Goal: Transaction & Acquisition: Purchase product/service

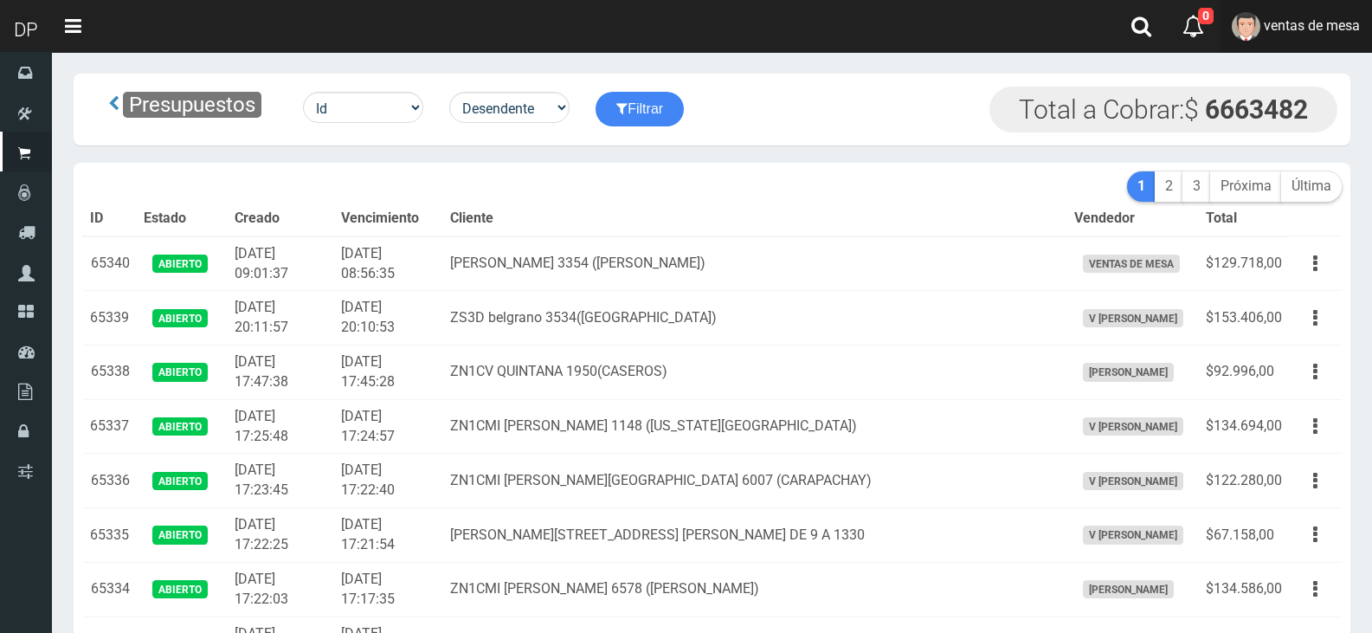
click at [1293, 36] on link "ventas de mesa" at bounding box center [1296, 26] width 152 height 53
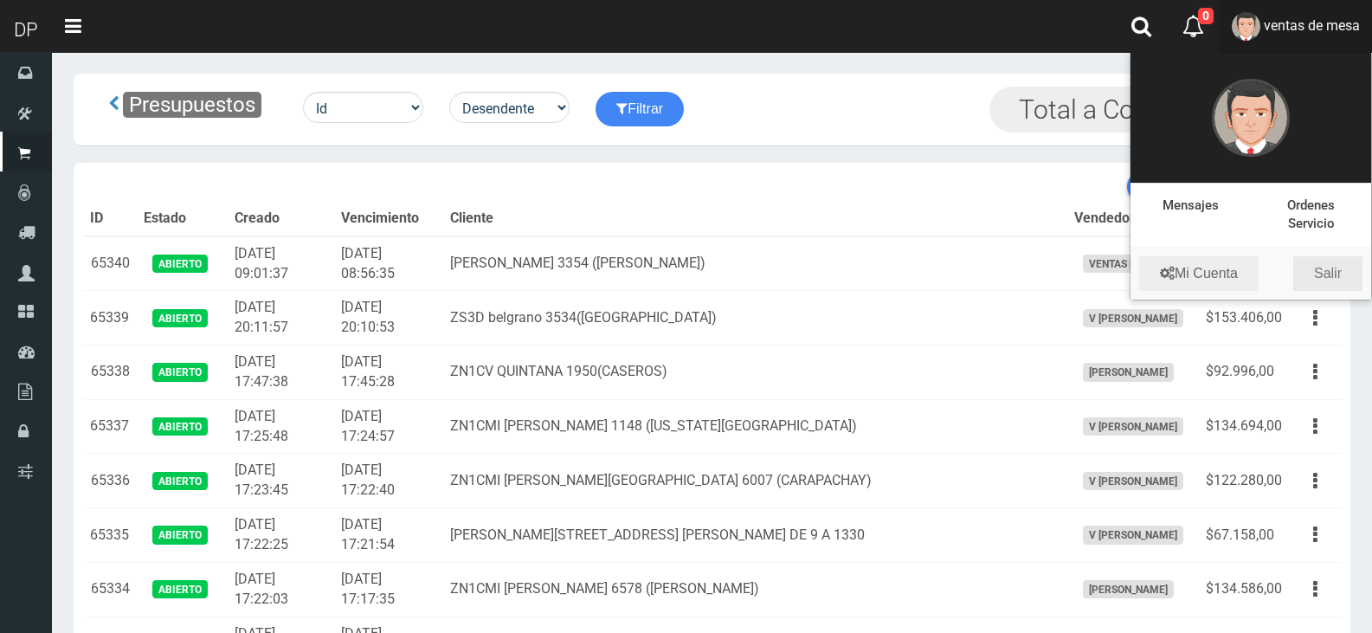
click at [1314, 274] on link "Salir" at bounding box center [1327, 273] width 69 height 35
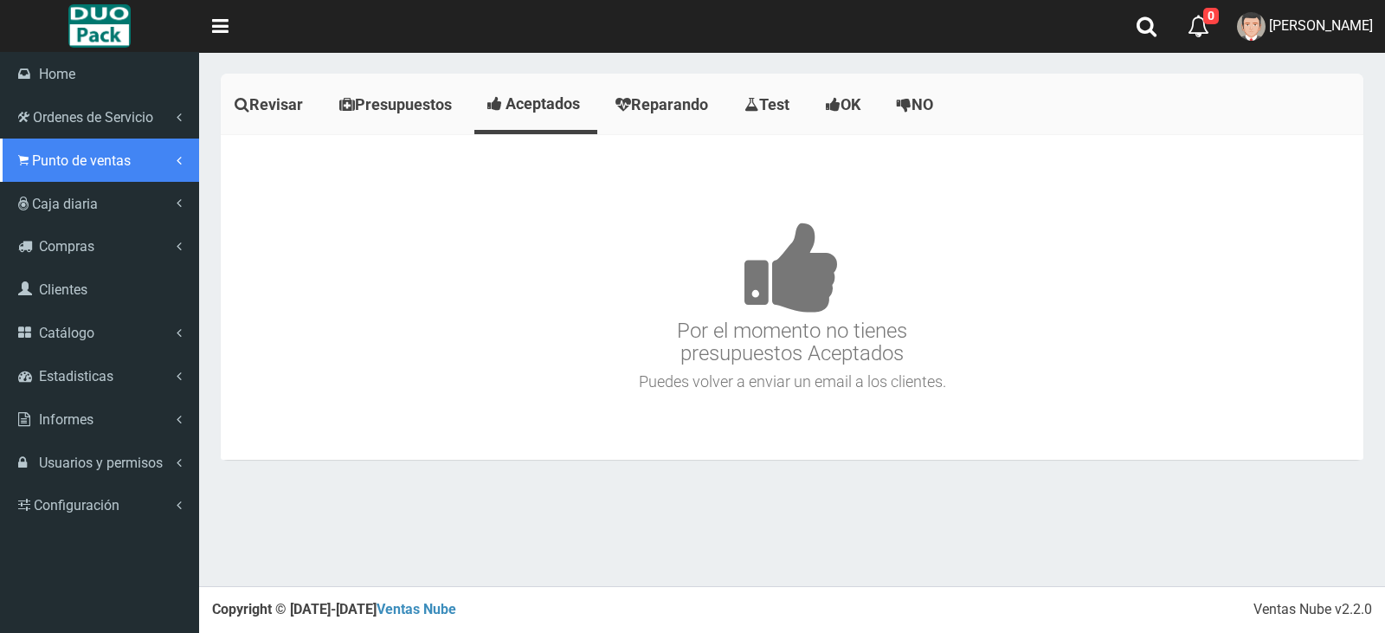
click at [32, 166] on span "Punto de ventas" at bounding box center [81, 160] width 99 height 16
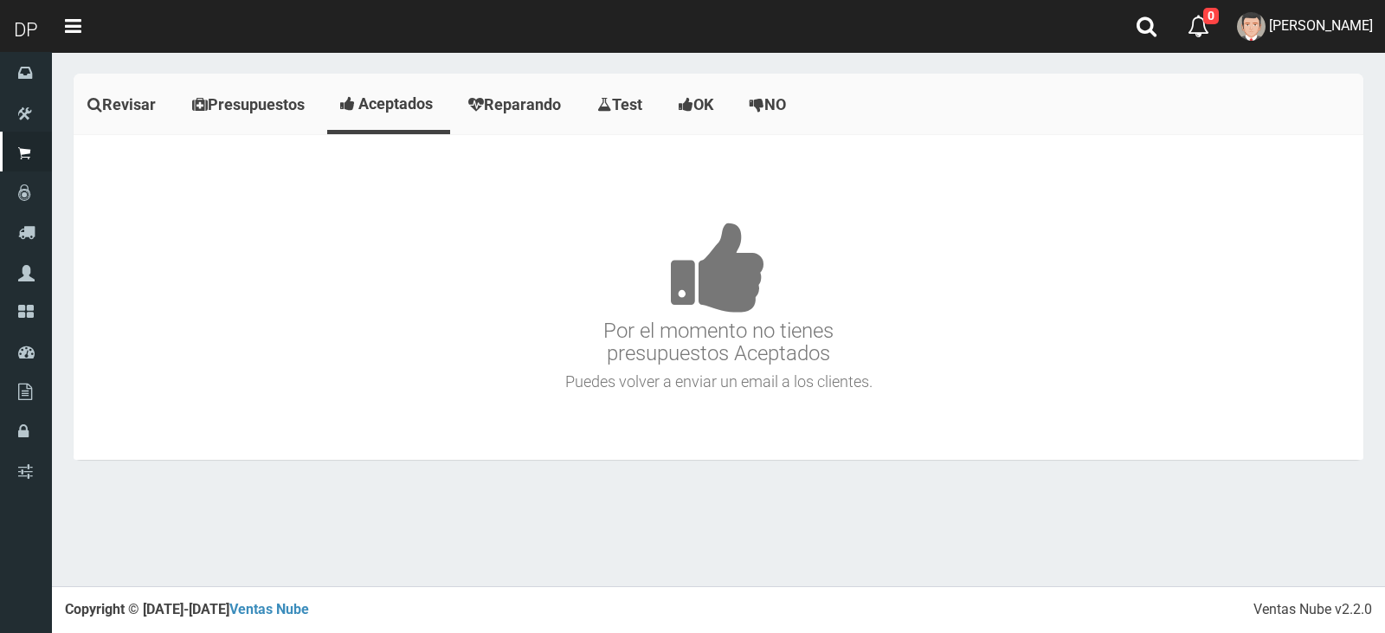
click at [699, 433] on h4 at bounding box center [718, 416] width 1281 height 35
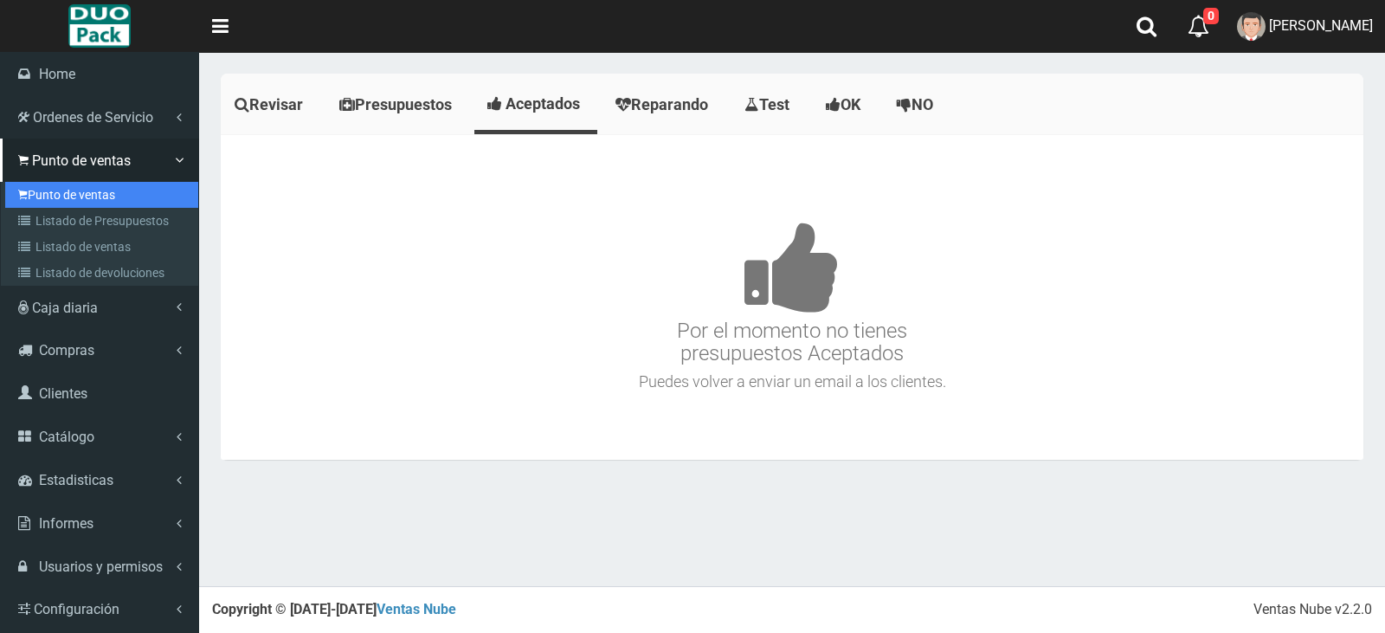
click at [77, 189] on link "Punto de ventas" at bounding box center [101, 195] width 193 height 26
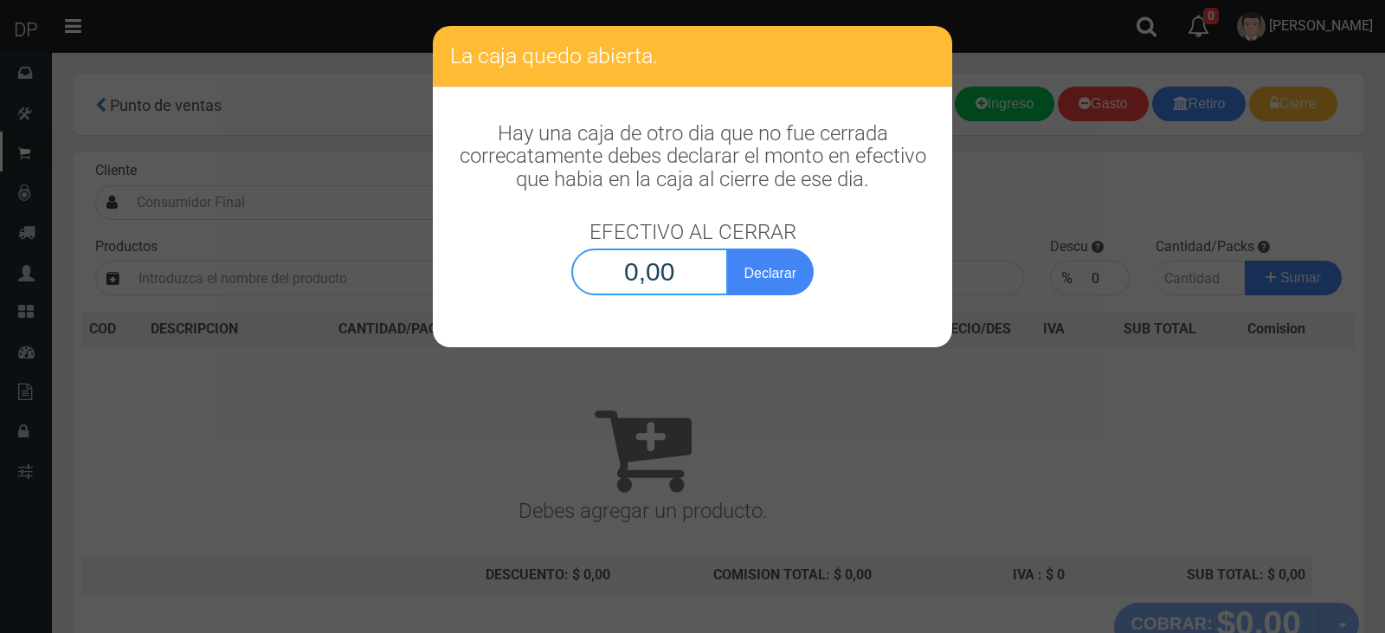
click at [707, 282] on input "0,00" at bounding box center [649, 271] width 157 height 47
type input "1,00"
click at [727, 248] on button "Declarar" at bounding box center [770, 271] width 87 height 47
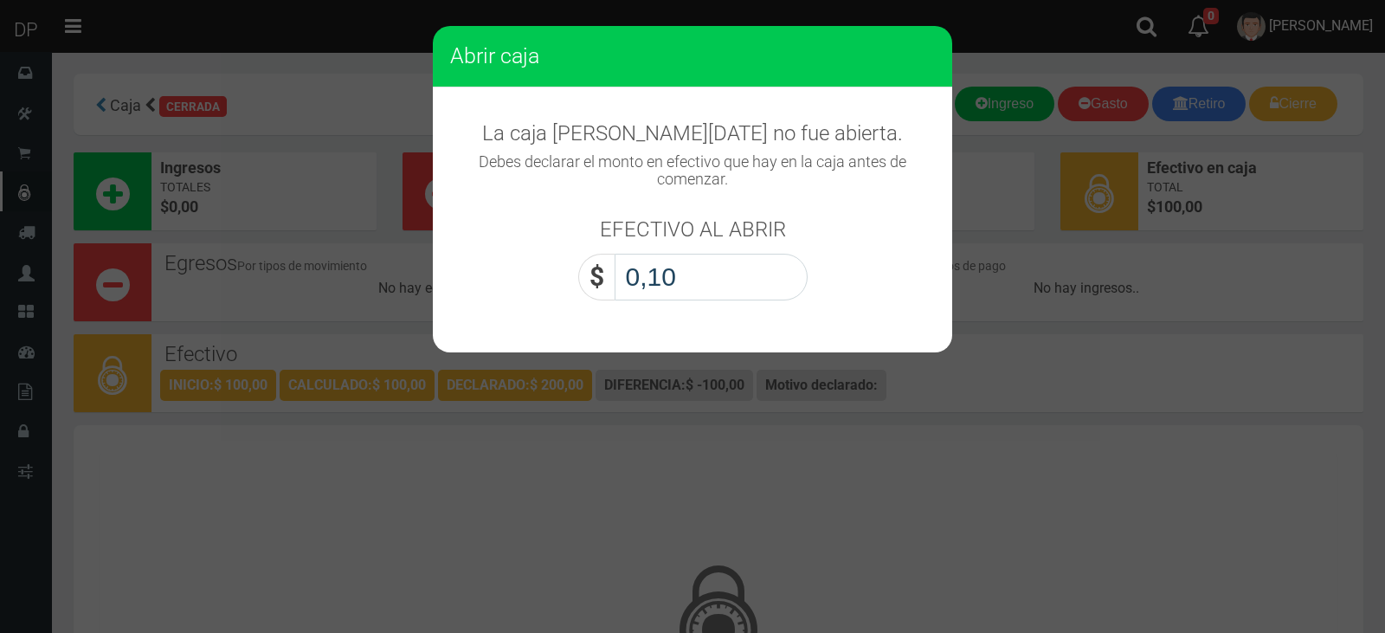
type input "1,00"
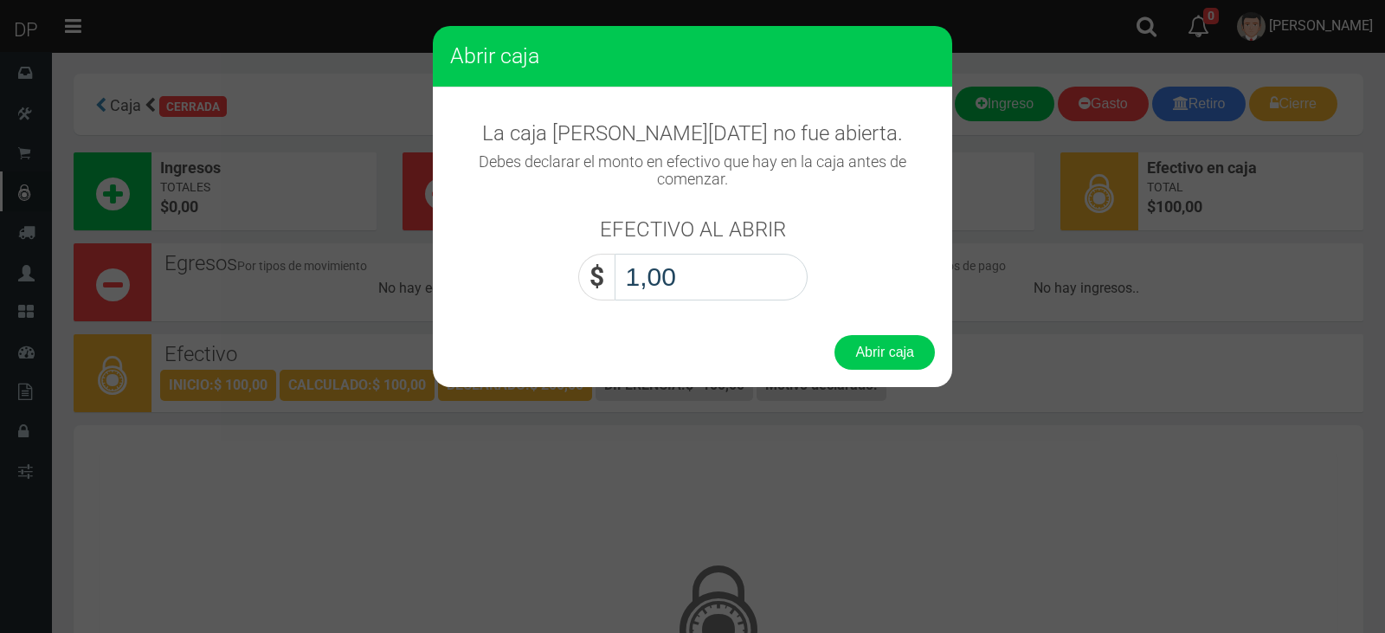
click at [835, 335] on button "Abrir caja" at bounding box center [885, 352] width 100 height 35
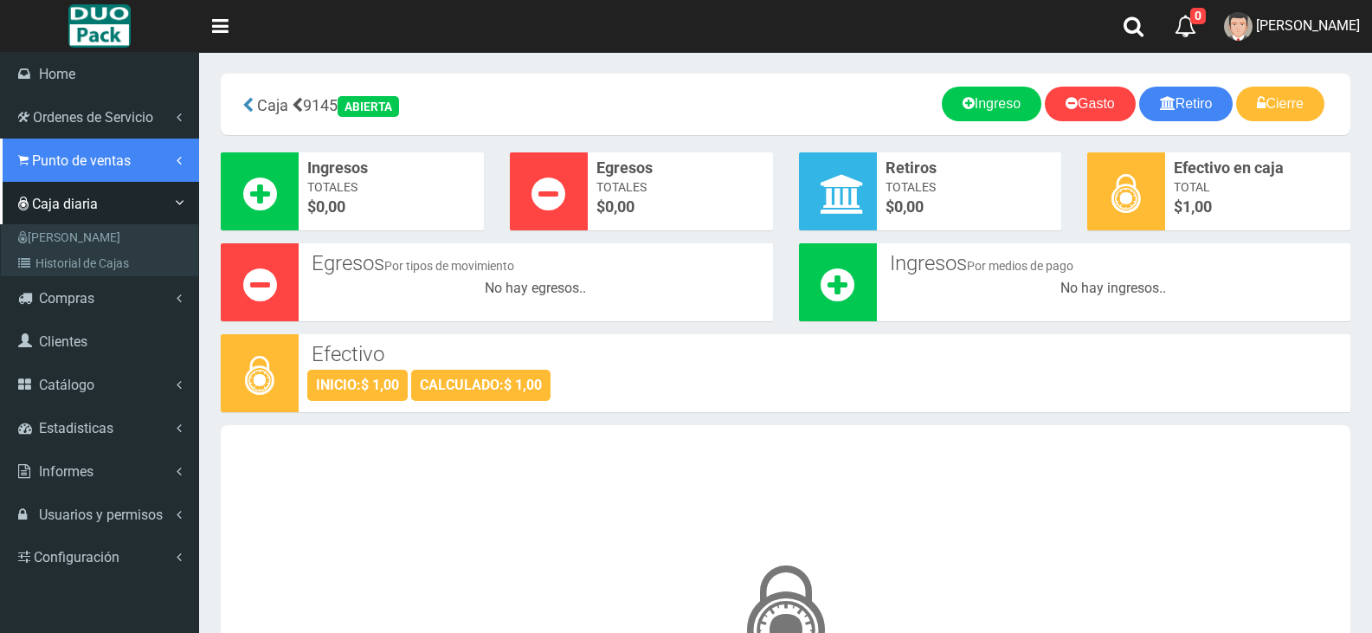
click at [63, 164] on span "Punto de ventas" at bounding box center [81, 160] width 99 height 16
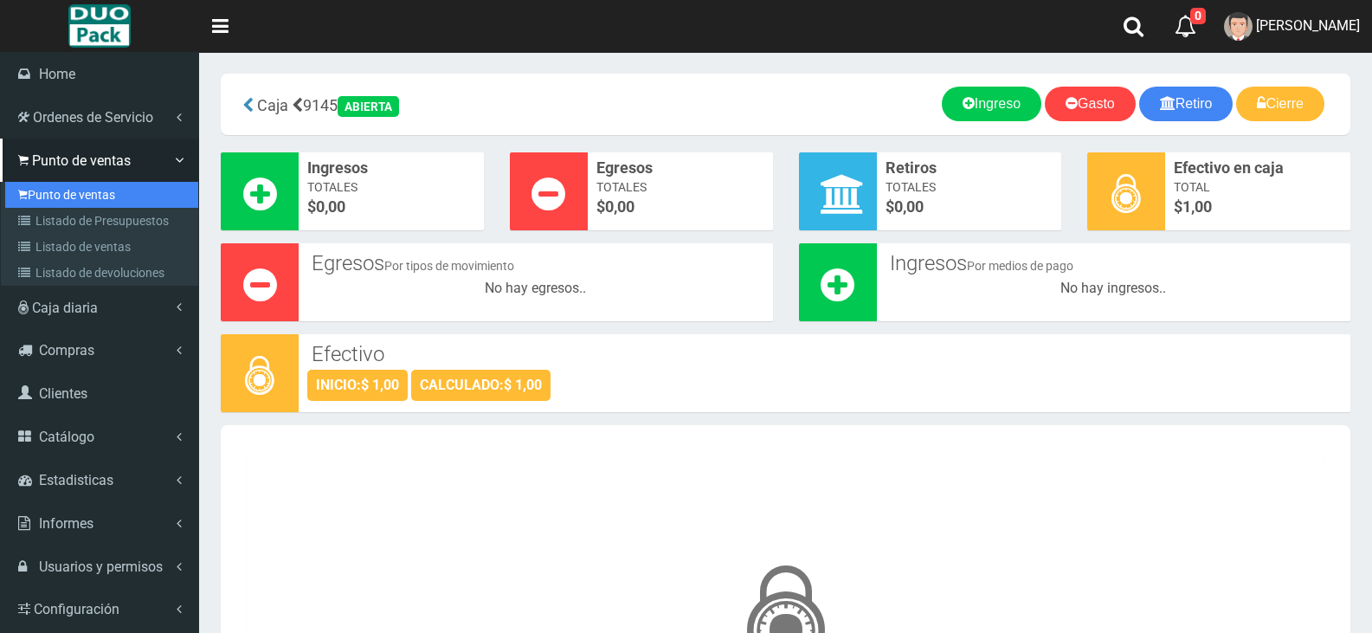
click at [44, 200] on link "Punto de ventas" at bounding box center [101, 195] width 193 height 26
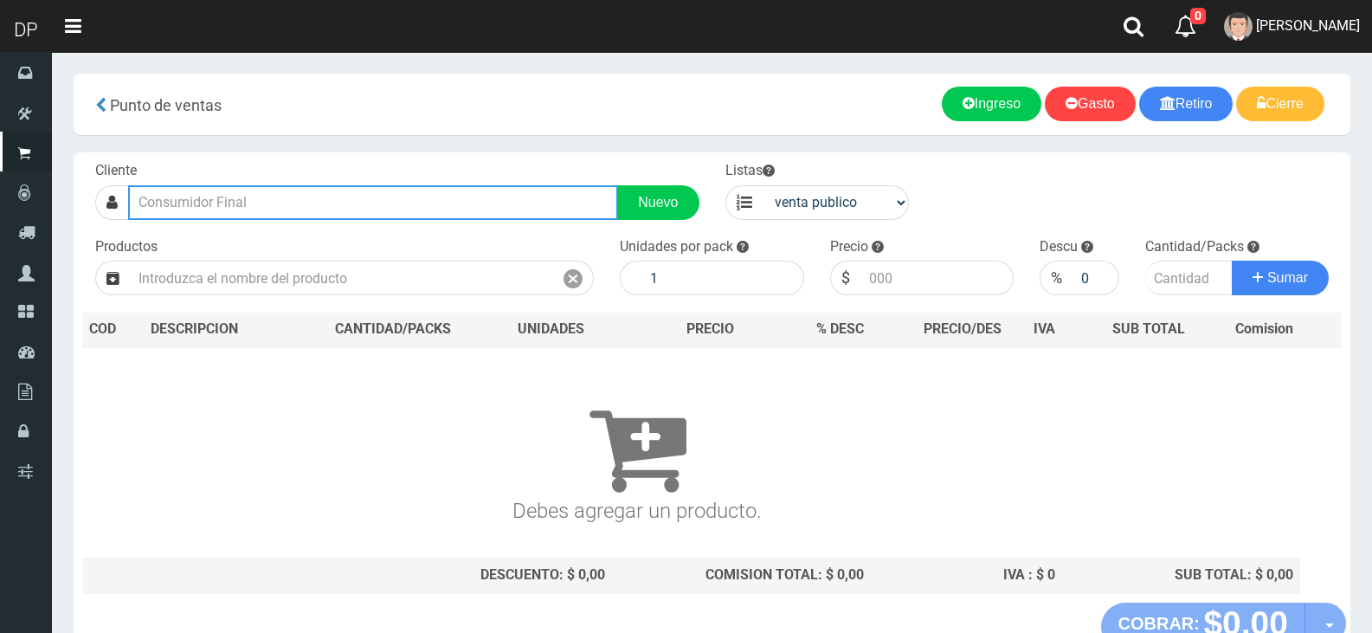
click at [509, 209] on input "text" at bounding box center [373, 202] width 490 height 35
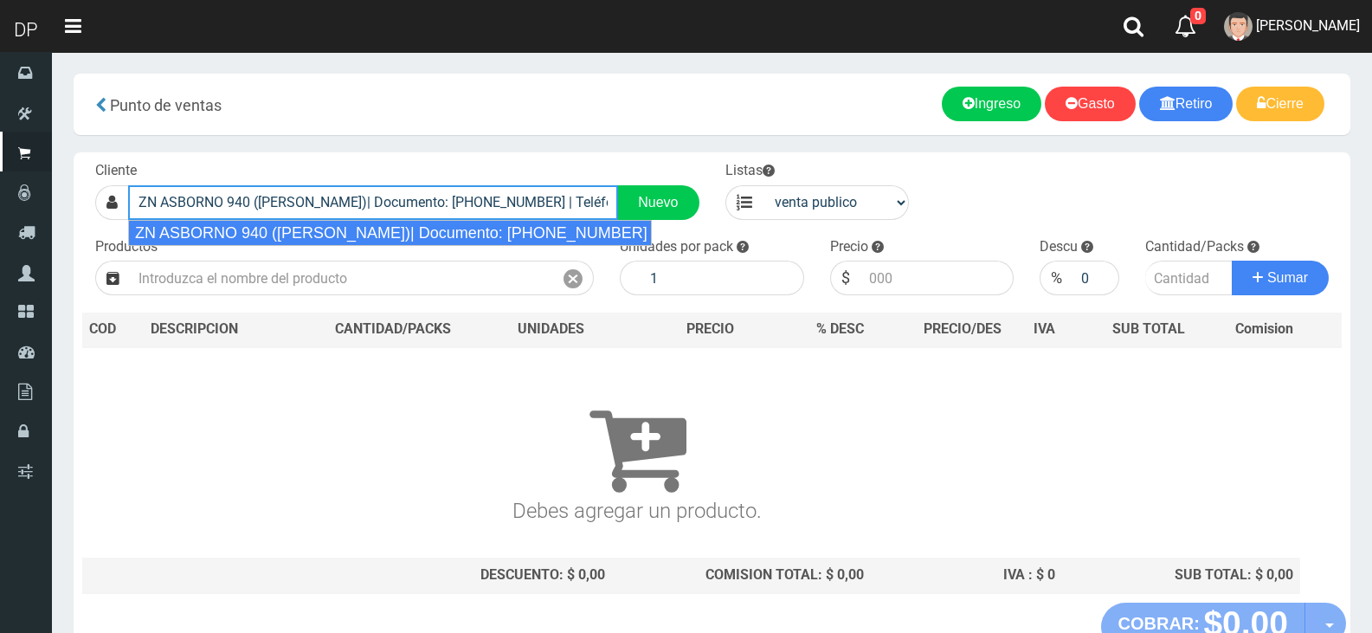
type input "ZN ASBORNO 940 ([PERSON_NAME])| Documento: [PHONE_NUMBER] | Teléfono:"
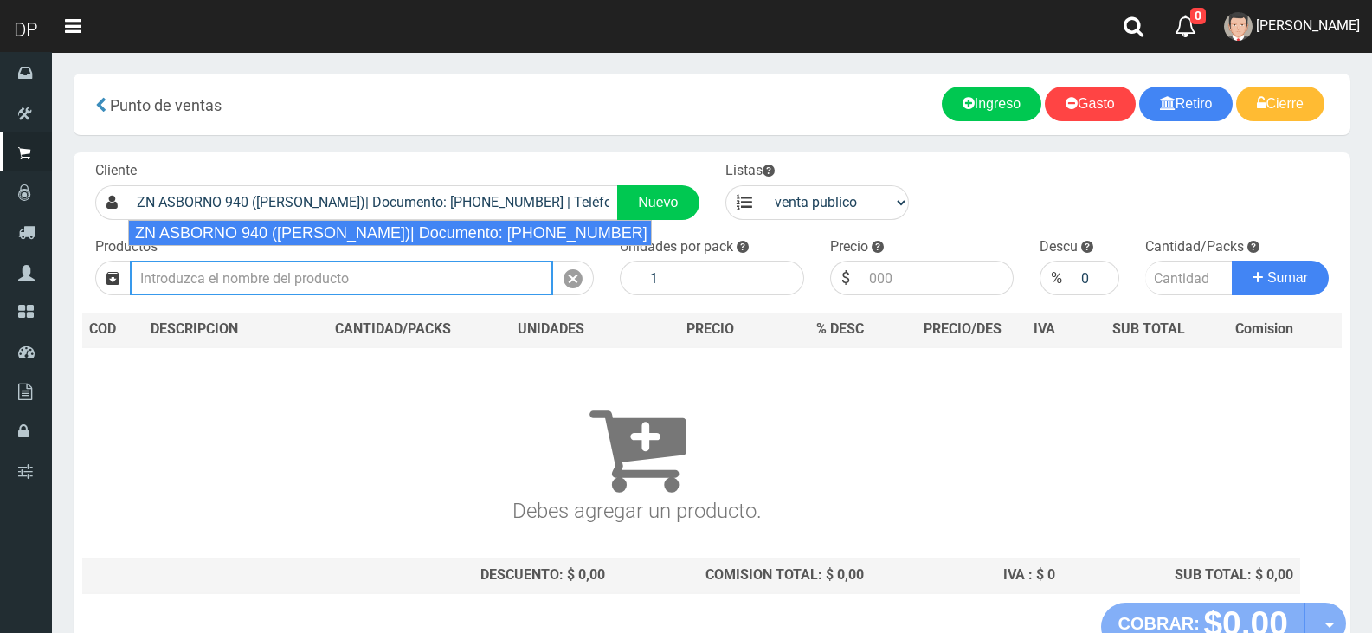
select select "2"
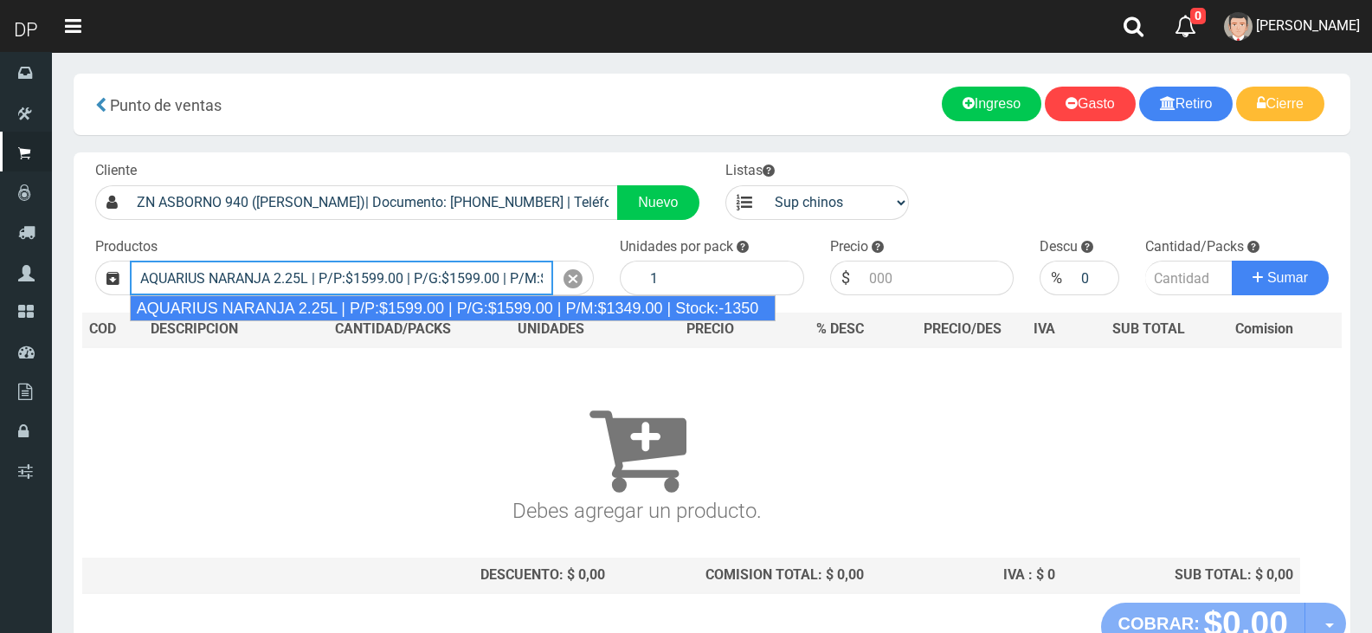
type input "AQUARIUS NARANJA 2.25L | P/P:$1599.00 | P/G:$1599.00 | P/M:$1349.00 | Stock:-13…"
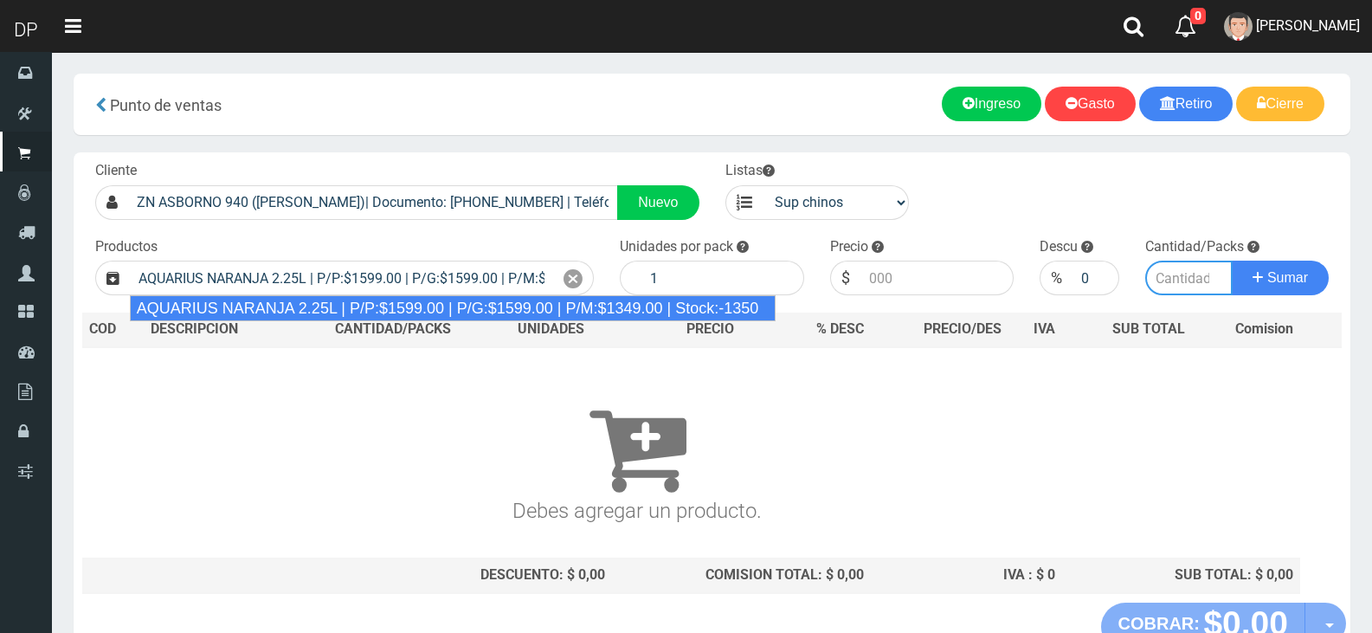
type input "6"
type input "1599.00"
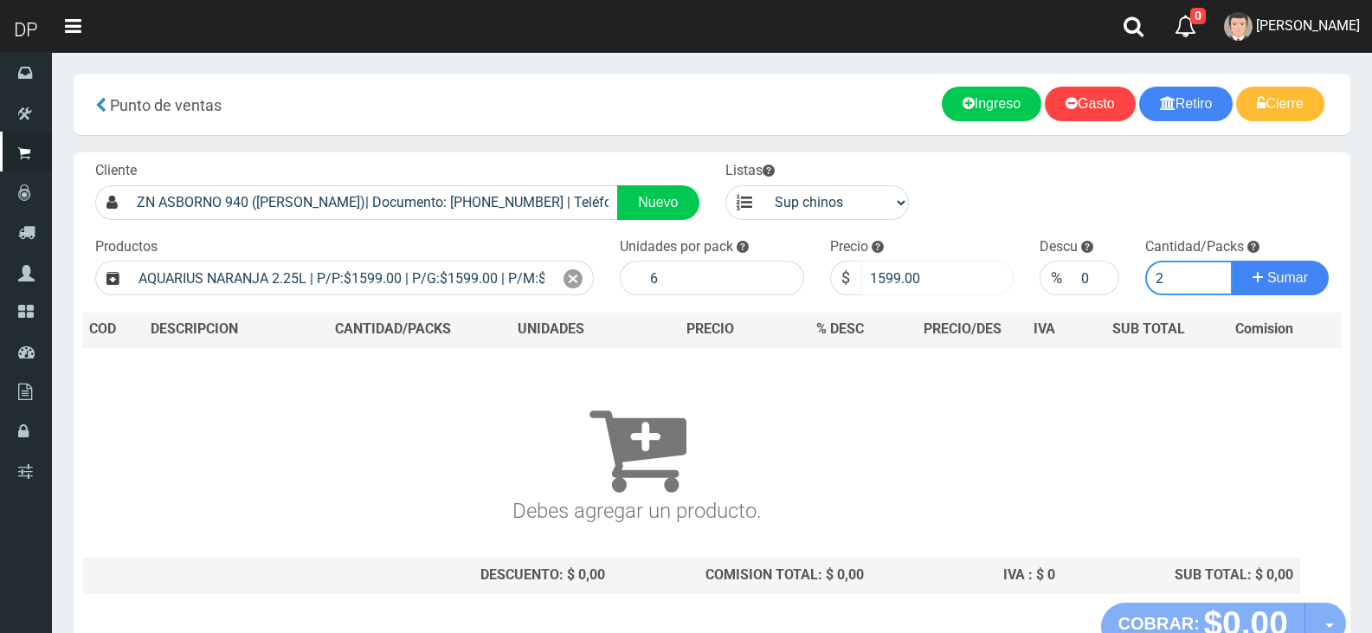
type input "2"
click at [882, 285] on input "1599.00" at bounding box center [938, 278] width 154 height 35
click at [893, 285] on input "1599.00" at bounding box center [938, 278] width 154 height 35
type input "1549.00"
click at [1232, 261] on button "Sumar" at bounding box center [1280, 278] width 97 height 35
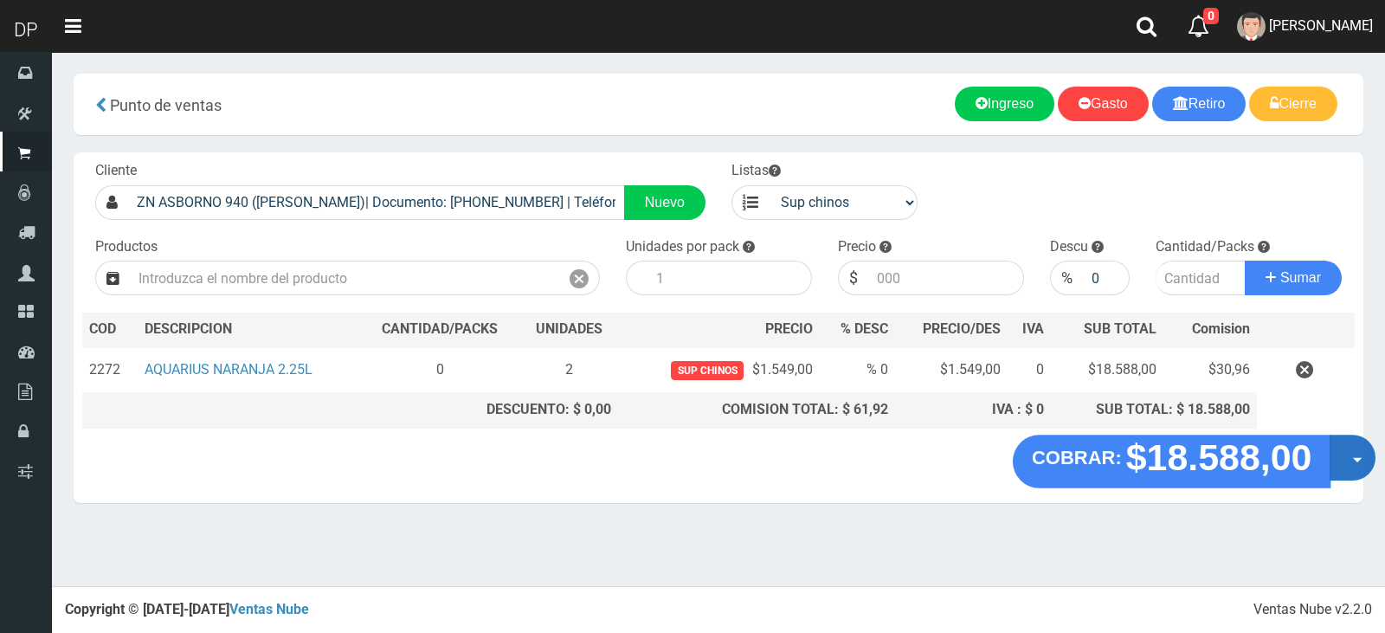
click at [1351, 461] on button "Opciones" at bounding box center [1353, 458] width 46 height 46
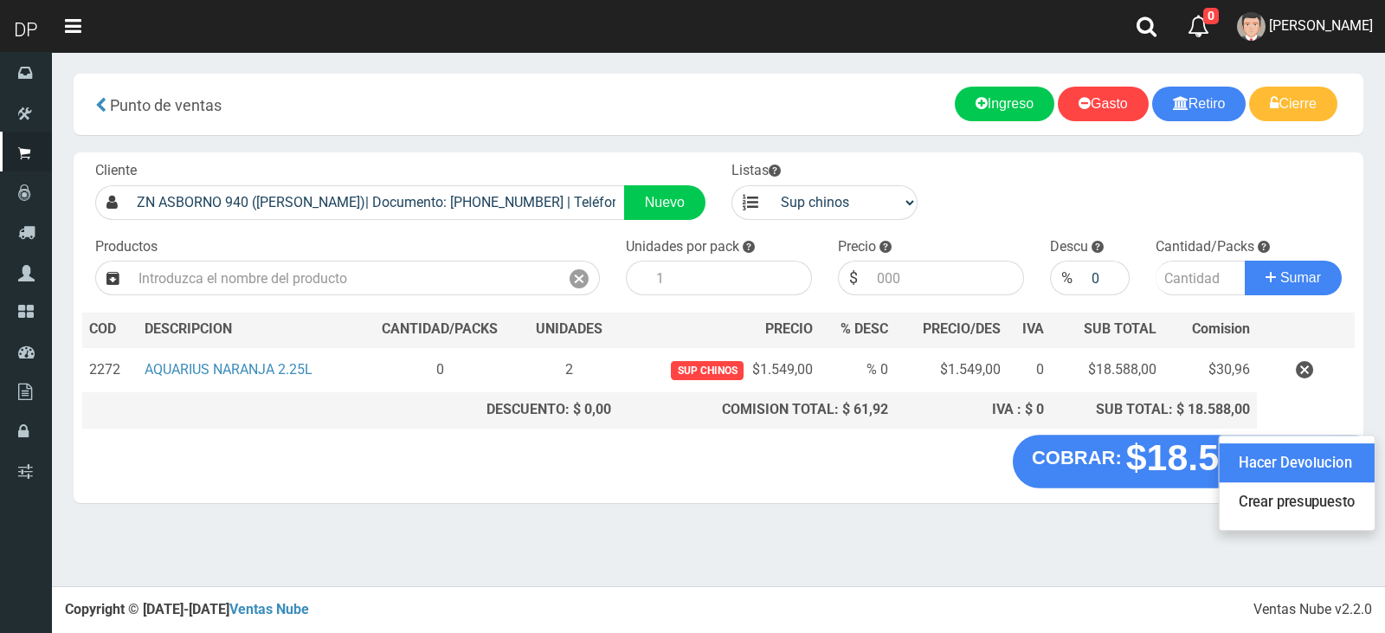
click at [1329, 468] on link "Hacer Devolucion" at bounding box center [1297, 463] width 155 height 40
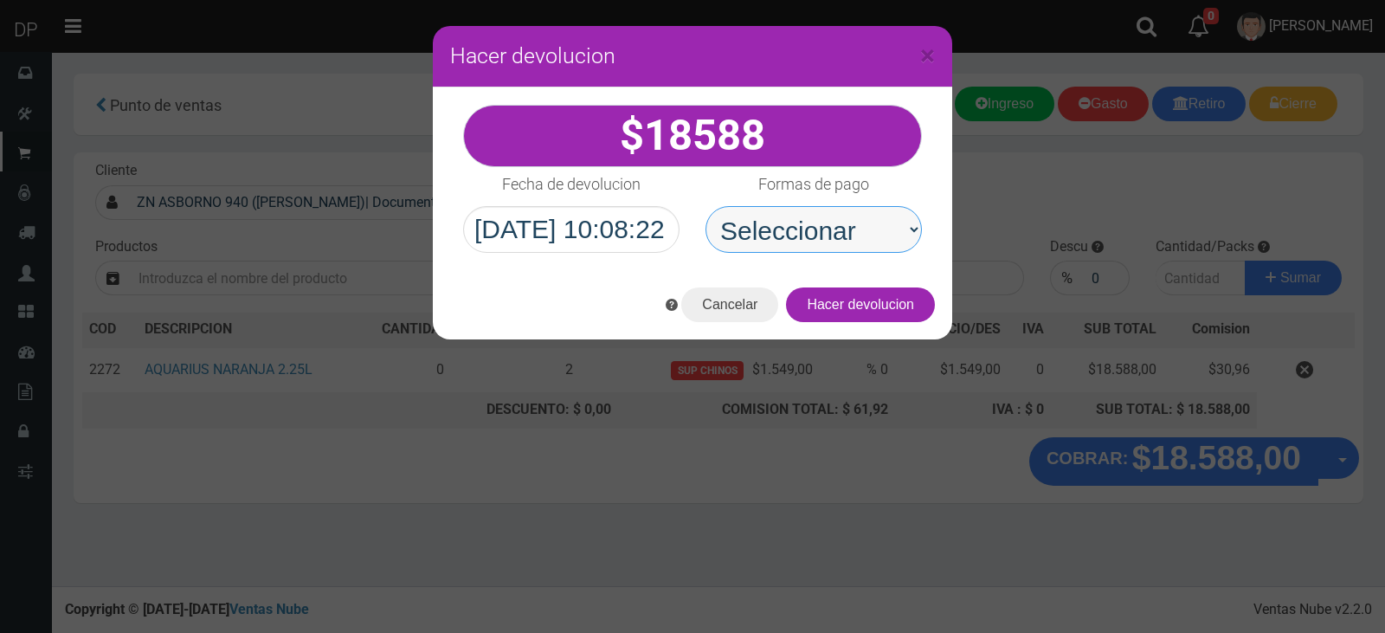
click at [825, 244] on select "Seleccionar Efectivo Tarjeta de Crédito Depósito Débito" at bounding box center [814, 229] width 216 height 47
select select "Efectivo"
click at [706, 206] on select "Seleccionar Efectivo Tarjeta de Crédito Depósito Débito" at bounding box center [814, 229] width 216 height 47
click at [709, 315] on button "Cancelar" at bounding box center [729, 304] width 97 height 35
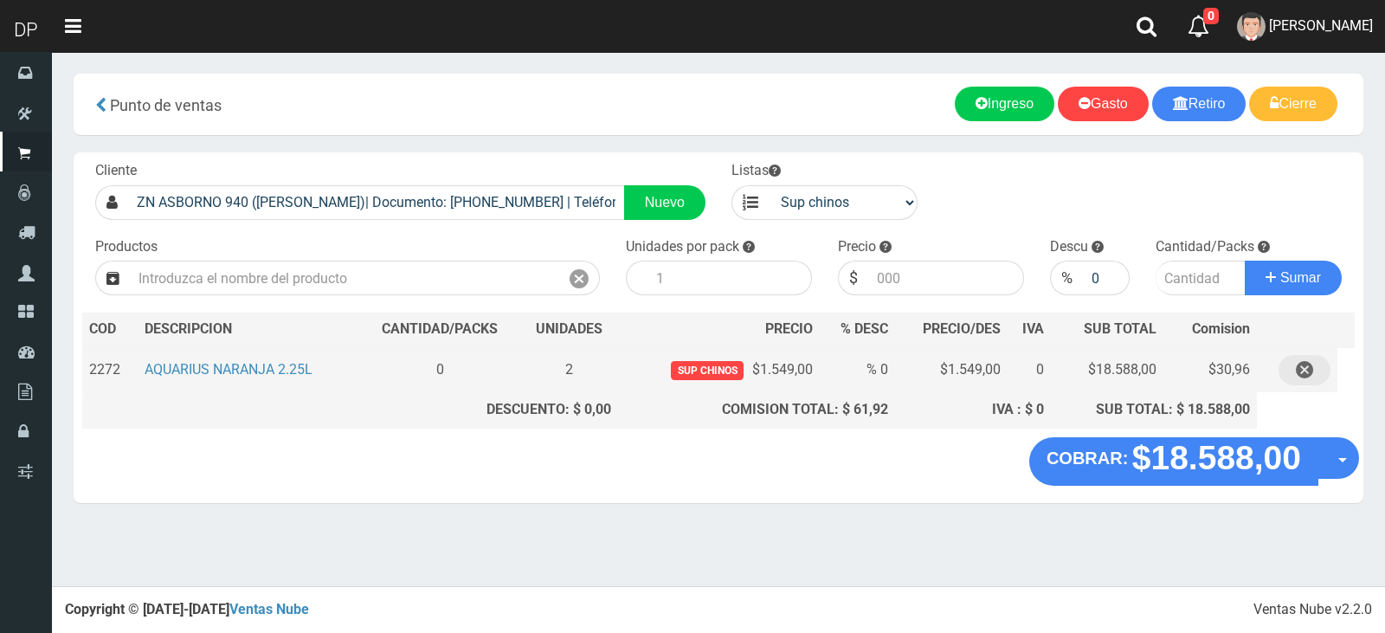
click at [1293, 367] on button "button" at bounding box center [1305, 370] width 52 height 30
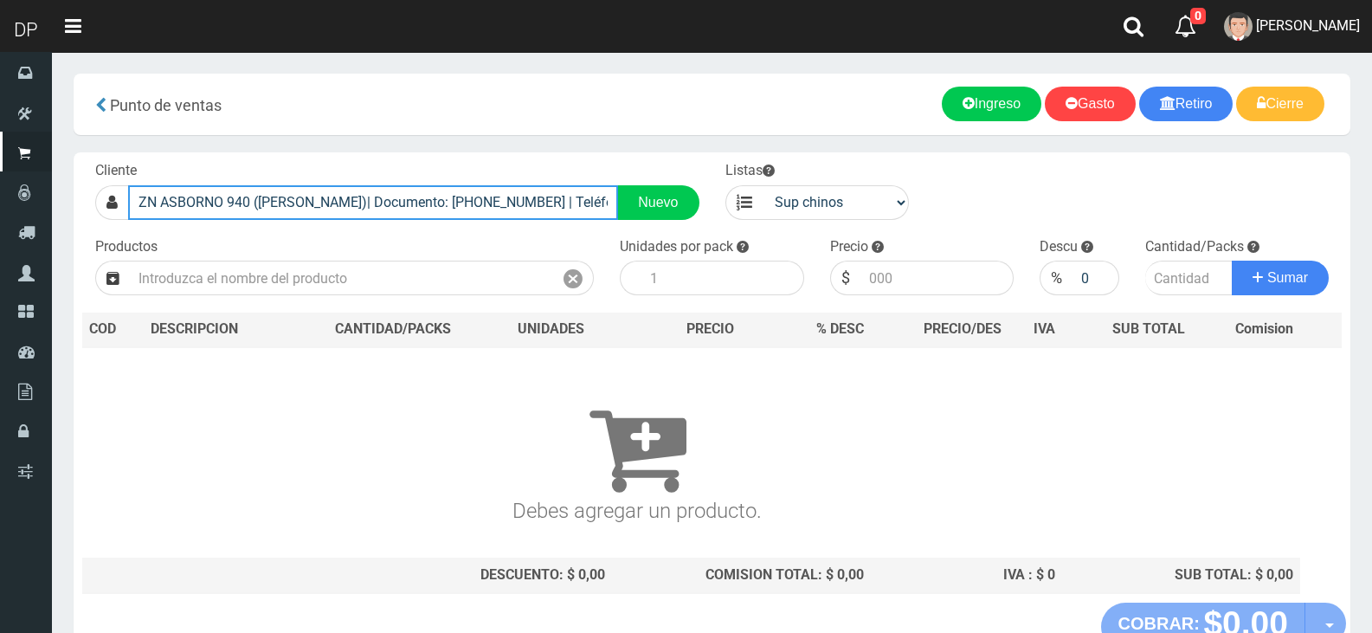
click at [253, 194] on input "ZN ASBORNO 940 (ESCOBAR)| Documento: 977321654655 | Teléfono:" at bounding box center [373, 202] width 490 height 35
click at [253, 195] on input "ZN ASBORNO 940 (ESCOBAR)| Documento: 977321654655 | Teléfono:" at bounding box center [373, 202] width 490 height 35
click at [253, 196] on input "ZN ASBORNO 940 (ESCOBAR)| Documento: 977321654655 | Teléfono:" at bounding box center [373, 202] width 490 height 35
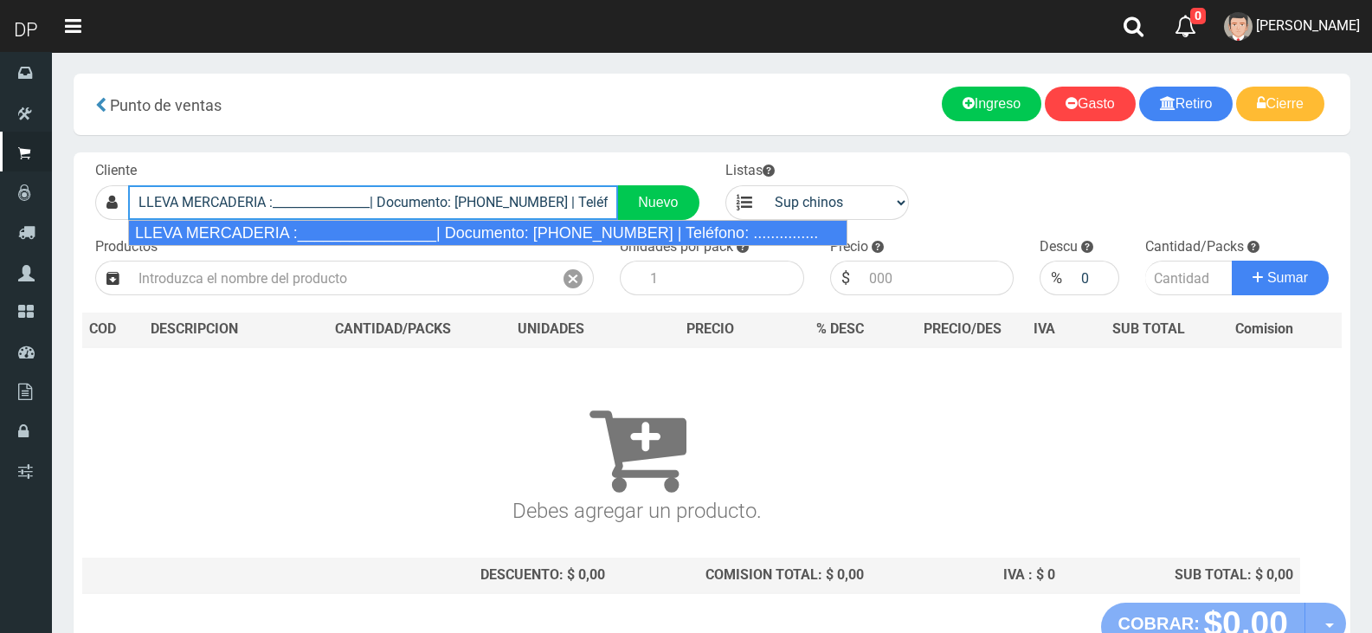
type input "LLEVA MERCADERIA :________________| Documento: 01111111111111111111 | Teléfono:…"
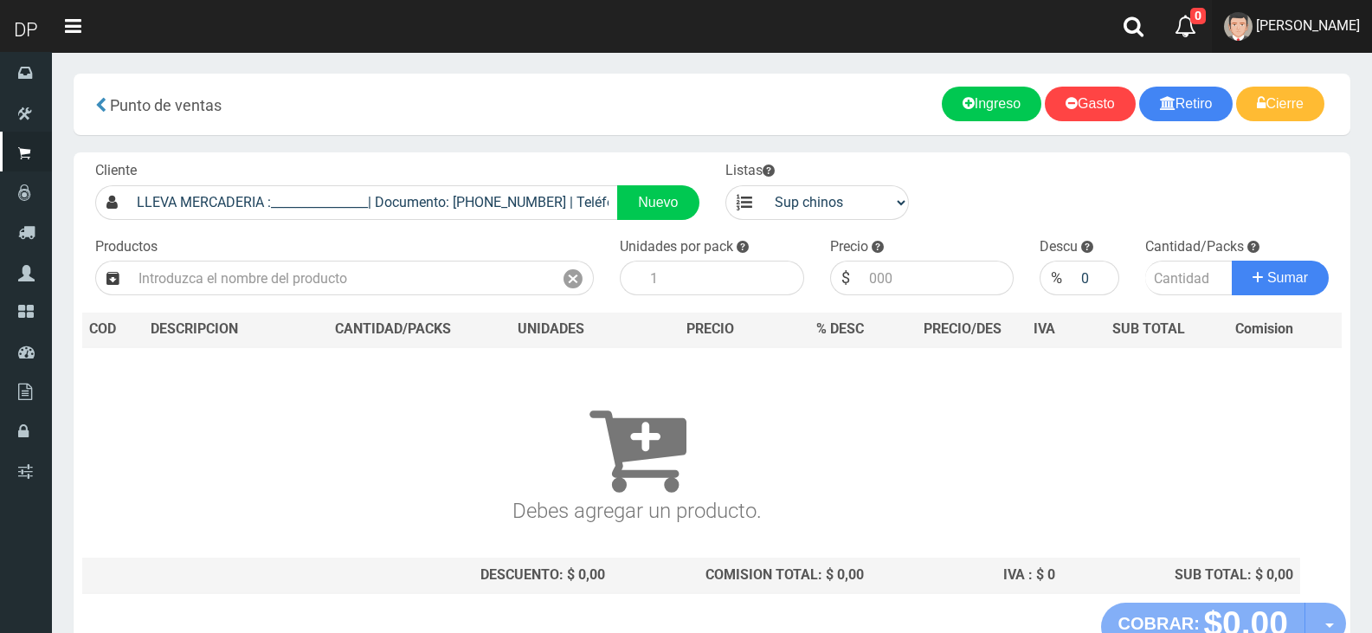
click at [1342, 21] on span "eduardo meriño" at bounding box center [1308, 25] width 104 height 16
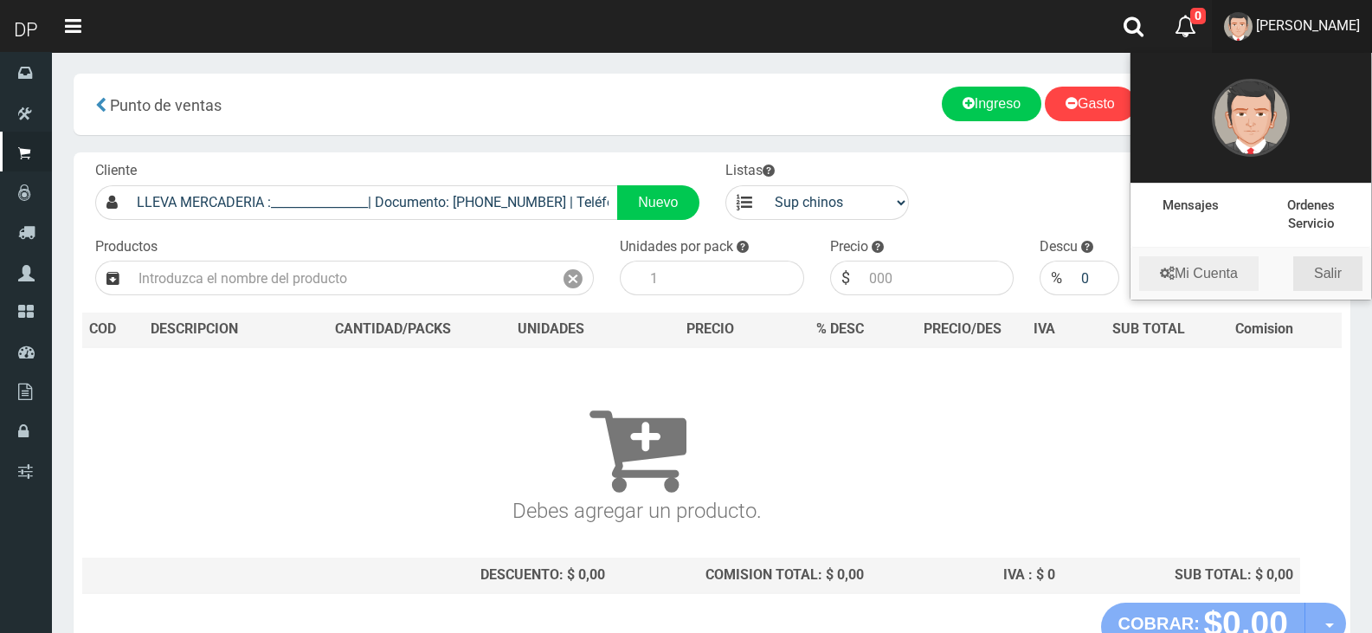
click at [1337, 259] on link "Salir" at bounding box center [1327, 273] width 69 height 35
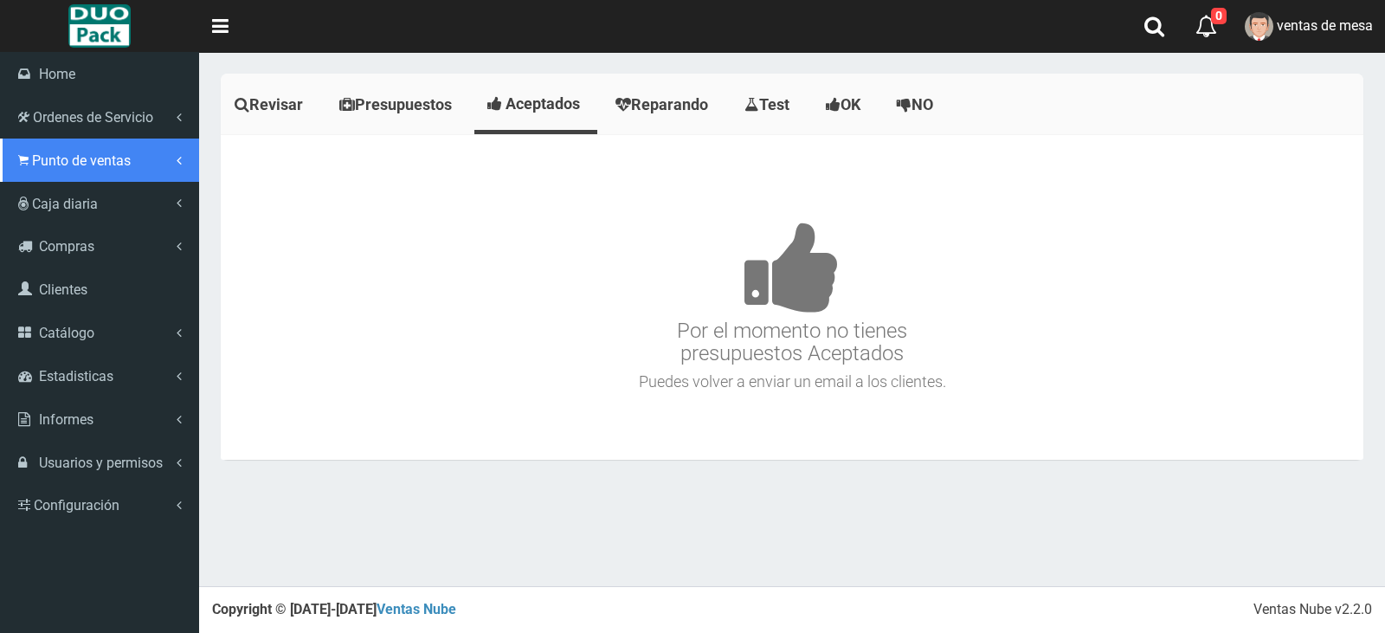
click at [48, 143] on link "Punto de ventas" at bounding box center [99, 160] width 199 height 43
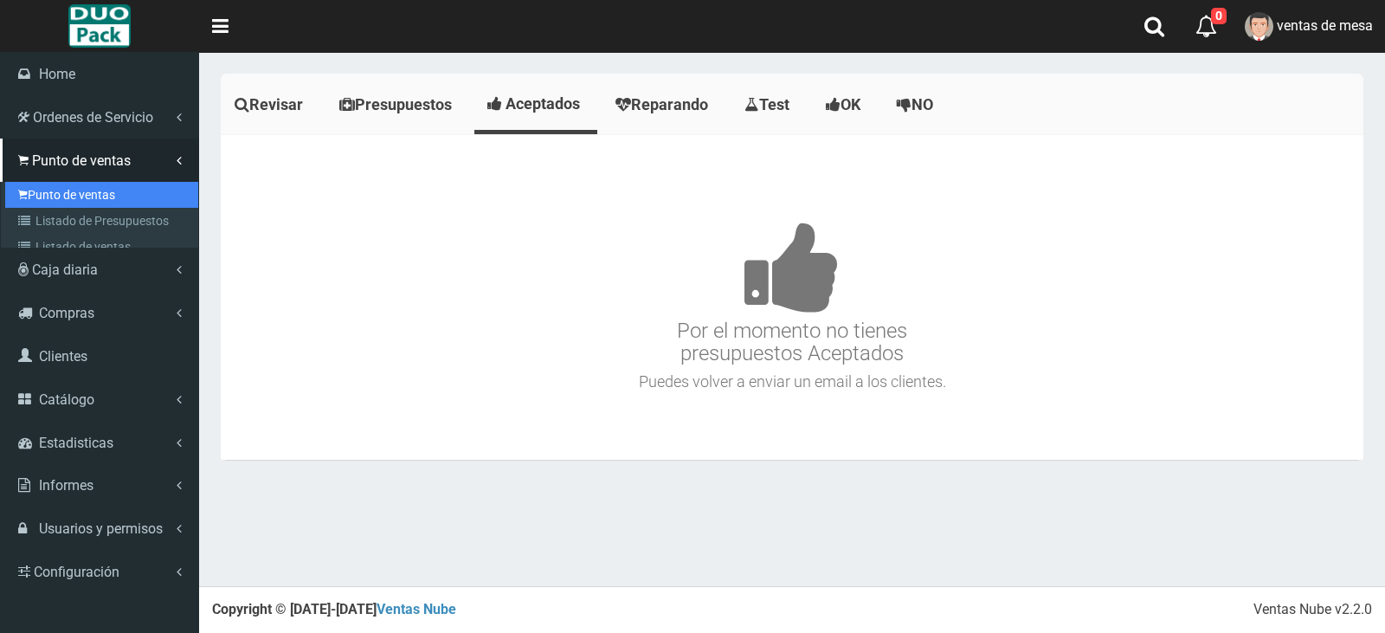
click at [82, 182] on link "Punto de ventas" at bounding box center [101, 195] width 193 height 26
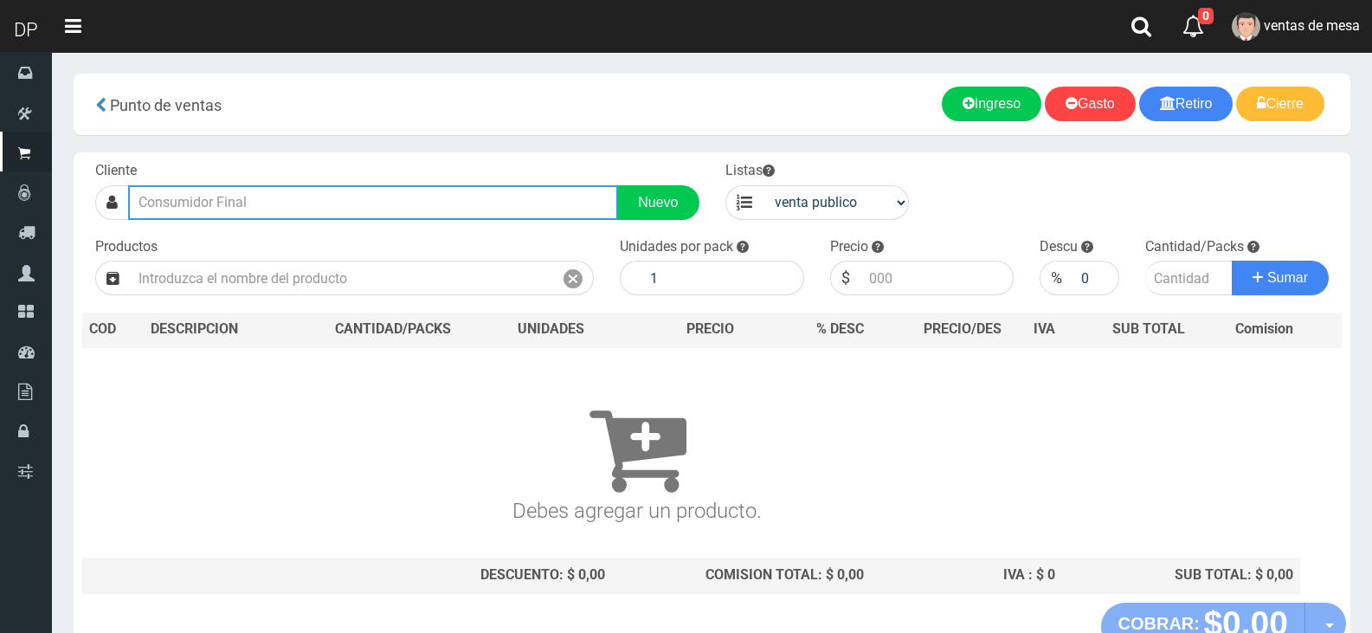
click at [462, 205] on input "text" at bounding box center [373, 202] width 490 height 35
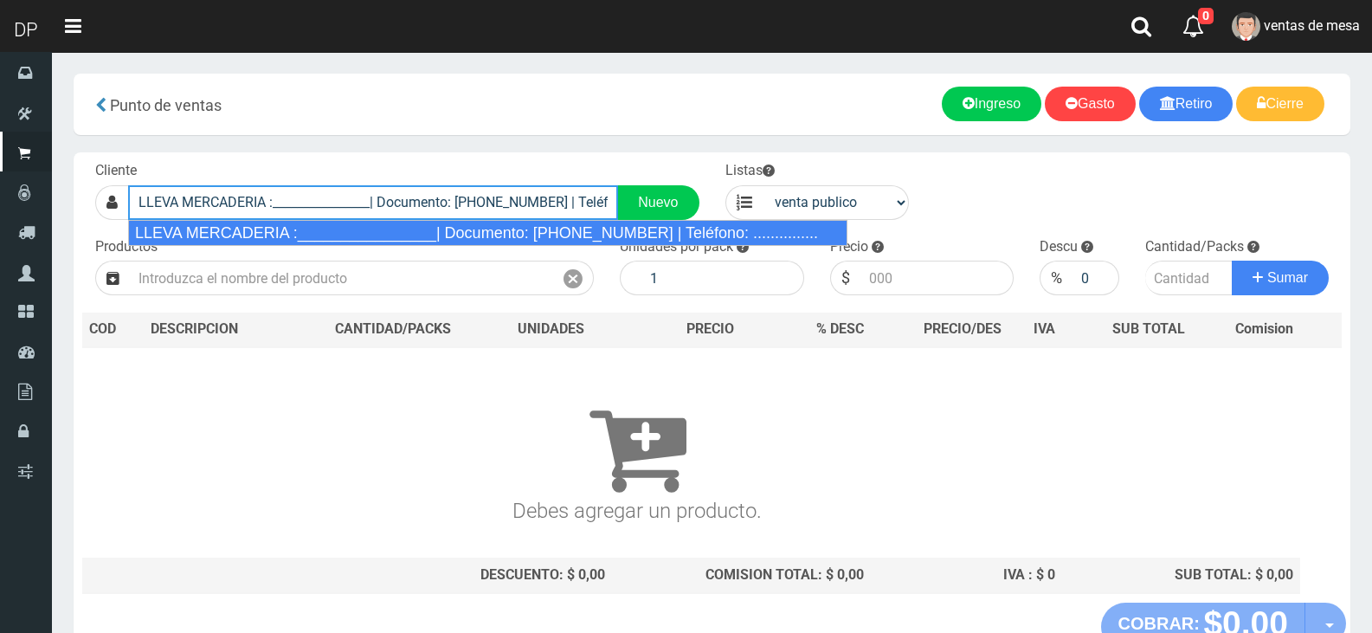
type input "LLEVA MERCADERIA :________________| Documento: [PHONE_NUMBER] | Teléfono: .....…"
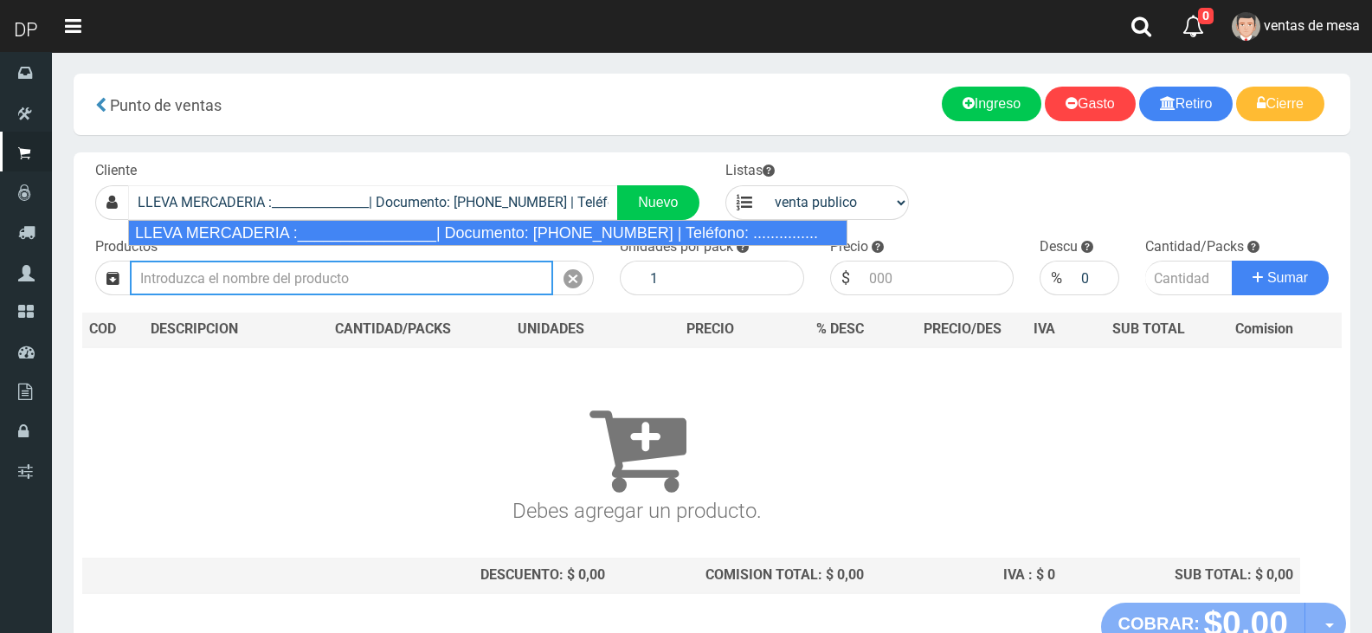
select select "2"
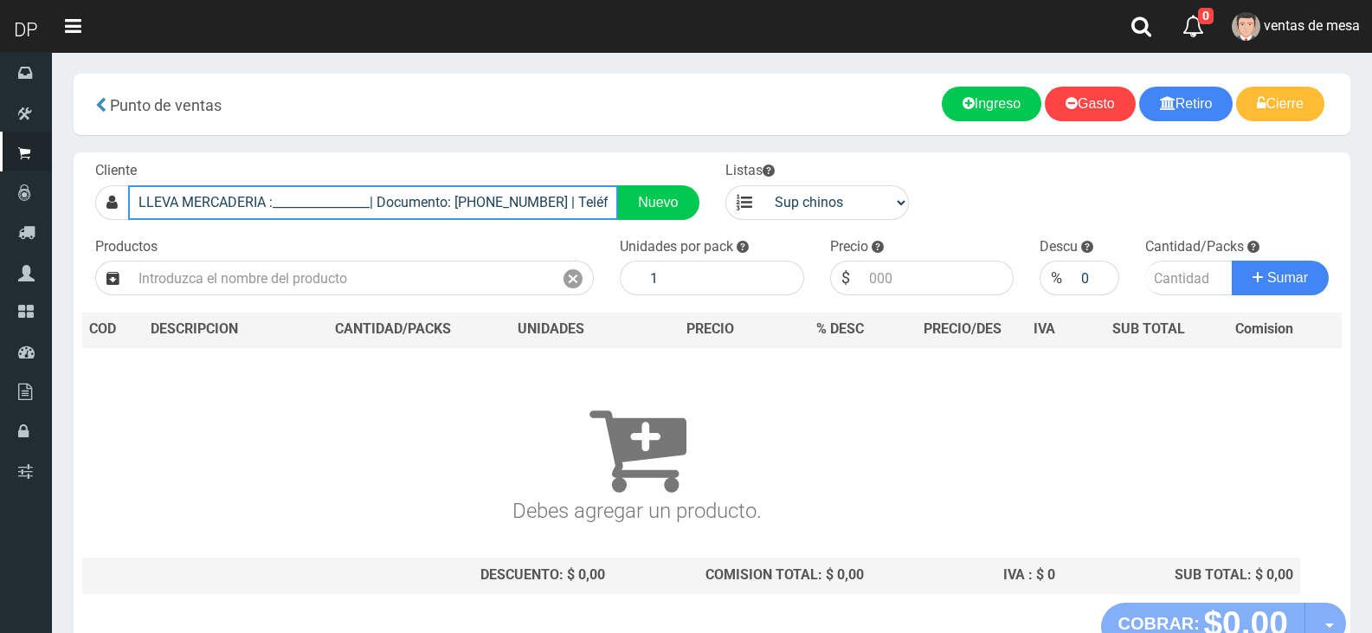
click at [248, 196] on input "LLEVA MERCADERIA :________________| Documento: [PHONE_NUMBER] | Teléfono: .....…" at bounding box center [373, 202] width 490 height 35
drag, startPoint x: 284, startPoint y: 194, endPoint x: 564, endPoint y: 185, distance: 279.8
click at [564, 185] on input "LLEVA MERCADERIA :________________| Documento: [PHONE_NUMBER] | Teléfono: .....…" at bounding box center [373, 202] width 490 height 35
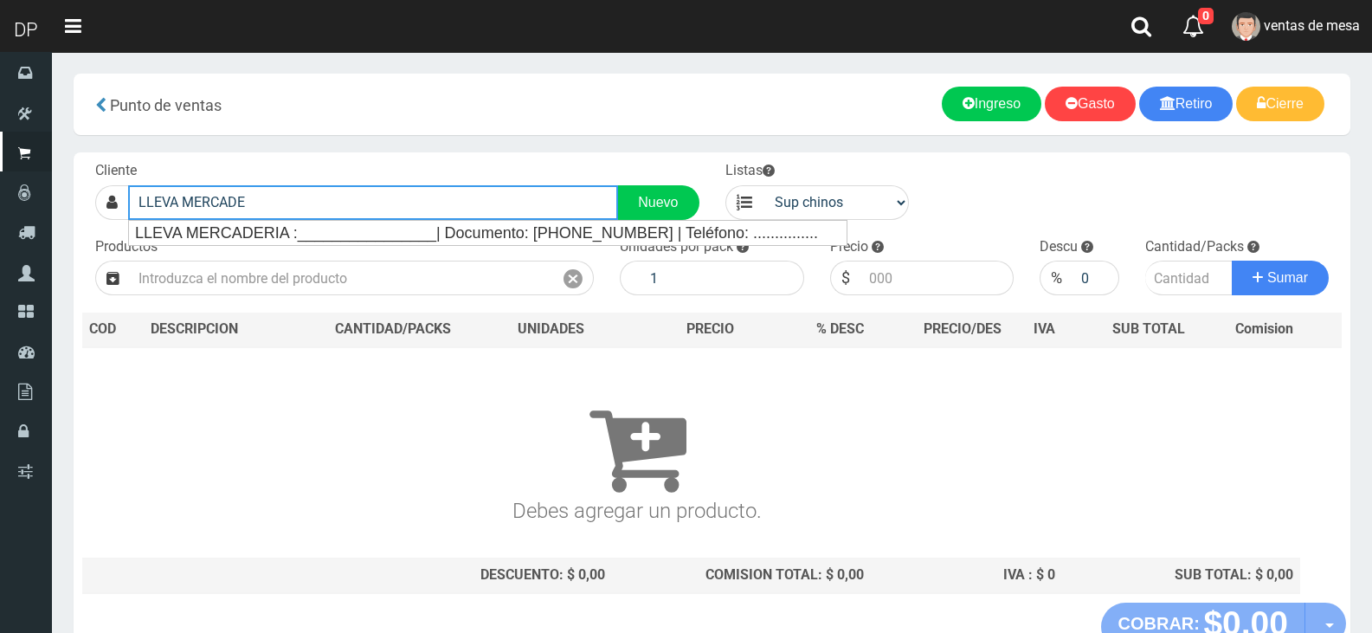
type input "LLEVA MERCADERIA :________________| Documento: [PHONE_NUMBER] | Teléfono: .....…"
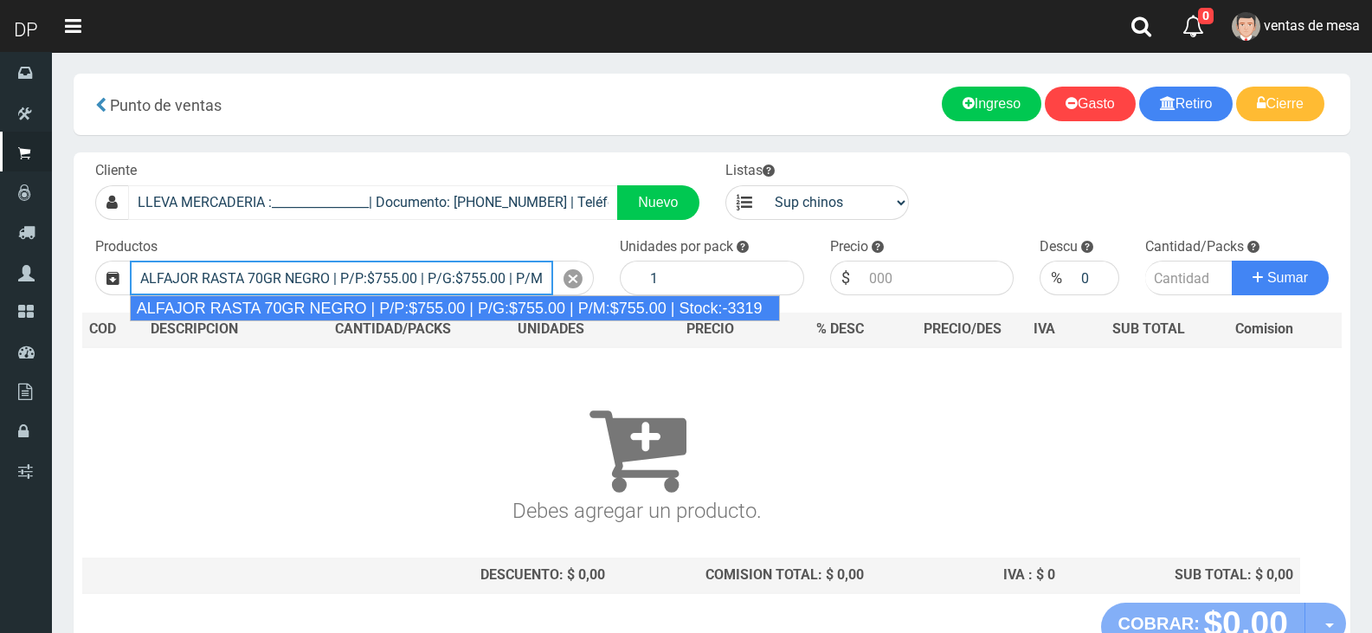
type input "ALFAJOR RASTA 70GR NEGRO | P/P:$755.00 | P/G:$755.00 | P/M:$755.00 | Stock:-3319"
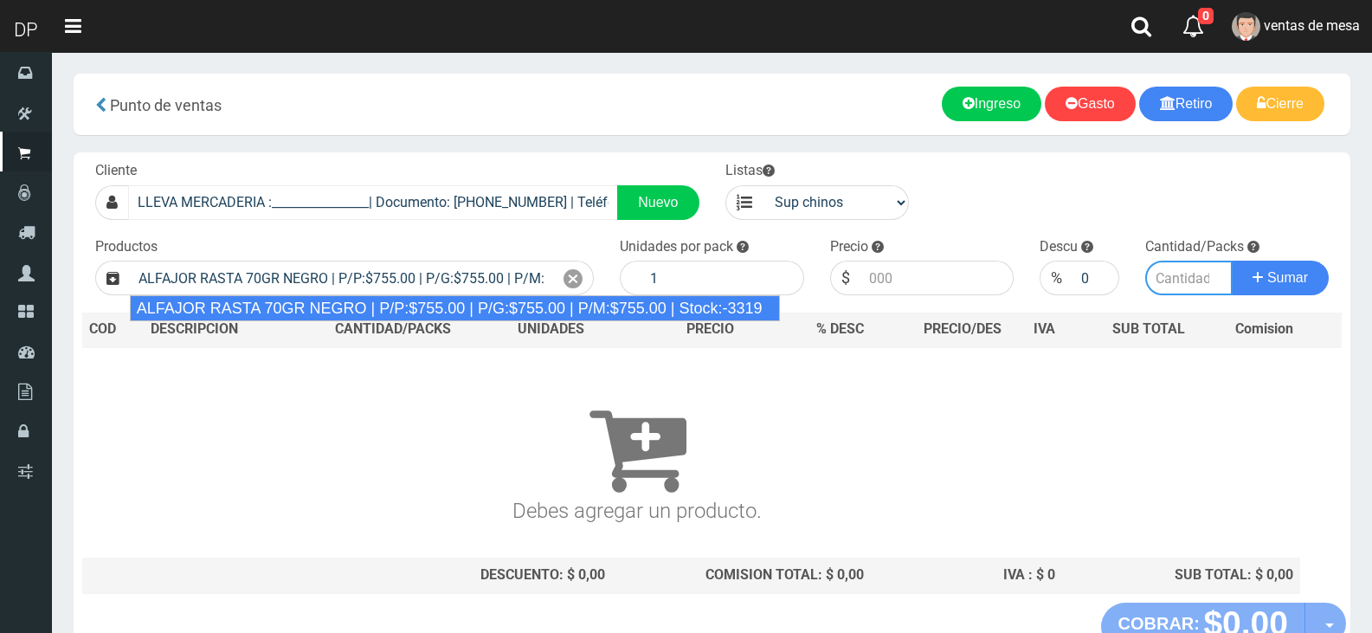
type input "18"
type input "755.00"
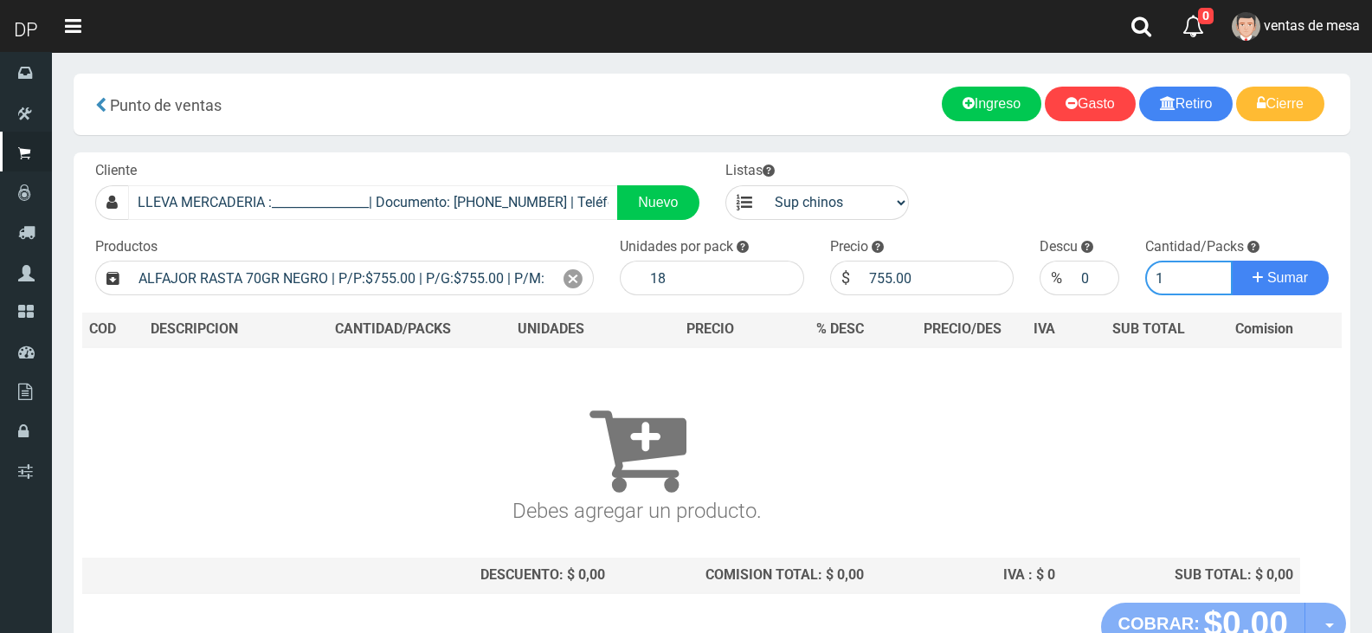
type input "1"
click at [1232, 261] on button "Sumar" at bounding box center [1280, 278] width 97 height 35
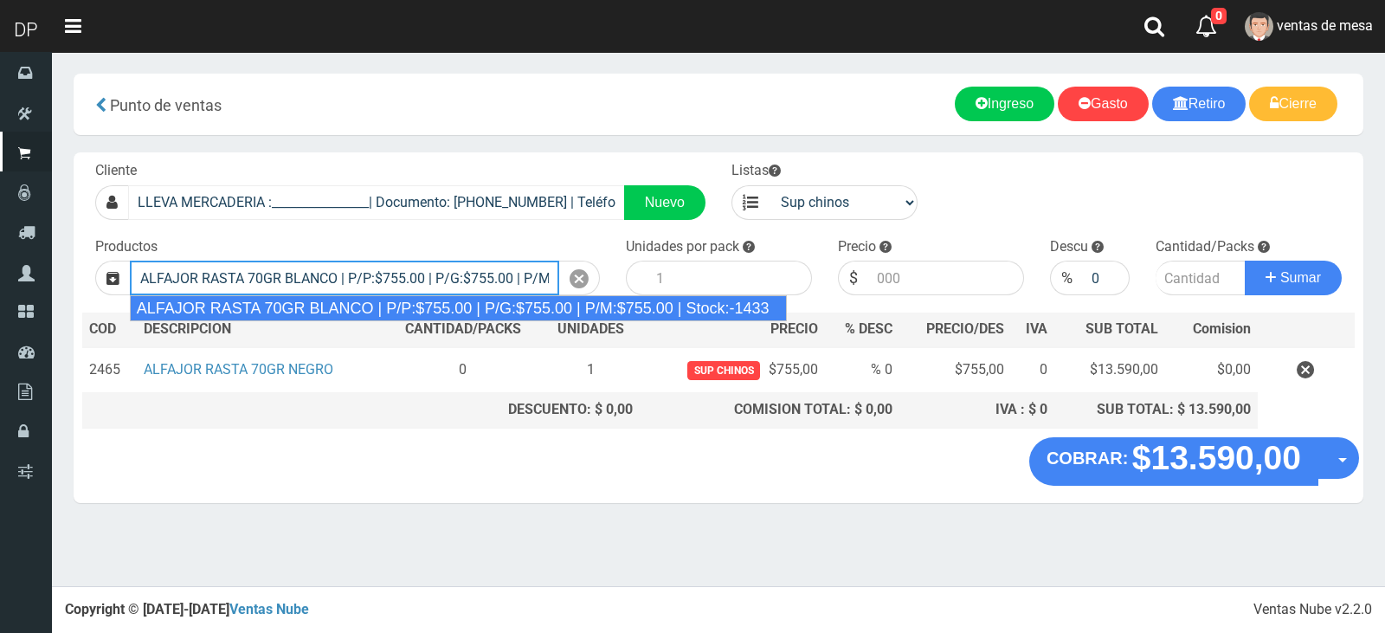
type input "ALFAJOR RASTA 70GR BLANCO | P/P:$755.00 | P/G:$755.00 | P/M:$755.00 | Stock:-14…"
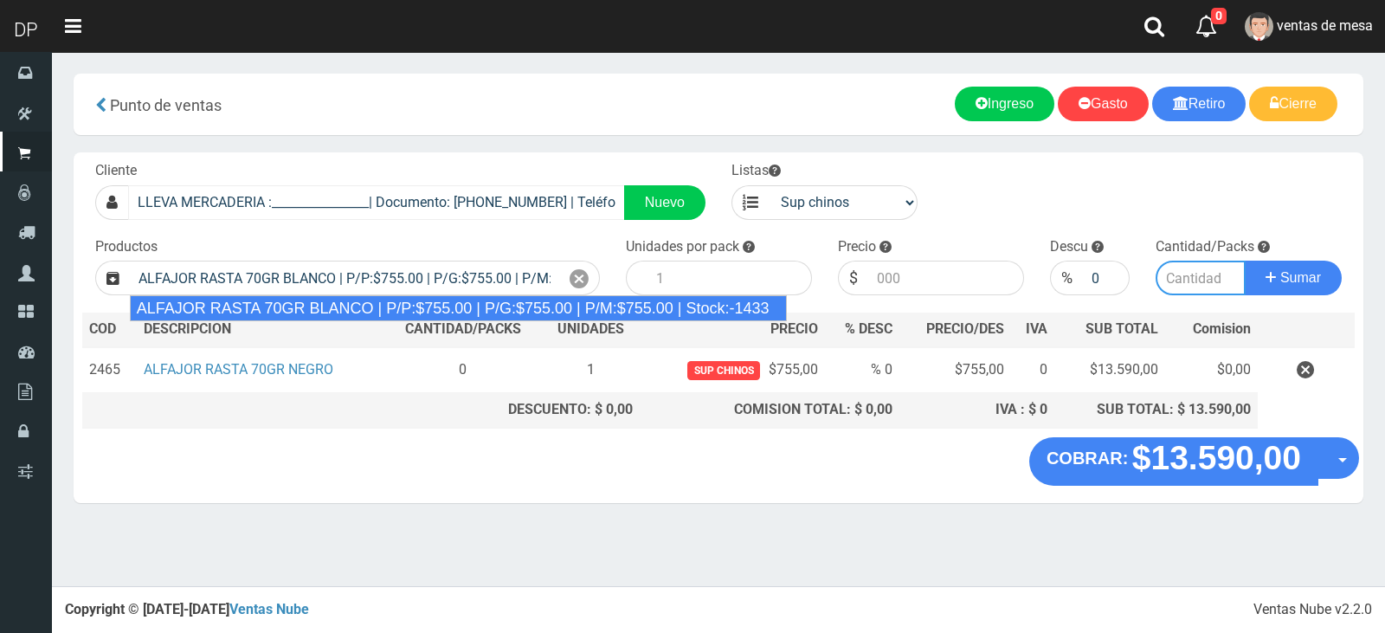
type input "18"
type input "755.00"
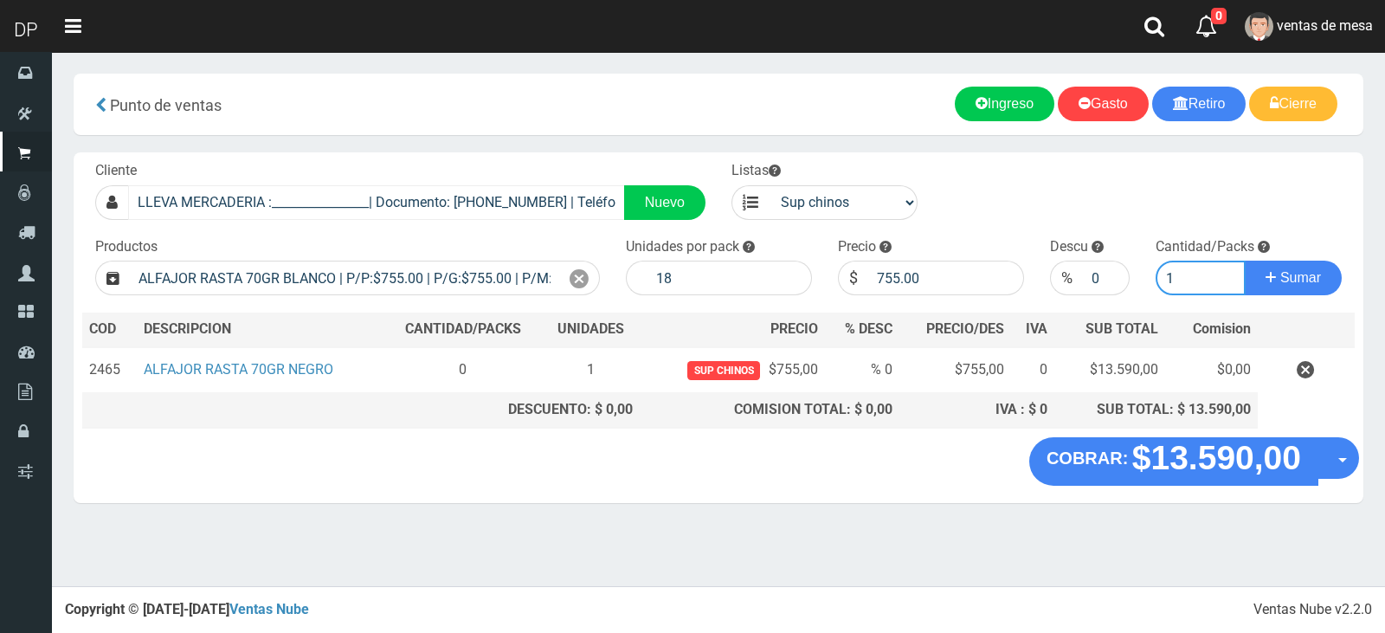
type input "1"
click at [1245, 261] on button "Sumar" at bounding box center [1293, 278] width 97 height 35
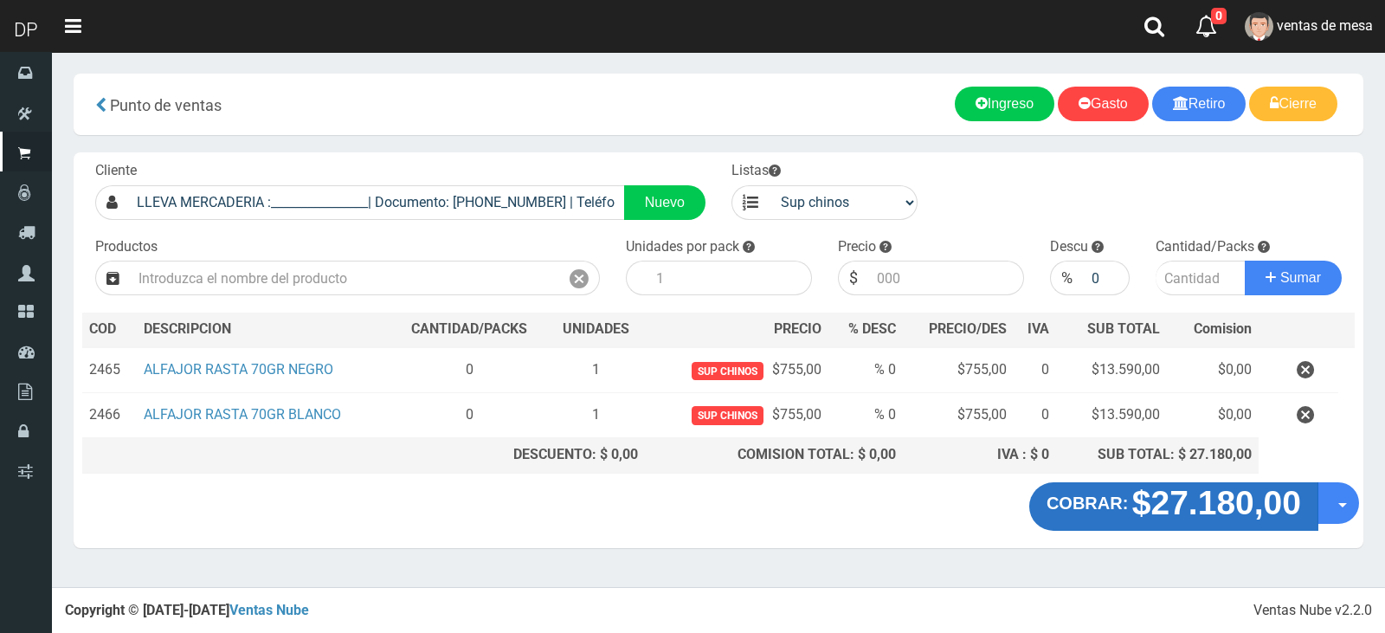
click at [1133, 511] on strong "$27.180,00" at bounding box center [1216, 502] width 169 height 37
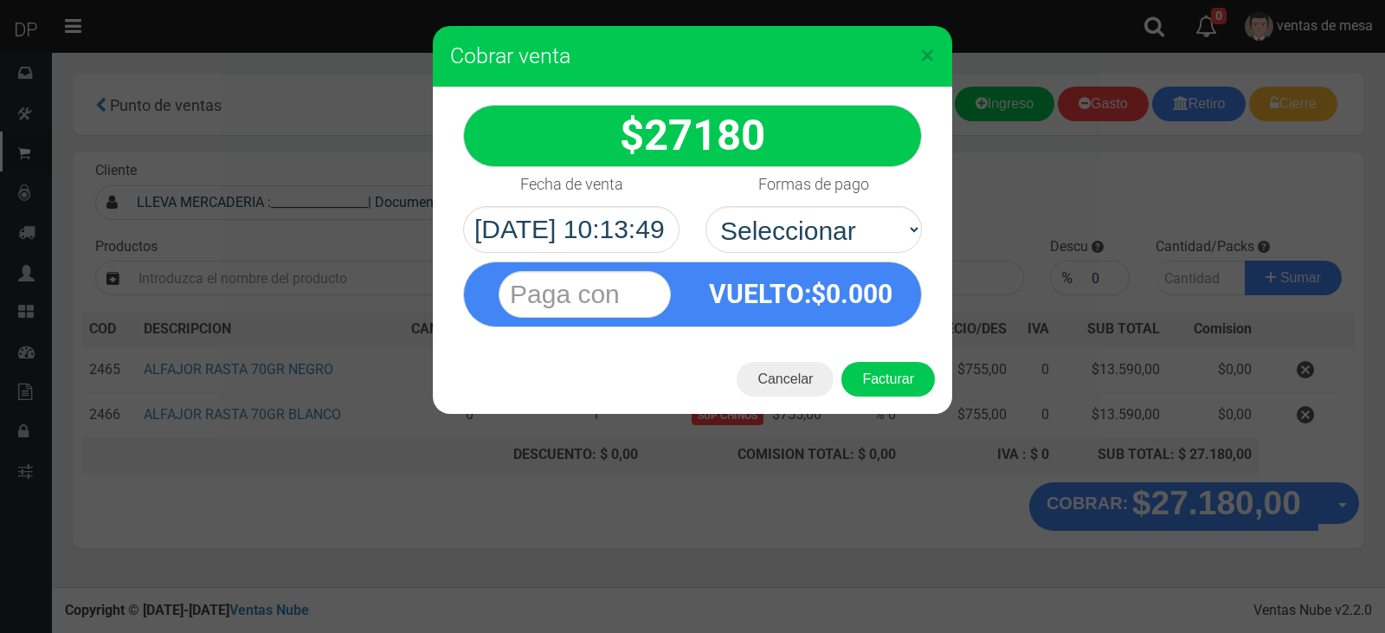
click at [835, 463] on div "× Cobrar venta 27180 Efectivo" at bounding box center [692, 316] width 1385 height 633
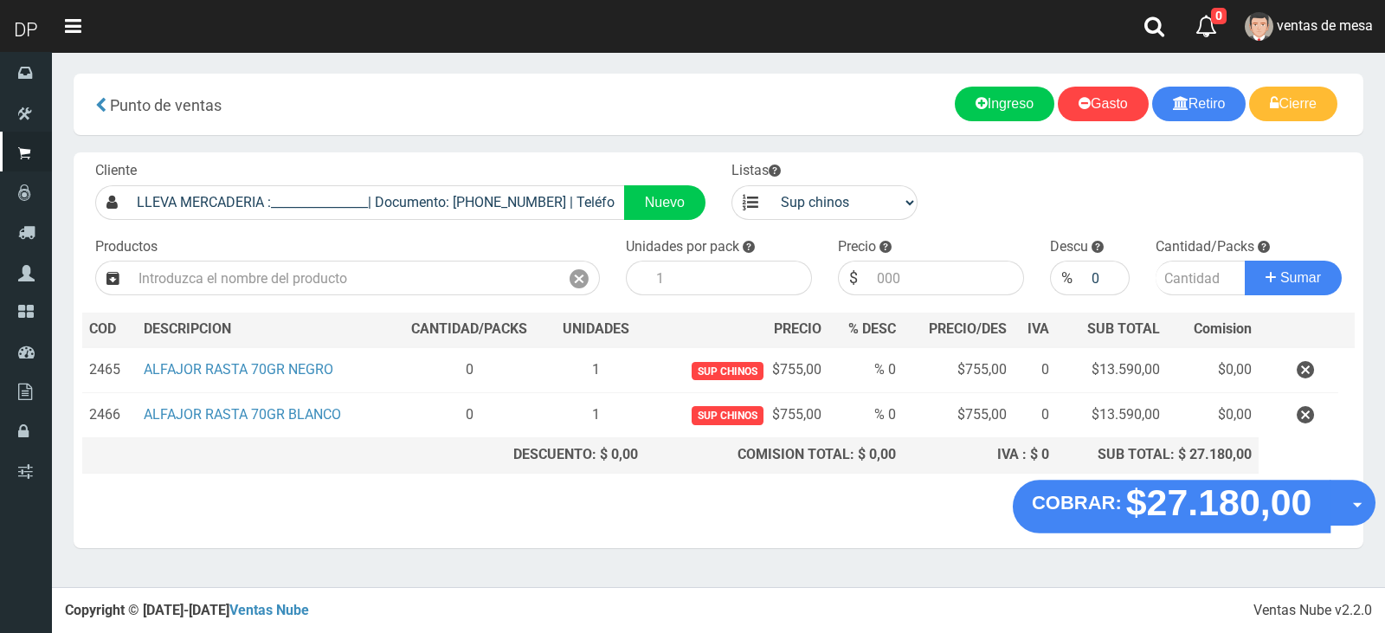
click at [1106, 508] on strong "COBRAR:" at bounding box center [1077, 502] width 90 height 21
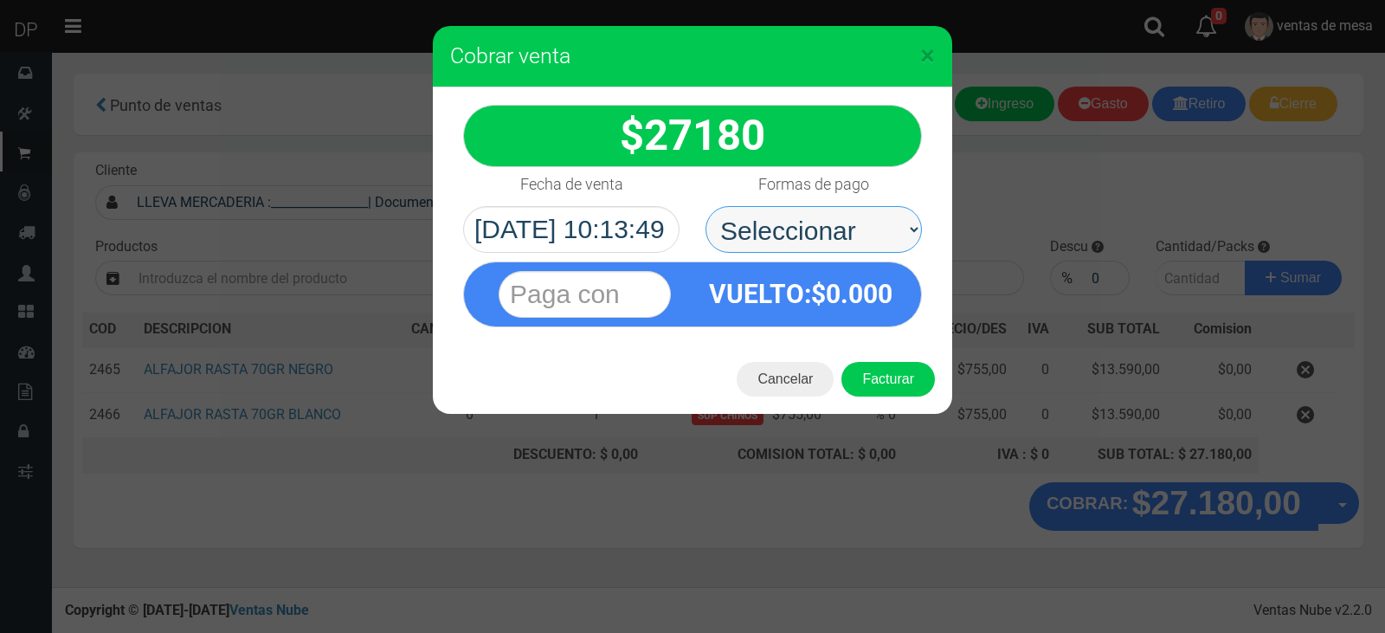
drag, startPoint x: 785, startPoint y: 240, endPoint x: 787, endPoint y: 251, distance: 11.4
click at [785, 240] on select "Seleccionar Efectivo Tarjeta de Crédito Depósito Débito" at bounding box center [814, 229] width 216 height 47
click at [706, 206] on select "Seleccionar Efectivo Tarjeta de Crédito Depósito Débito" at bounding box center [814, 229] width 216 height 47
click at [867, 240] on select "Seleccionar Efectivo Tarjeta de Crédito Depósito Débito" at bounding box center [814, 229] width 216 height 47
select select "Efectivo"
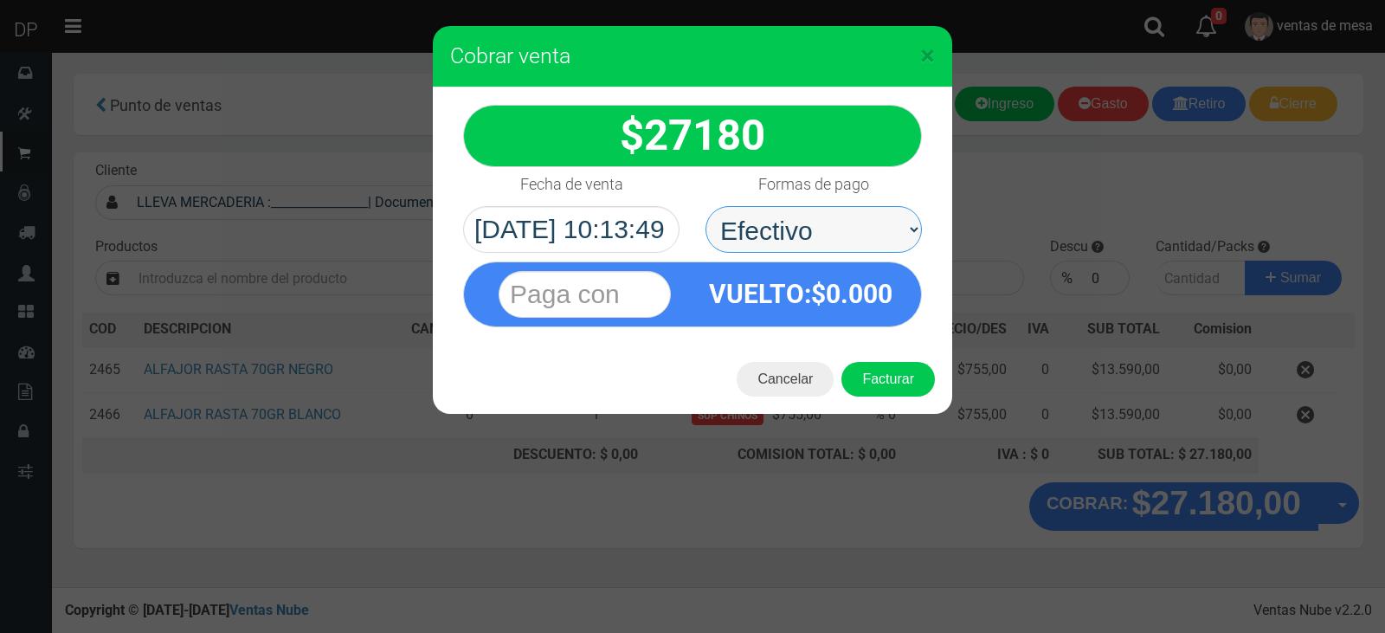
click at [706, 206] on select "Seleccionar Efectivo Tarjeta de Crédito Depósito Débito" at bounding box center [814, 229] width 216 height 47
click at [883, 376] on button "Facturar" at bounding box center [887, 379] width 93 height 35
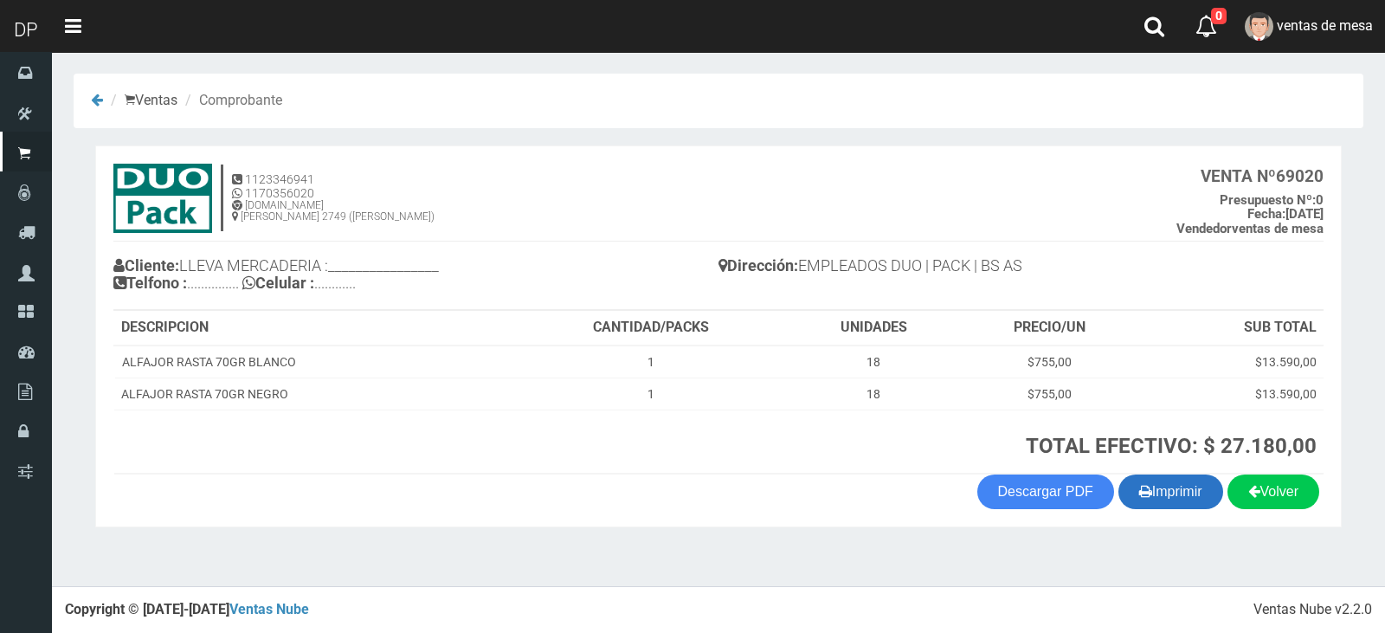
click at [1129, 486] on button "Imprimir" at bounding box center [1171, 491] width 105 height 35
click at [282, 319] on th "DESCRIPCION" at bounding box center [313, 328] width 399 height 35
drag, startPoint x: 332, startPoint y: 267, endPoint x: 443, endPoint y: 266, distance: 111.7
click at [443, 266] on h4 "Cliente: LLEVA MERCADERIA :________________ Telfono : ............... Celular :…" at bounding box center [415, 277] width 605 height 48
click at [531, 279] on h4 "Cliente: LLEVA MERCADERIA :________________ Telfono : ............... Celular :…" at bounding box center [415, 277] width 605 height 48
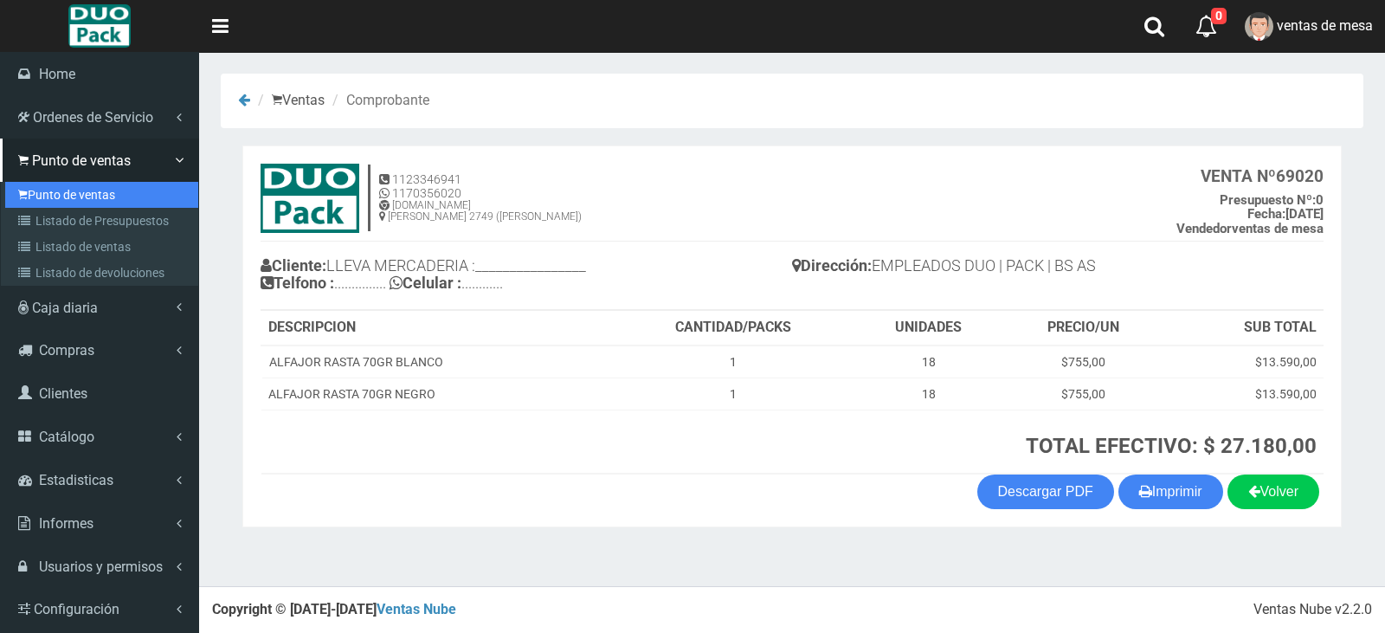
click at [23, 184] on link "Punto de ventas" at bounding box center [101, 195] width 193 height 26
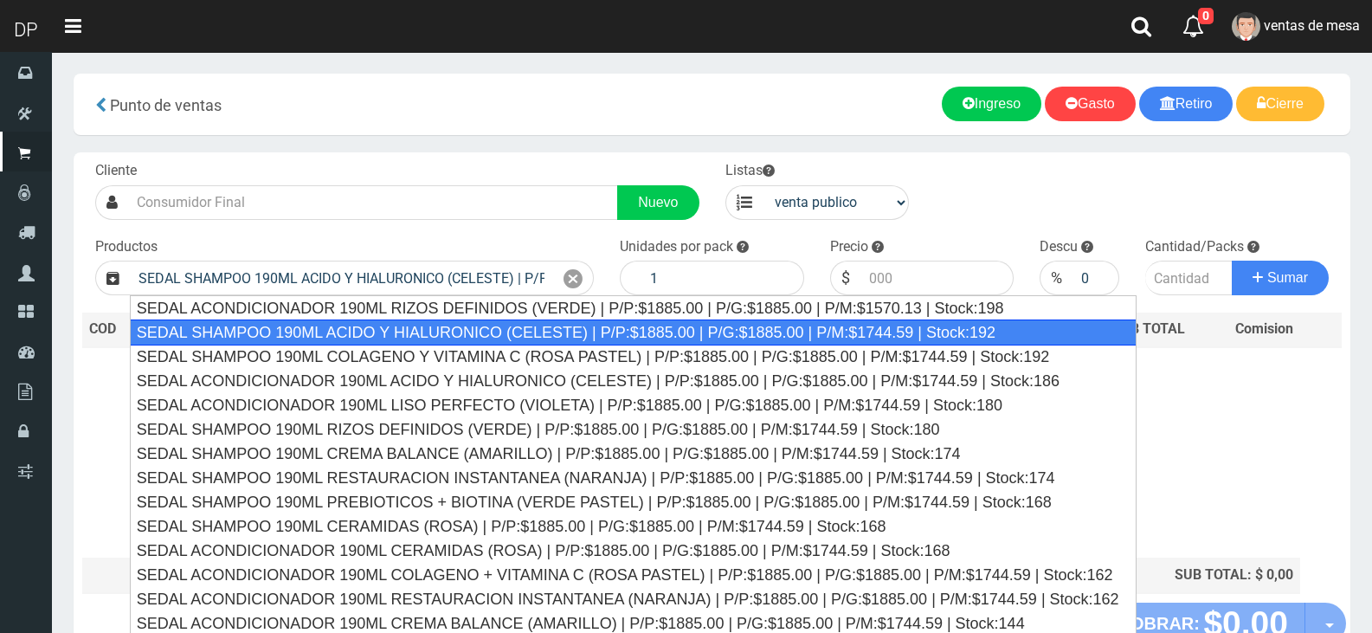
type input "SEDAL SHAMPOO 190ML ACIDO Y HIALURONICO (CELESTE) | P/P:$1885.00 | P/G:$1885.00…"
type input "12"
type input "1885.00"
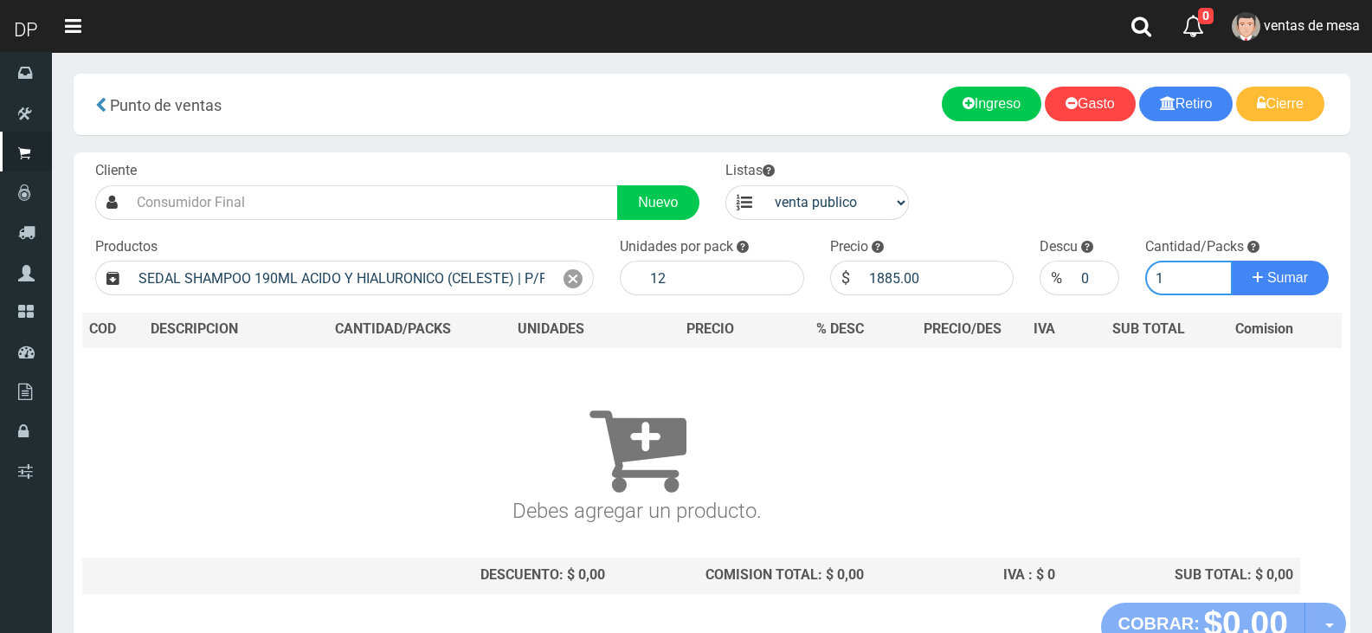
type input "1"
click at [1232, 261] on button "Sumar" at bounding box center [1280, 278] width 97 height 35
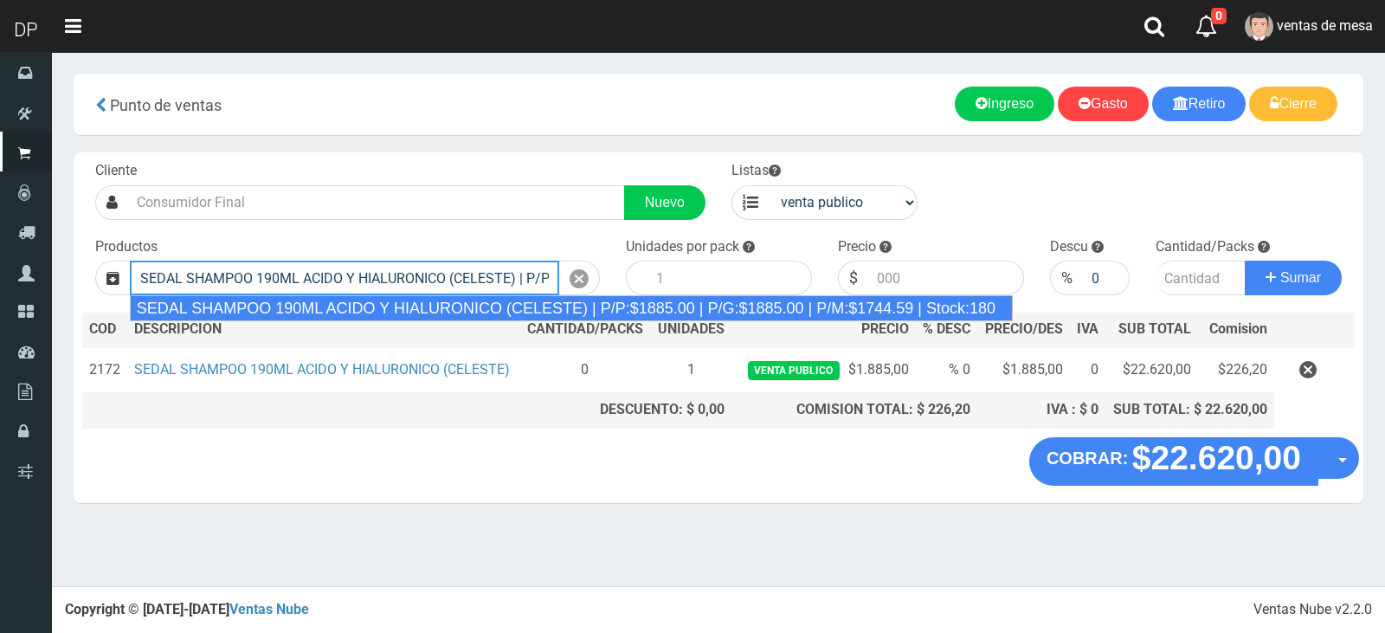
type input "SEDAL SHAMPOO 190ML ACIDO Y HIALURONICO (CELESTE) | P/P:$1885.00 | P/G:$1885.00…"
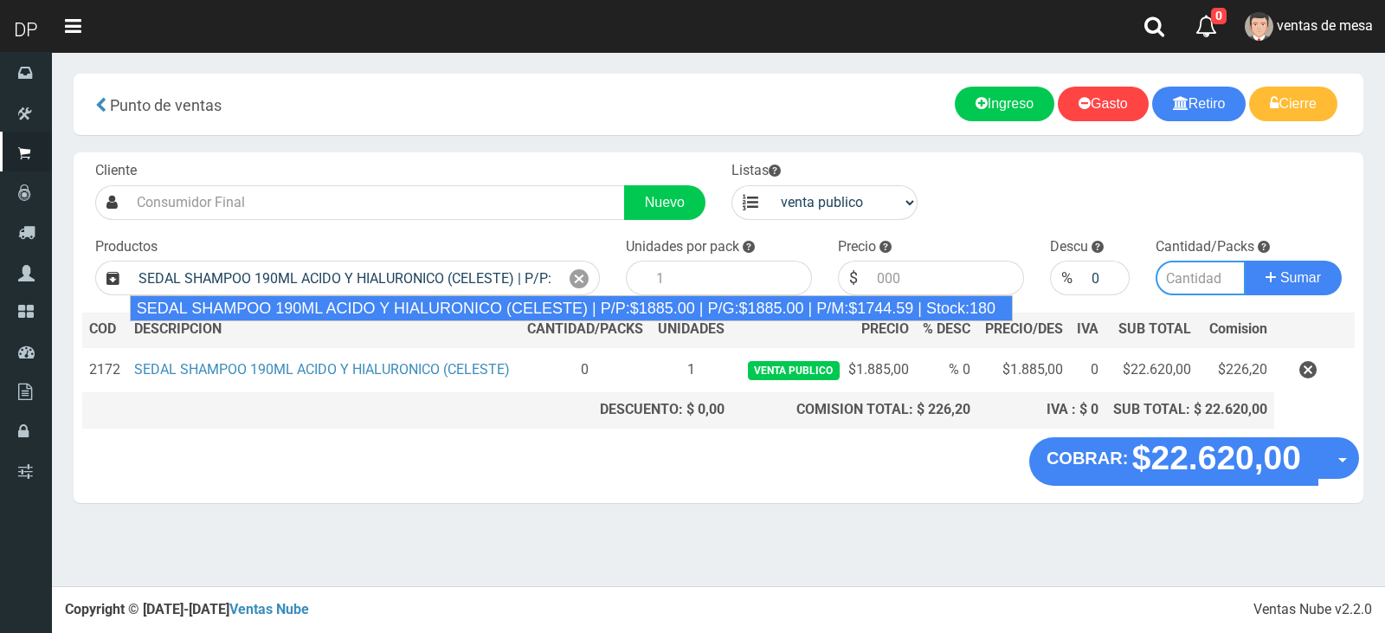
type input "12"
type input "1885.00"
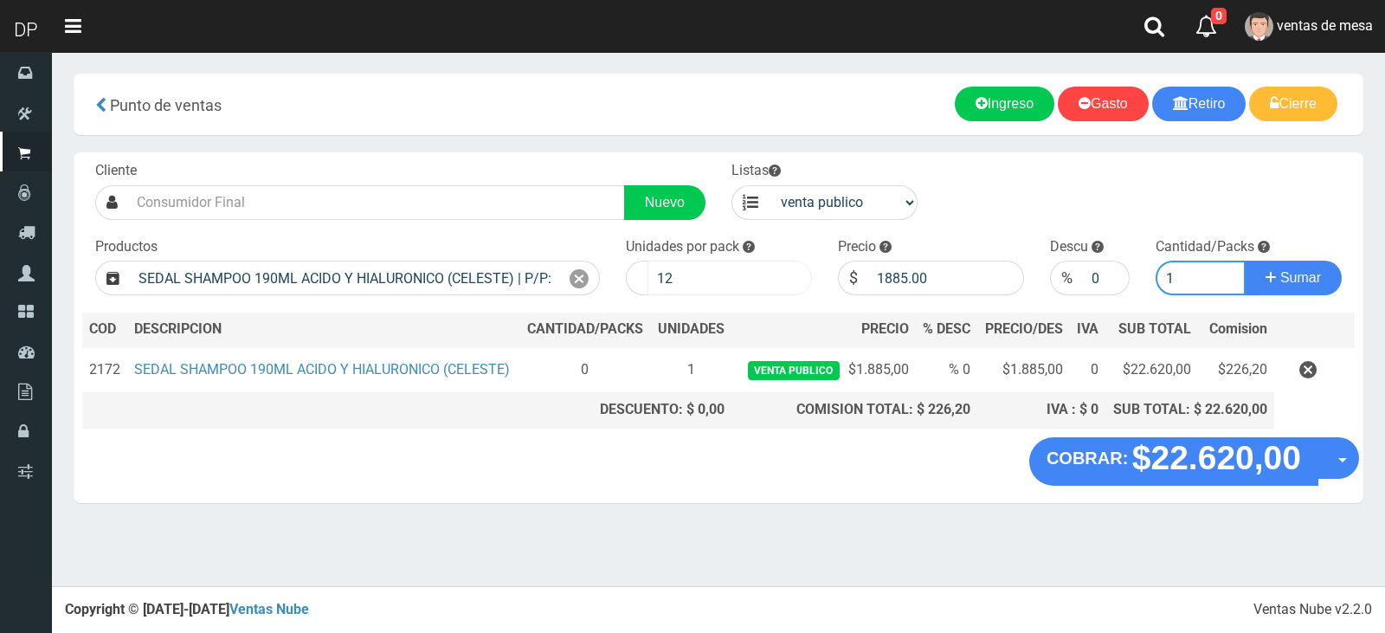
type input "1"
click at [692, 275] on input "12" at bounding box center [730, 278] width 164 height 35
click at [775, 480] on div "COBRAR: $22.620,00 Opciones Hacer Devolucion Crear presupuesto" at bounding box center [719, 470] width 1290 height 66
click at [577, 276] on icon at bounding box center [579, 279] width 19 height 25
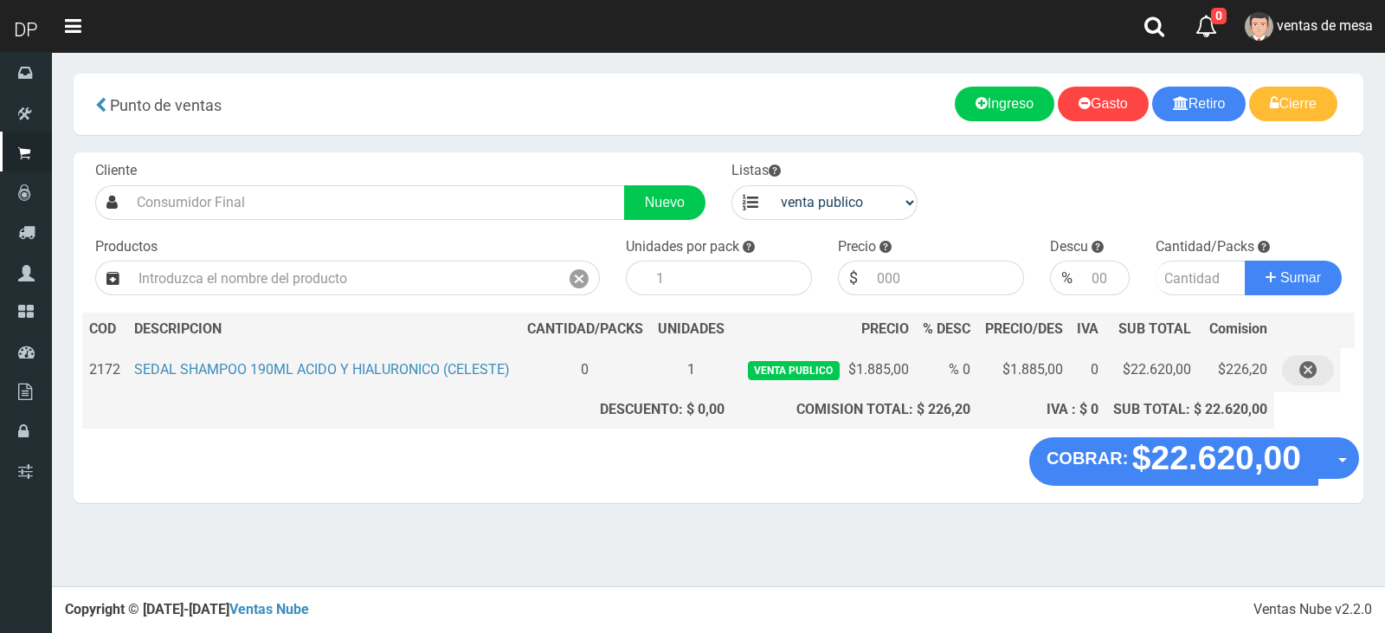
click at [1302, 371] on icon "button" at bounding box center [1307, 370] width 17 height 30
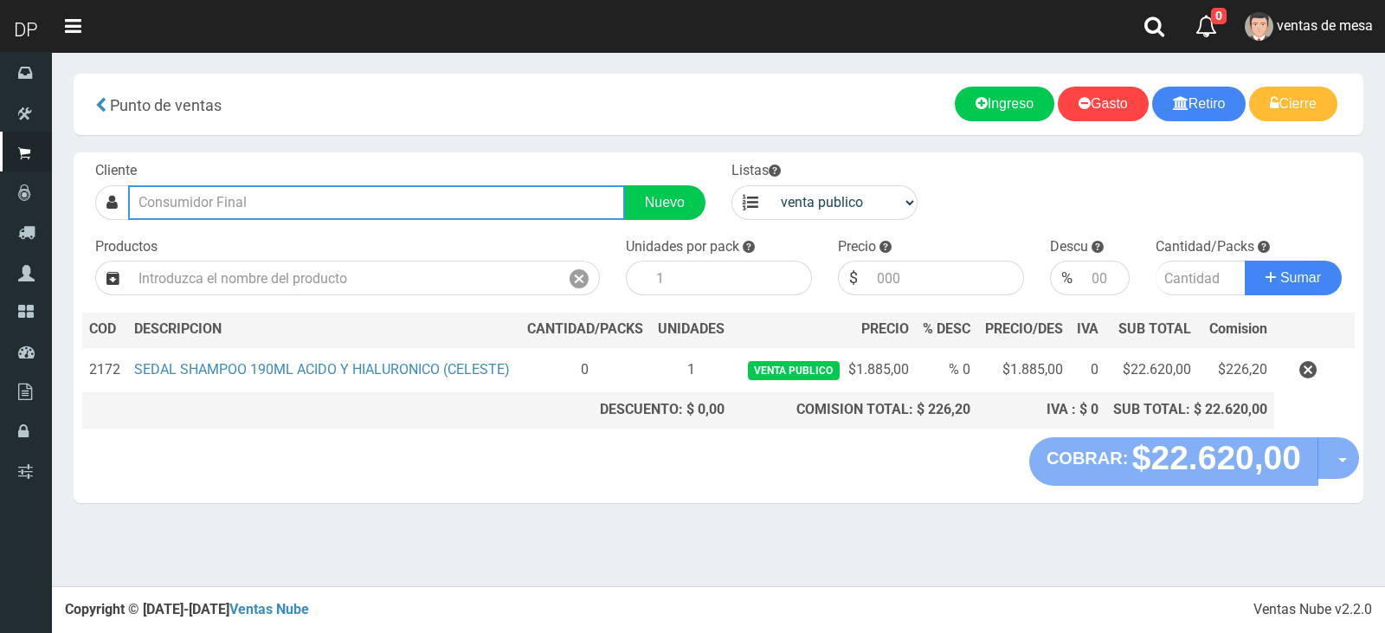
click at [453, 196] on input "text" at bounding box center [376, 202] width 497 height 35
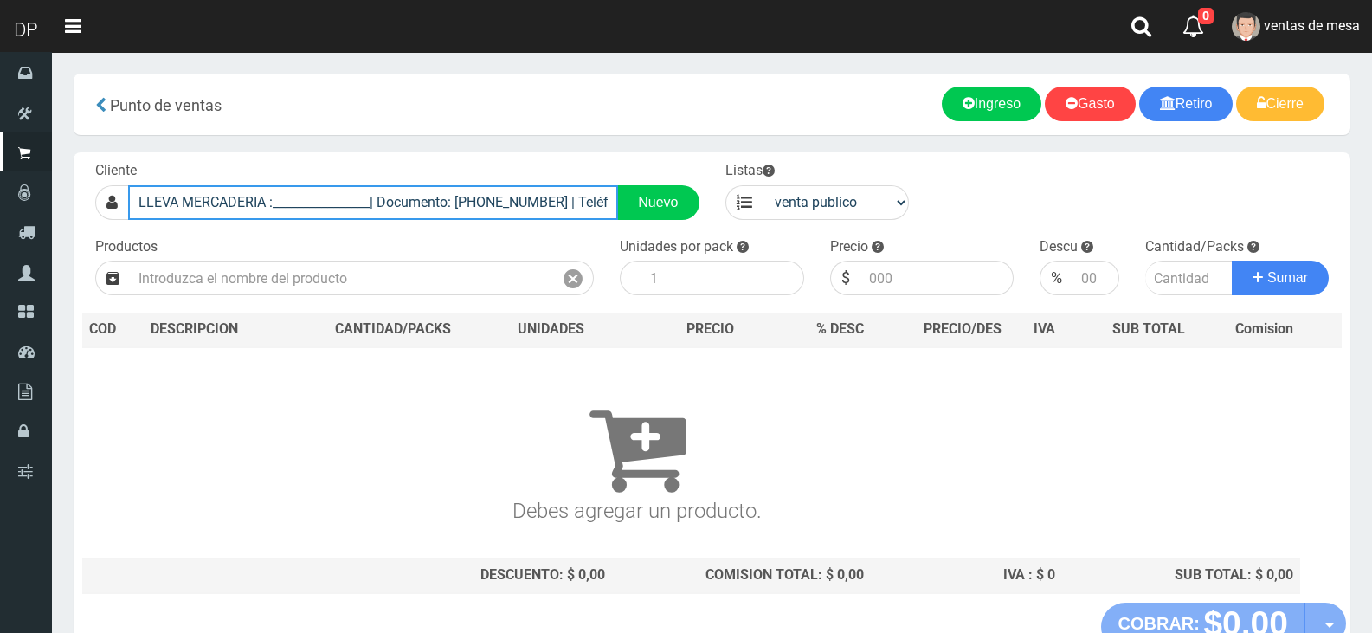
click at [367, 199] on input "LLEVA MERCADERIA :________________| Documento: 01111111111111111111 | Teléfono:…" at bounding box center [373, 202] width 490 height 35
click at [1232, 261] on button "Sumar" at bounding box center [1280, 278] width 97 height 35
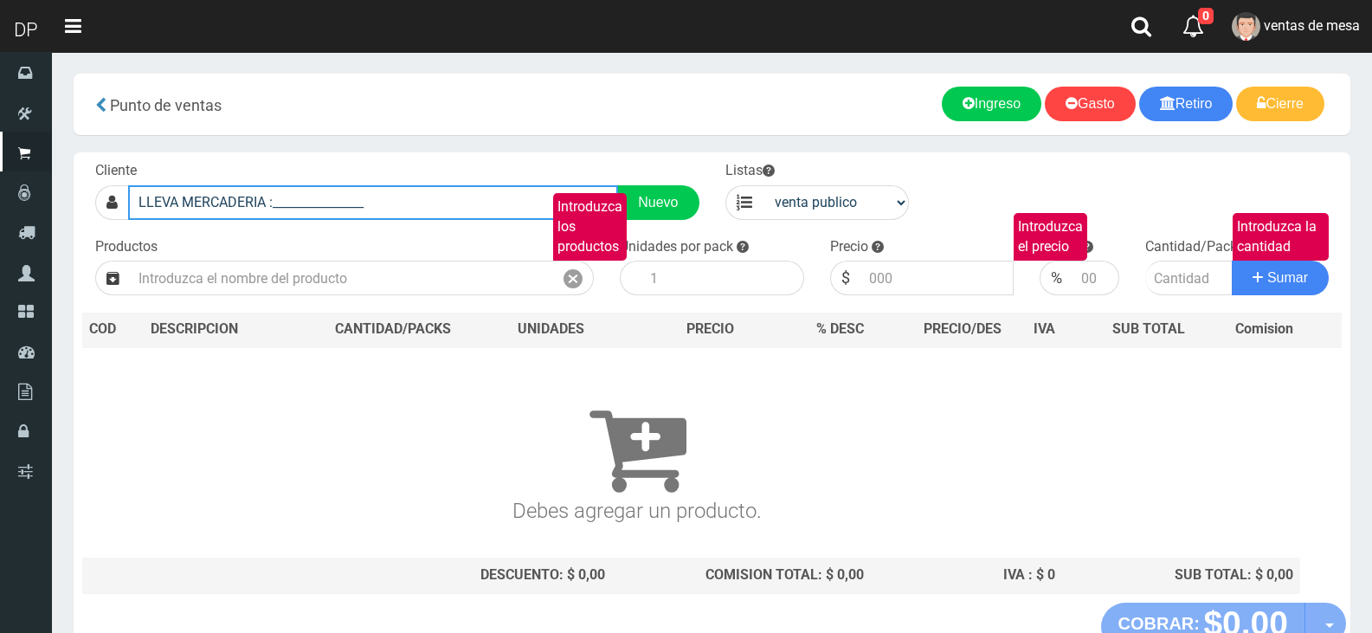
click at [367, 201] on input "LLEVA MERCADERIA :_______________" at bounding box center [373, 202] width 490 height 35
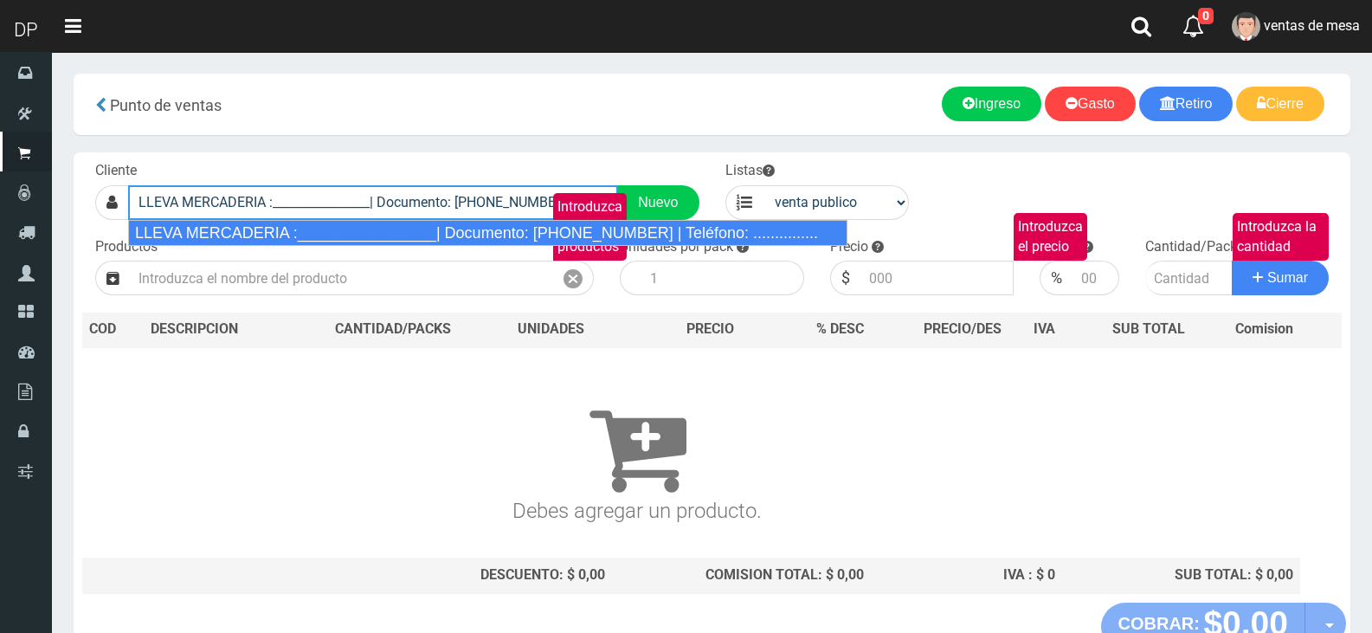
type input "LLEVA MERCADERIA :________________| Documento: 01111111111111111111 | Teléfono:…"
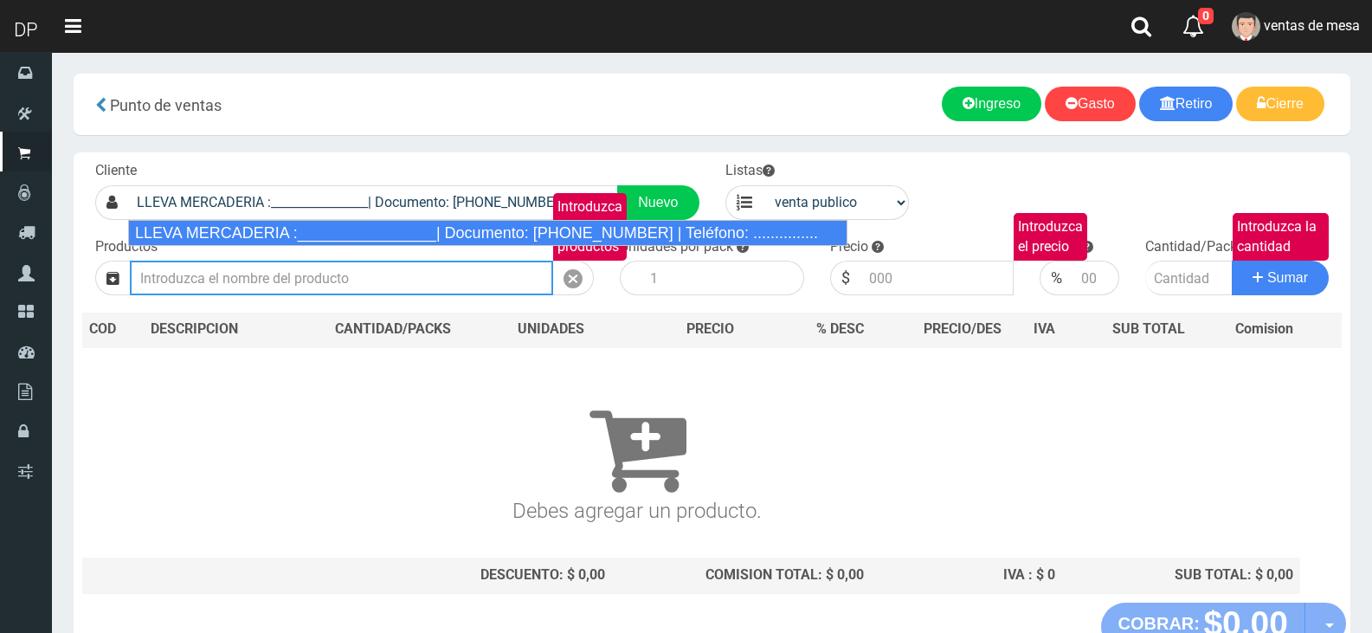
select select "2"
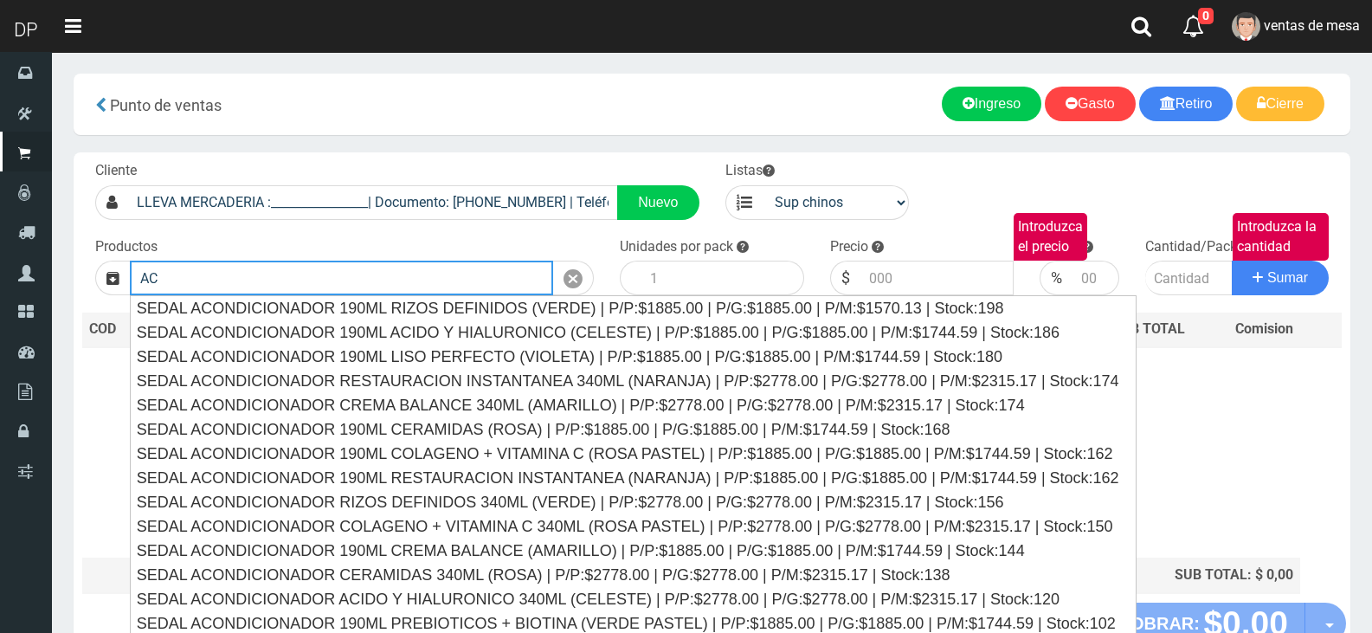
type input "A"
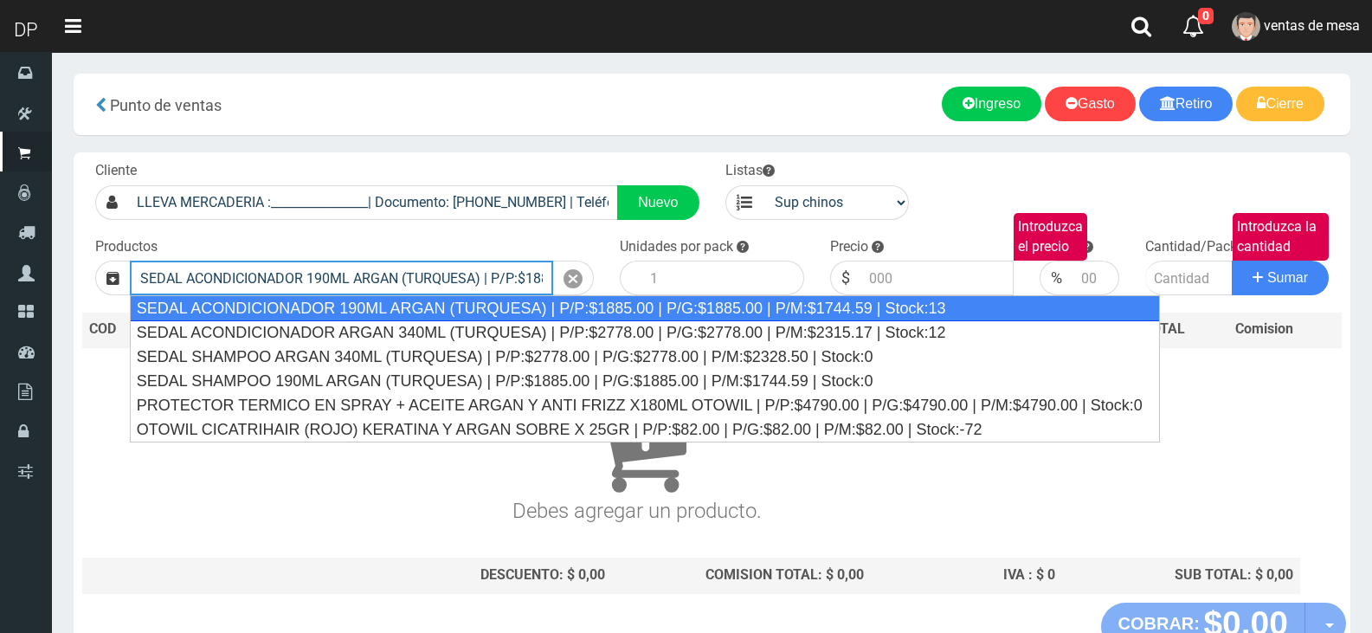
type input "SEDAL ACONDICIONADOR 190ML ARGAN (TURQUESA) | P/P:$1885.00 | P/G:$1885.00 | P/M…"
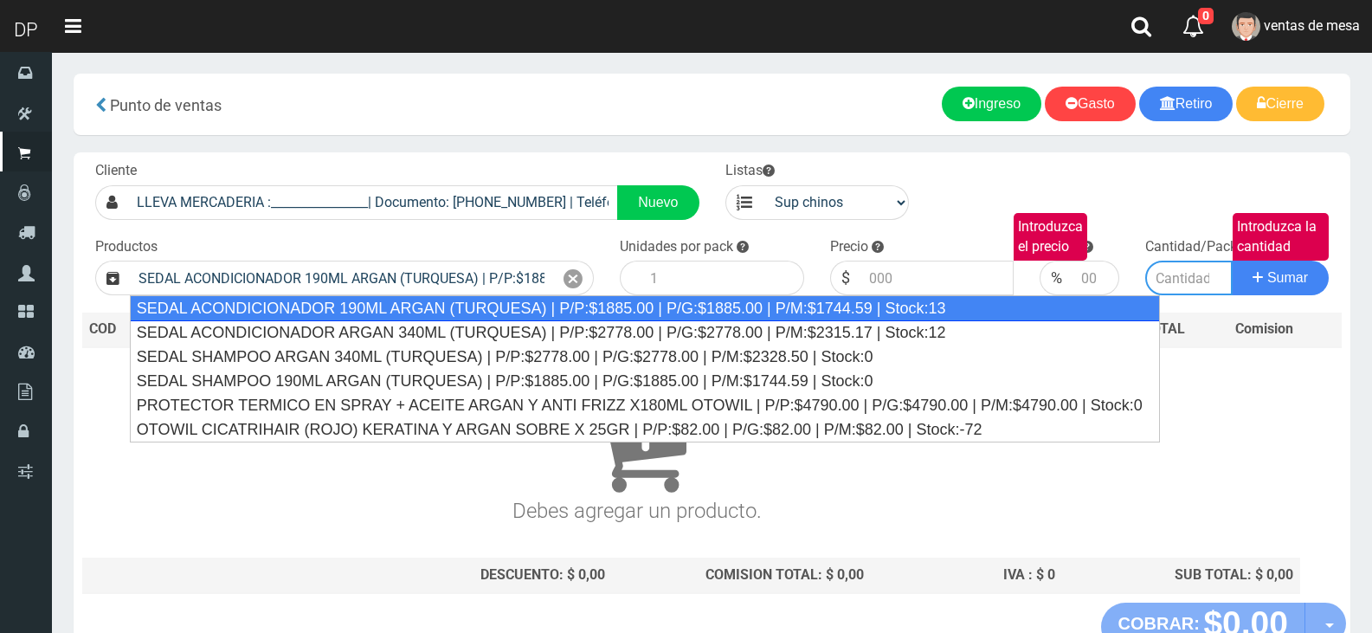
type input "12"
type input "1885.00"
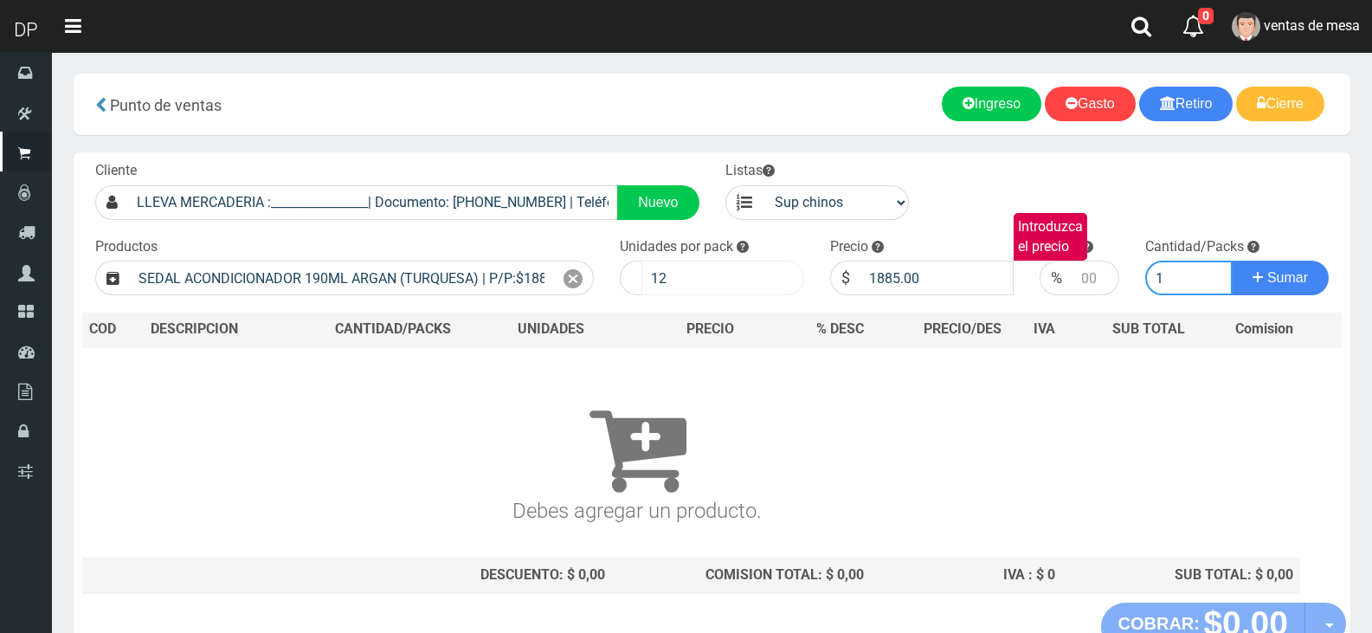
type input "1"
click at [683, 287] on input "12" at bounding box center [722, 278] width 163 height 35
type input "6"
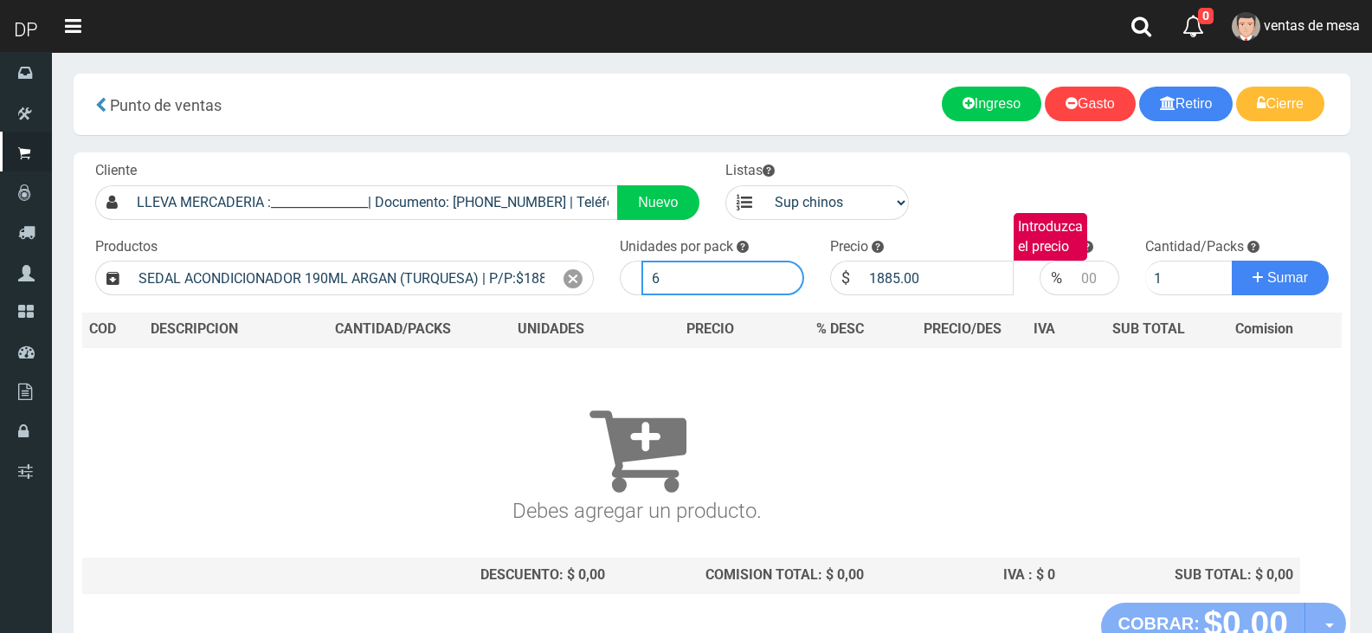
click at [1232, 261] on button "Sumar" at bounding box center [1280, 278] width 97 height 35
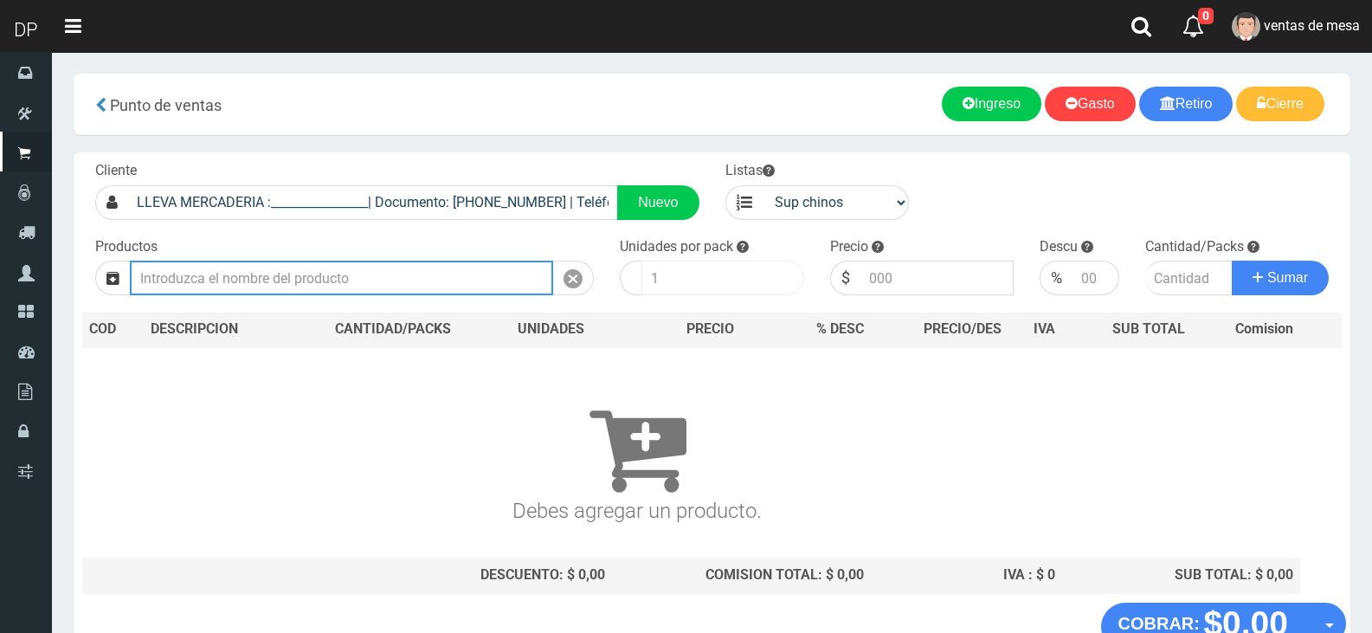
type input "A"
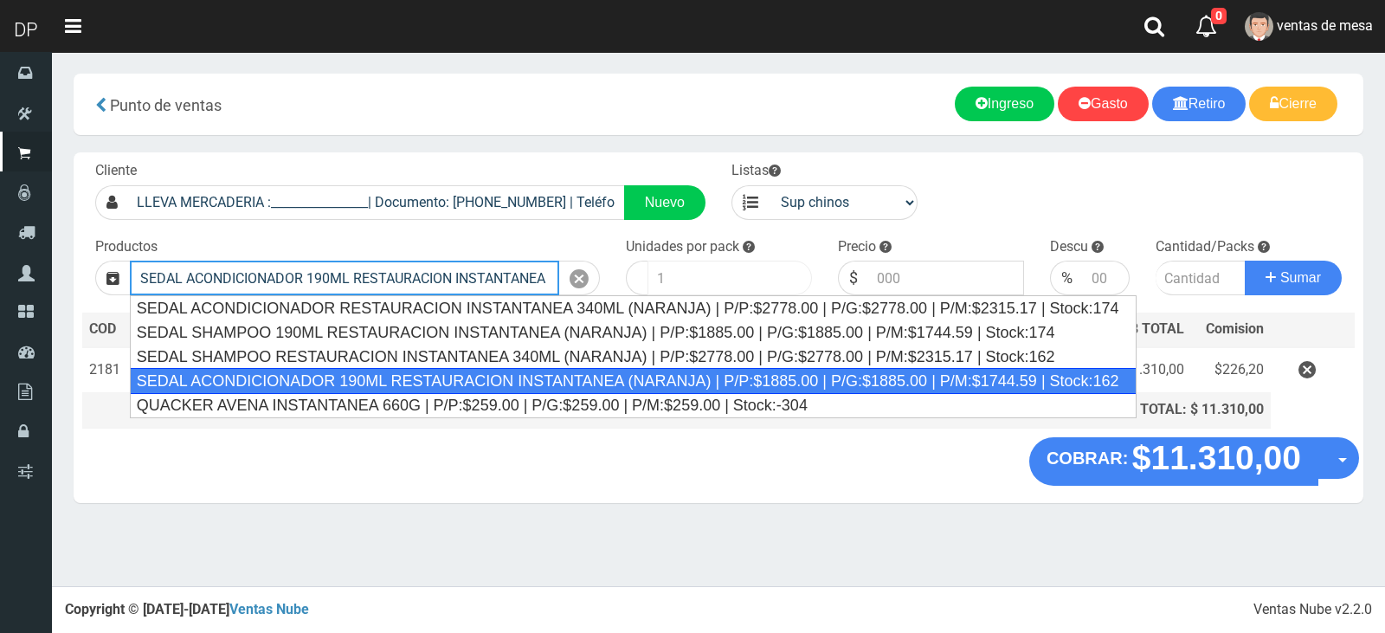
type input "SEDAL ACONDICIONADOR 190ML RESTAURACION INSTANTANEA (NARANJA) | P/P:$1885.00 | …"
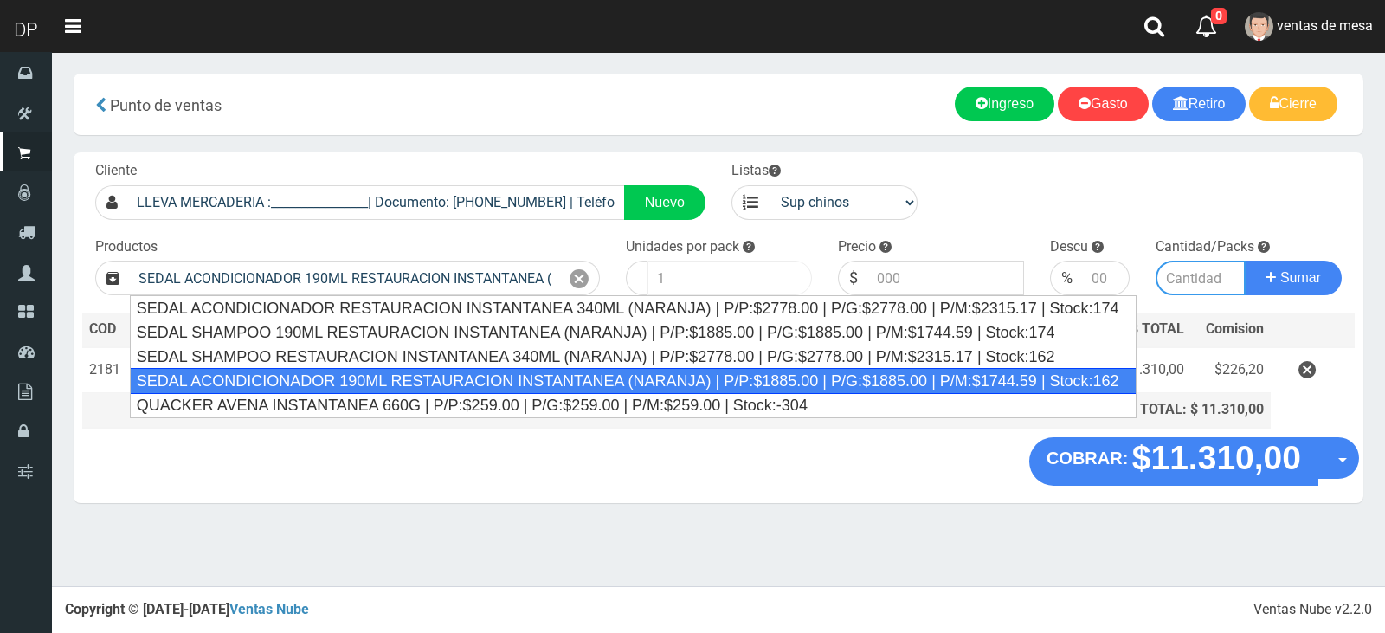
type input "12"
type input "1885.00"
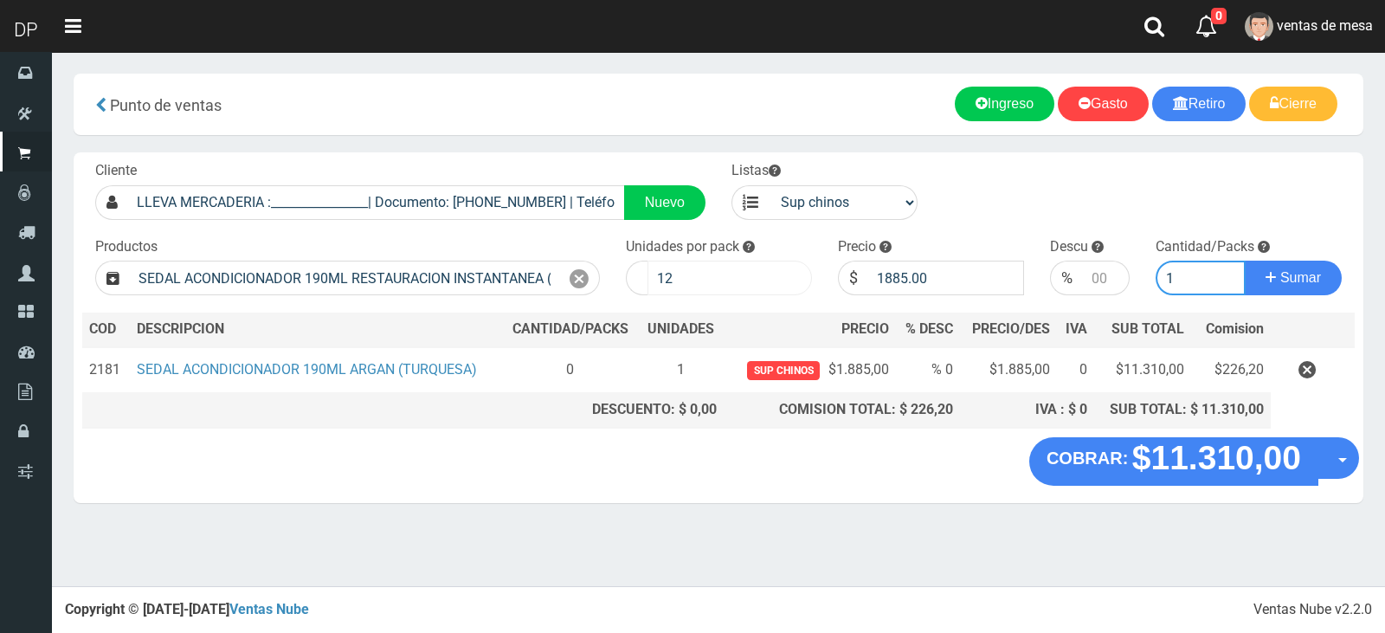
type input "1"
click at [736, 281] on input "12" at bounding box center [730, 278] width 164 height 35
type input "6"
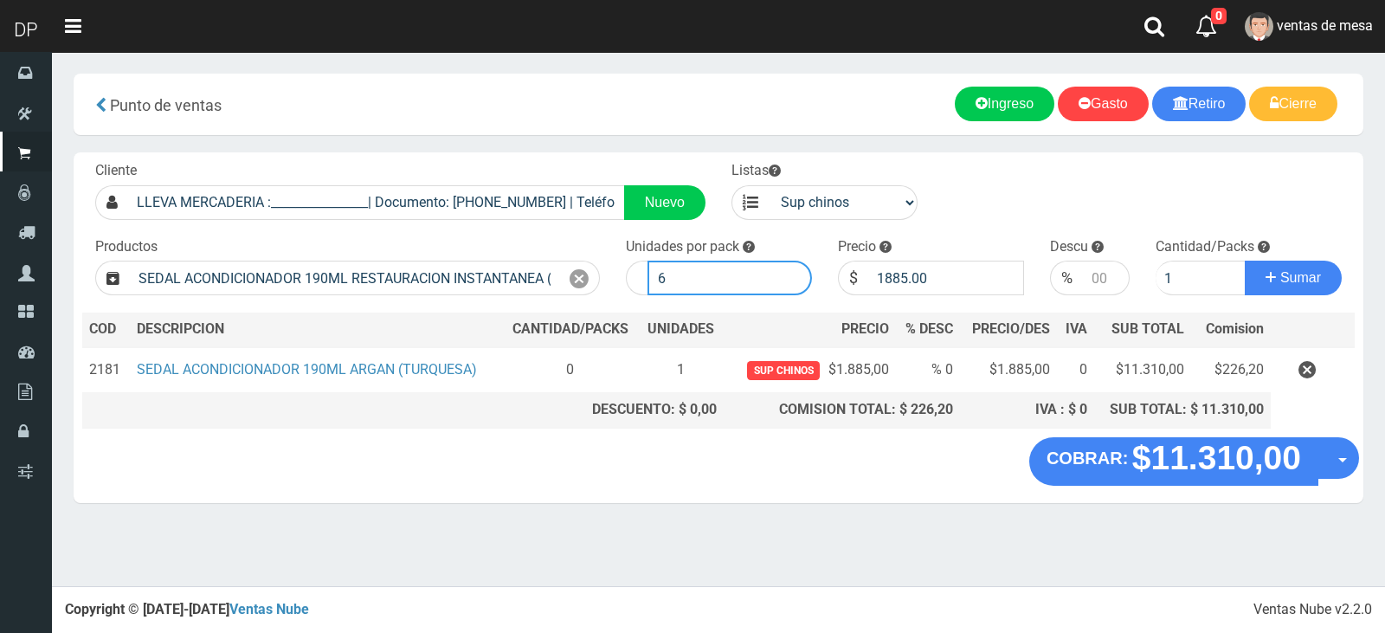
click at [1245, 261] on button "Sumar" at bounding box center [1293, 278] width 97 height 35
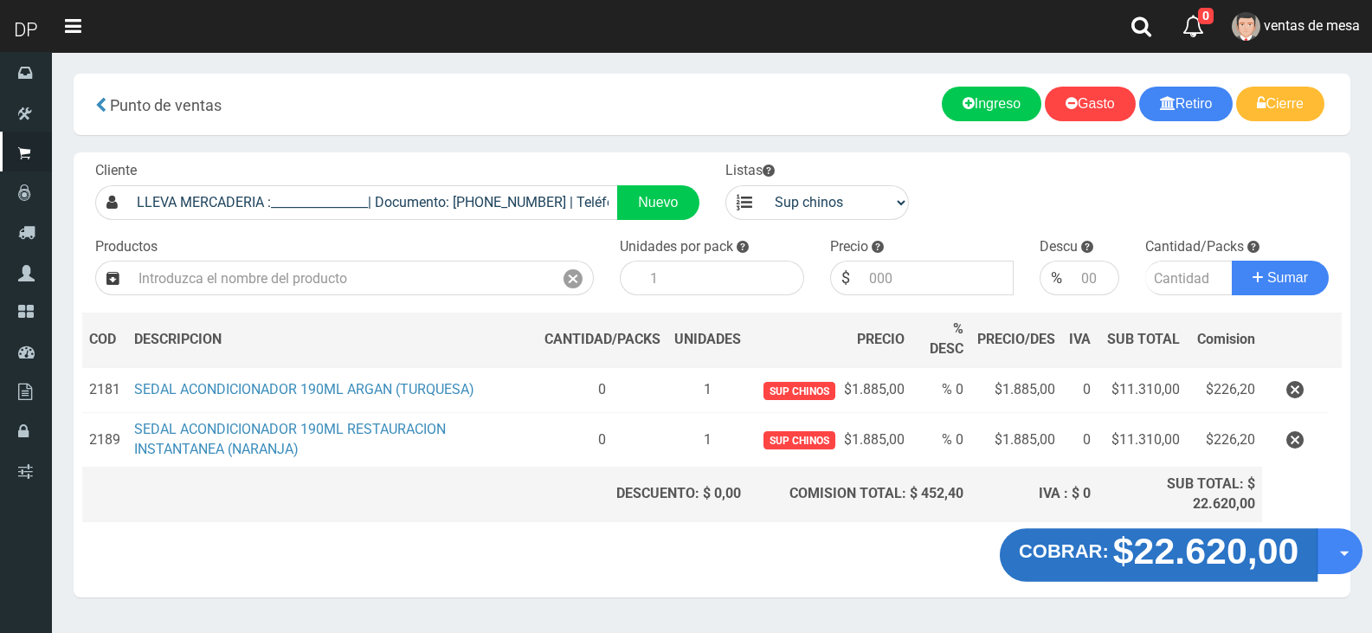
click at [1239, 566] on strong "$22.620,00" at bounding box center [1206, 551] width 186 height 41
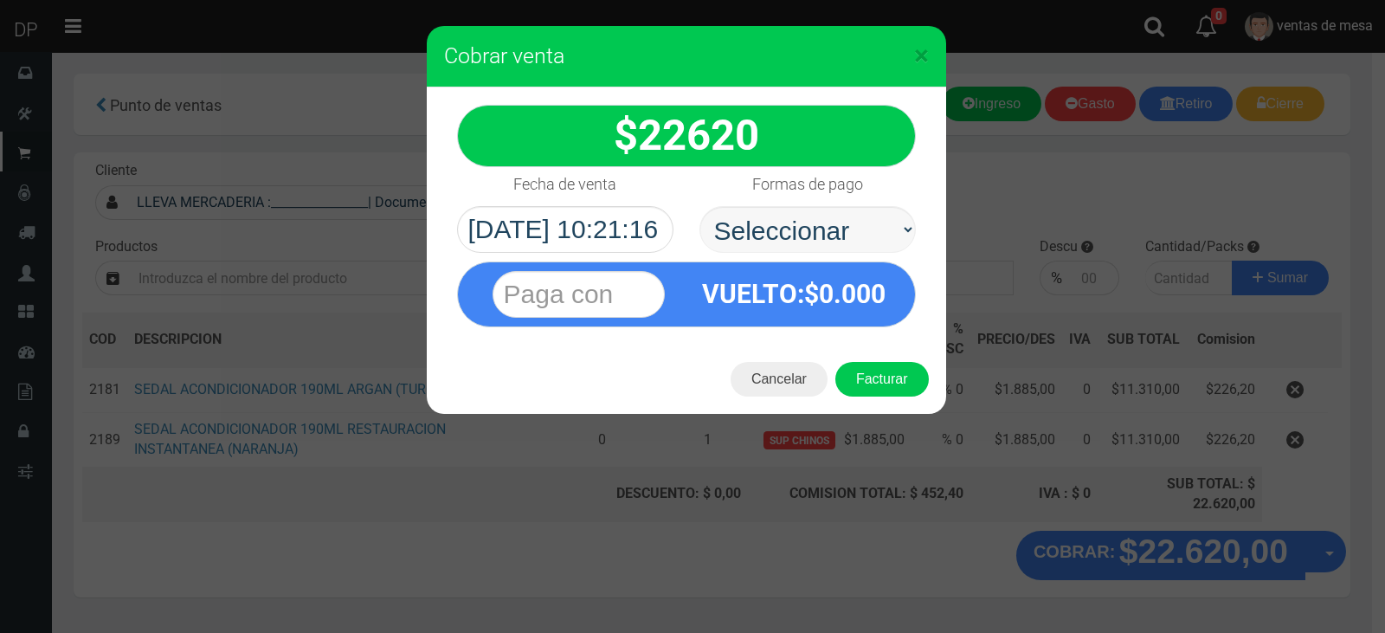
click at [822, 246] on select "Seleccionar Efectivo Tarjeta de Crédito Depósito Débito" at bounding box center [807, 229] width 216 height 47
select select "Efectivo"
click at [699, 206] on select "Seleccionar Efectivo Tarjeta de Crédito Depósito Débito" at bounding box center [807, 229] width 216 height 47
click at [895, 382] on button "Facturar" at bounding box center [881, 379] width 93 height 35
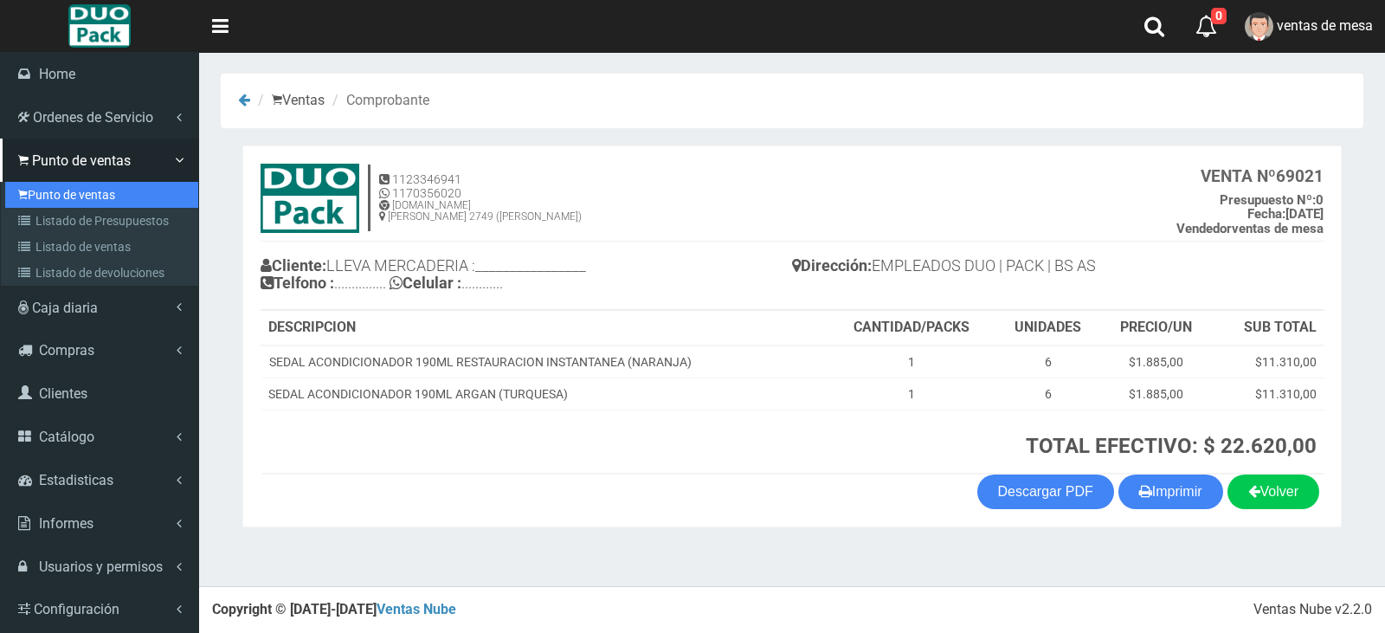
click at [91, 200] on link "Punto de ventas" at bounding box center [101, 195] width 193 height 26
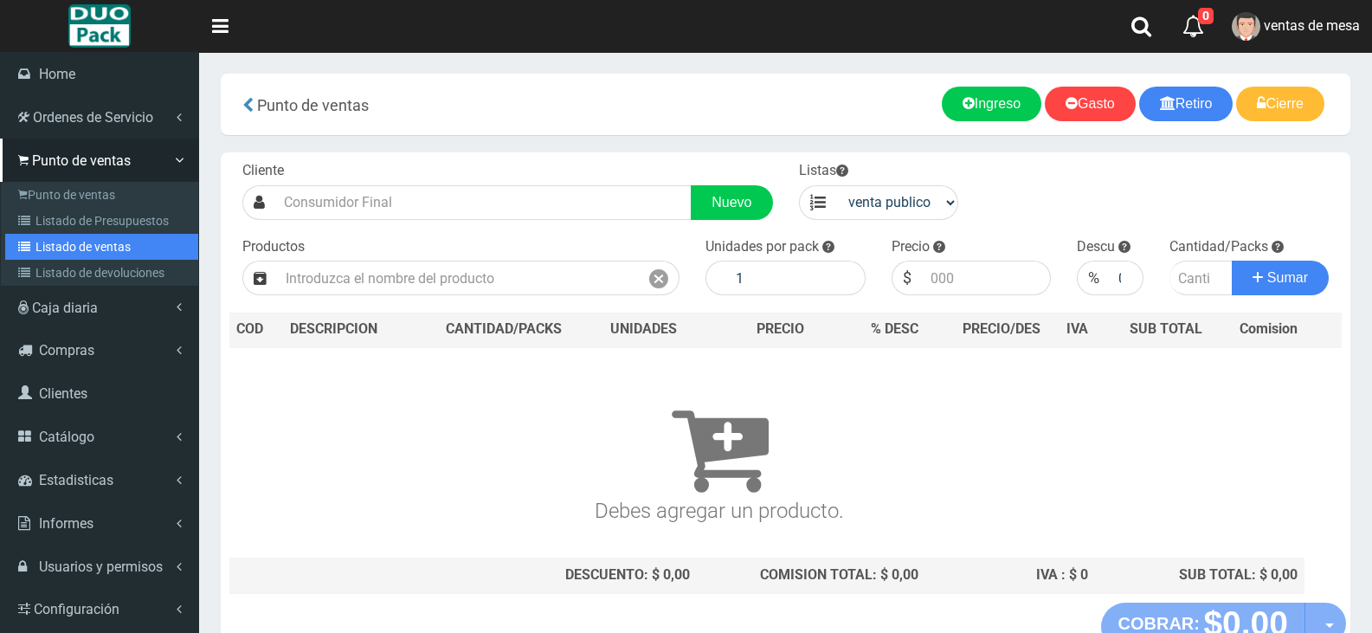
click at [100, 246] on link "Listado de ventas" at bounding box center [101, 247] width 193 height 26
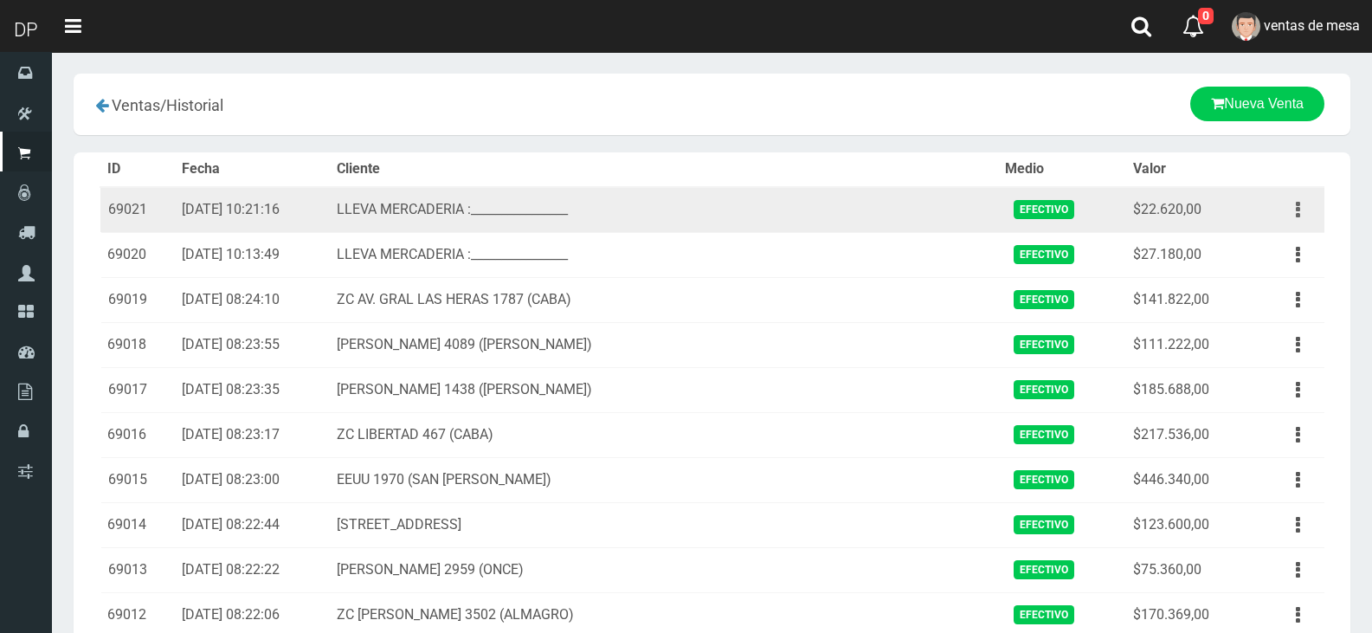
drag, startPoint x: 1292, startPoint y: 203, endPoint x: 1280, endPoint y: 216, distance: 17.2
click at [1289, 205] on button "button" at bounding box center [1298, 210] width 39 height 30
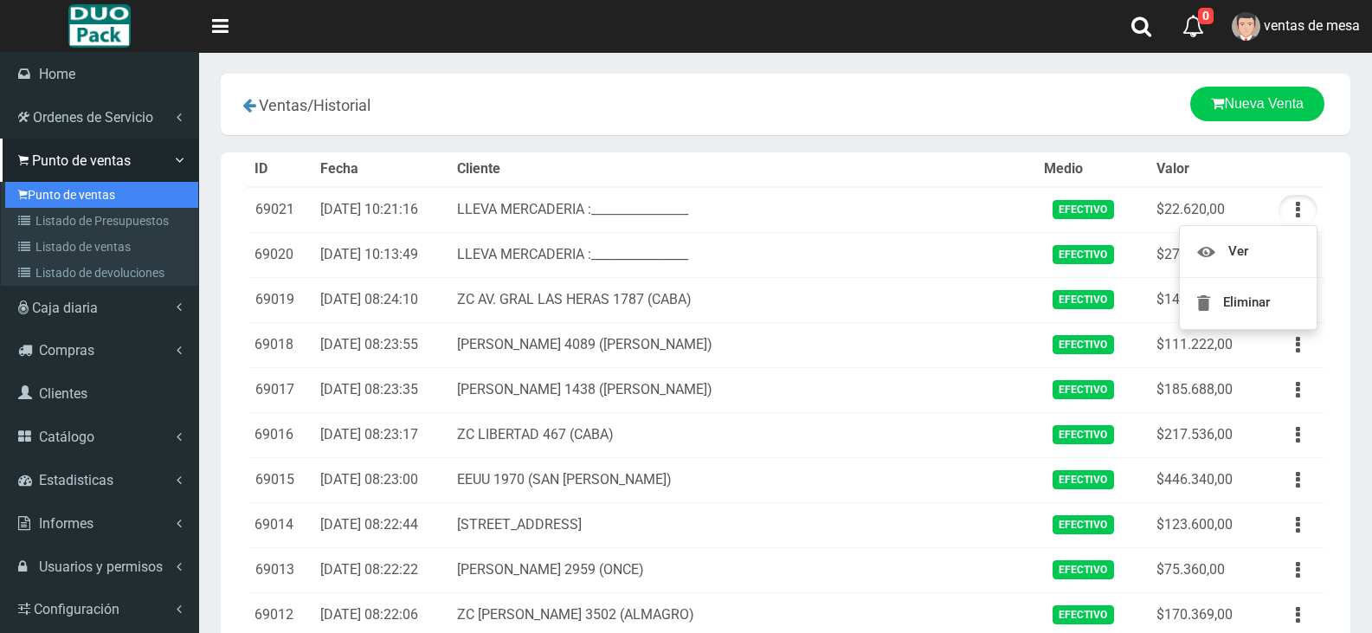
click at [77, 201] on link "Punto de ventas" at bounding box center [101, 195] width 193 height 26
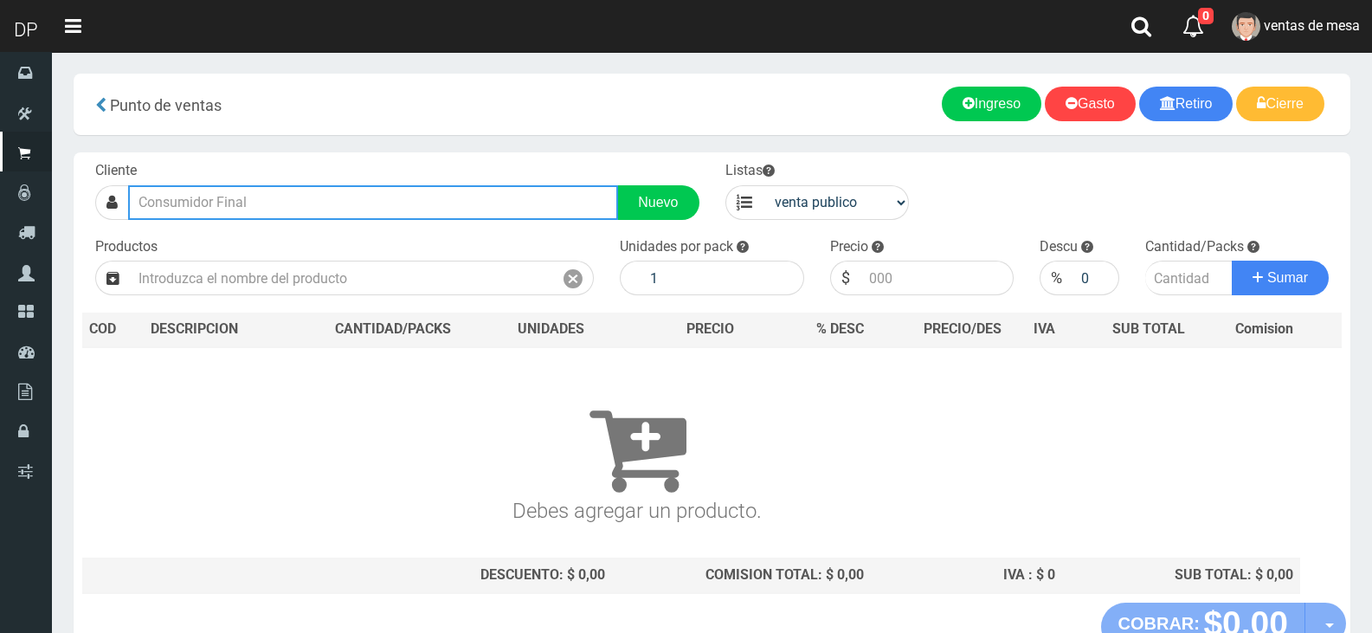
click at [422, 191] on input "text" at bounding box center [373, 202] width 490 height 35
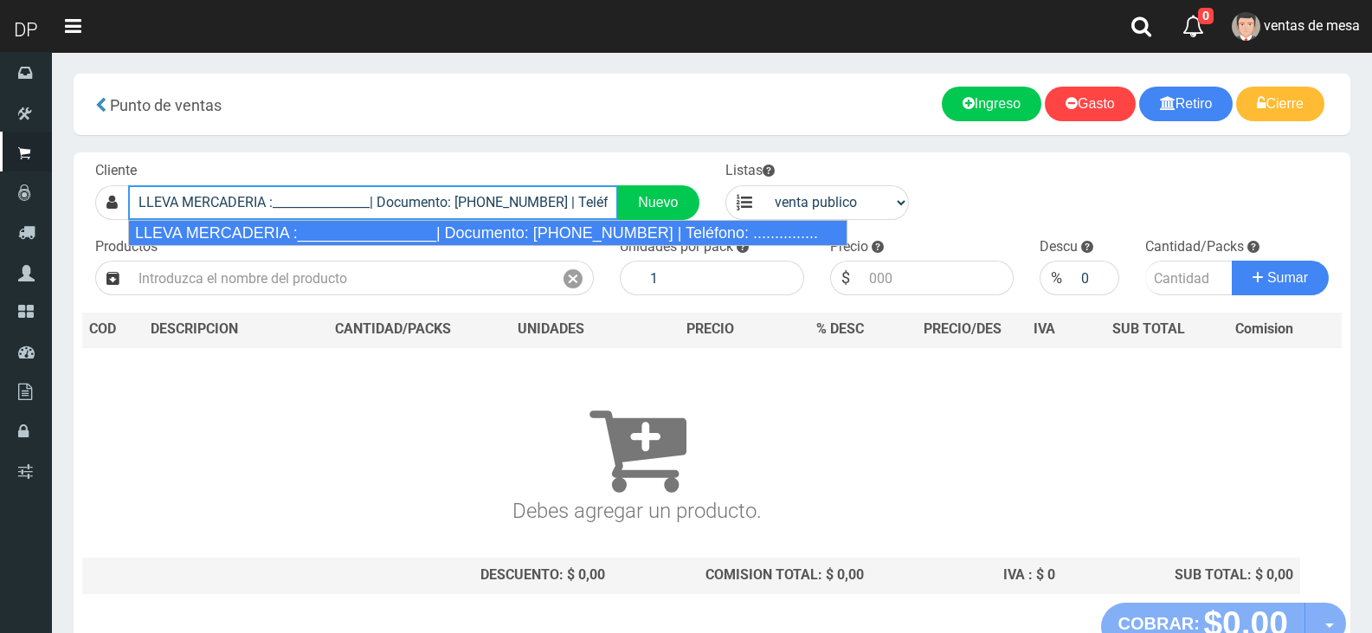
type input "LLEVA MERCADERIA :________________| Documento: 01111111111111111111 | Teléfono:…"
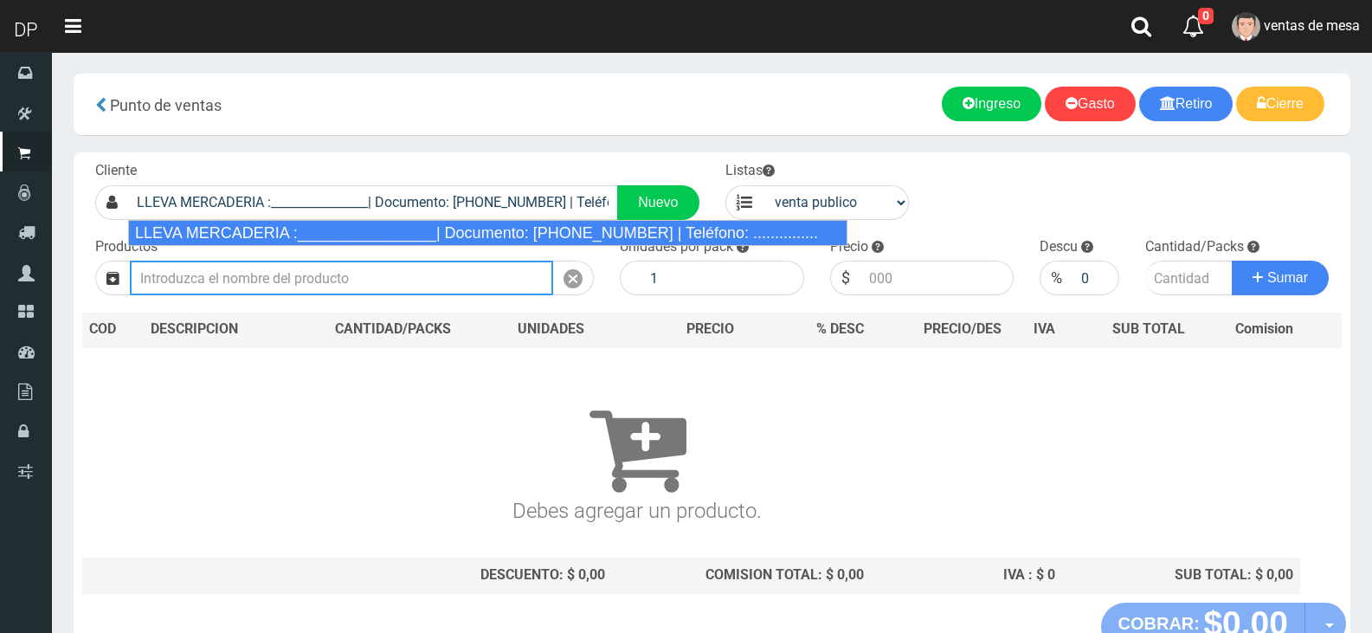
select select "2"
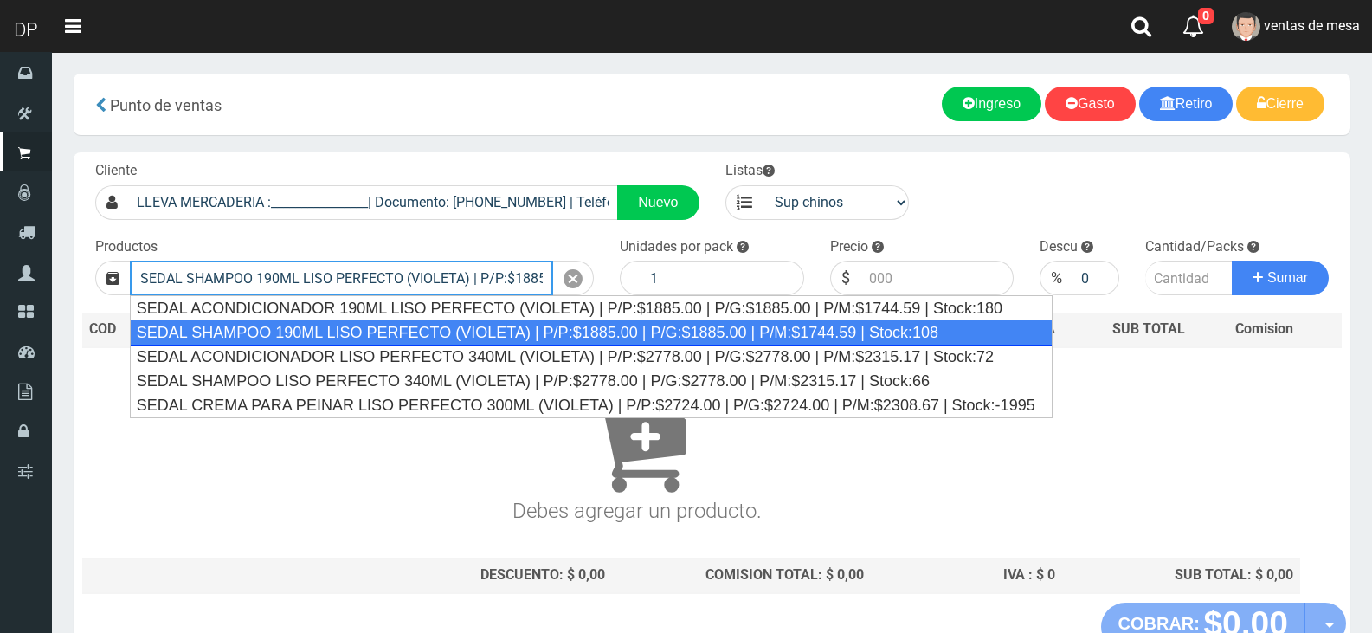
type input "SEDAL SHAMPOO 190ML LISO PERFECTO (VIOLETA) | P/P:$1885.00 | P/G:$1885.00 | P/M…"
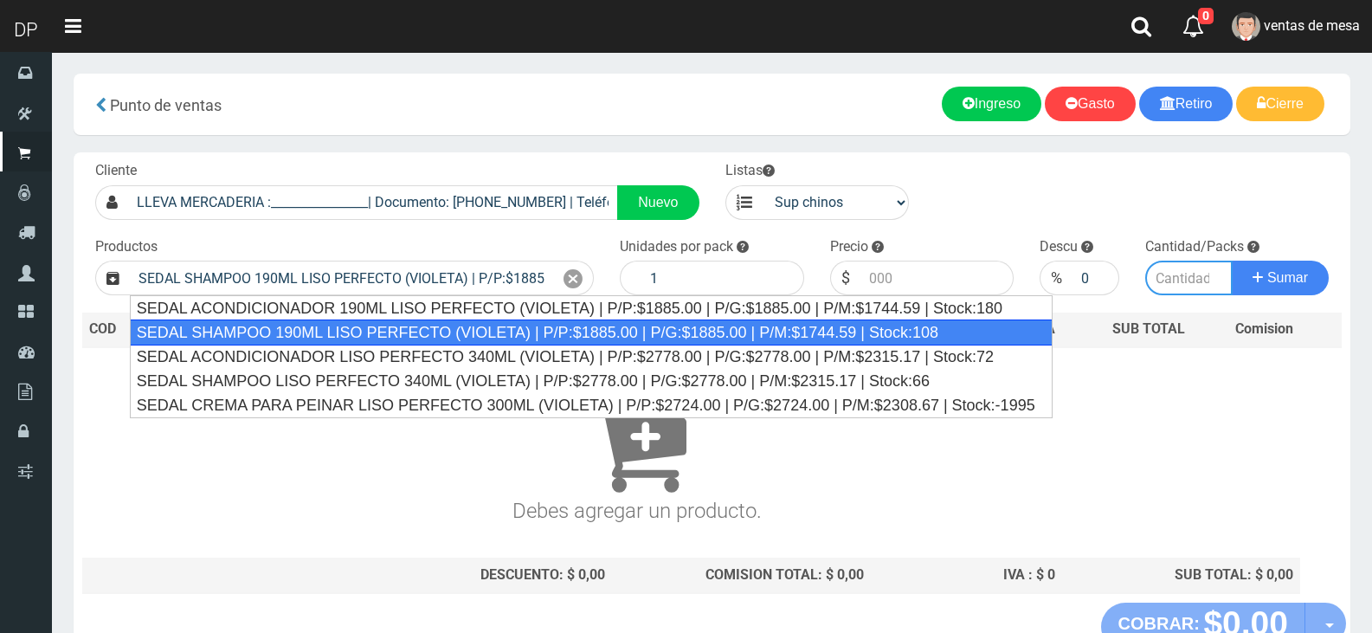
type input "12"
type input "1885.00"
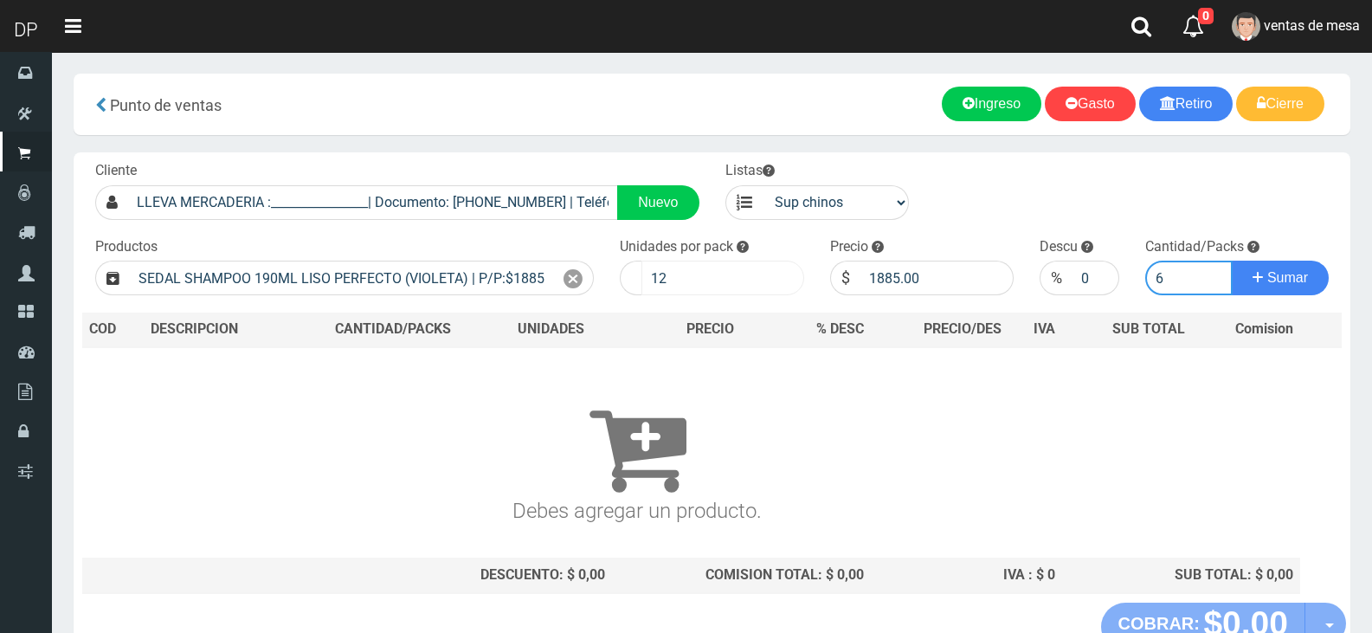
type input "6"
click at [756, 263] on input "12" at bounding box center [722, 278] width 163 height 35
type input "1"
click at [1232, 261] on button "Sumar" at bounding box center [1280, 278] width 97 height 35
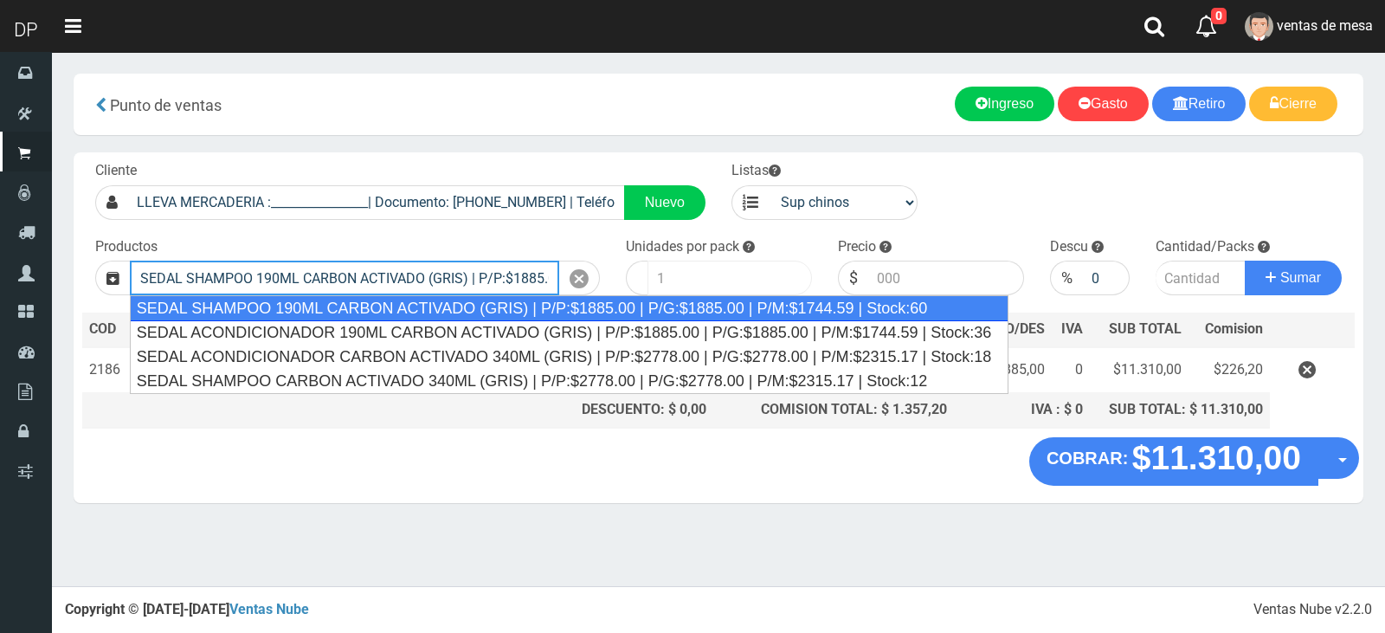
type input "SEDAL SHAMPOO 190ML CARBON ACTIVADO (GRIS) | P/P:$1885.00 | P/G:$1885.00 | P/M:…"
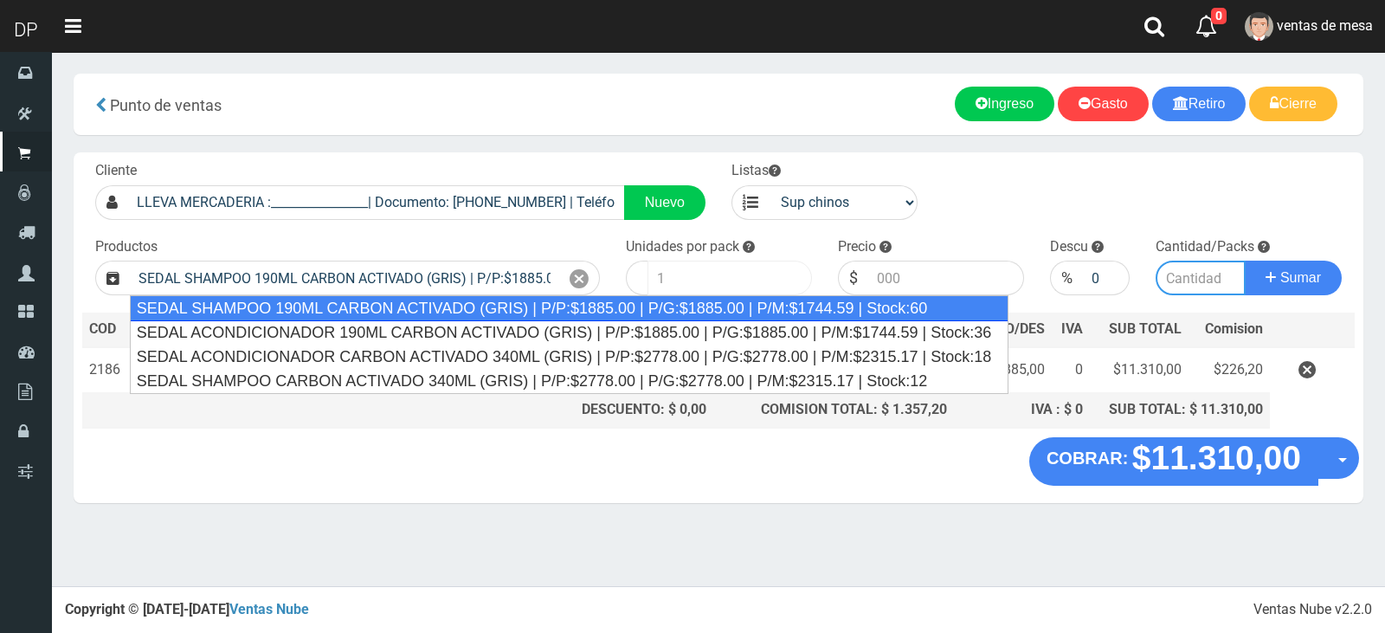
type input "12"
type input "1885.00"
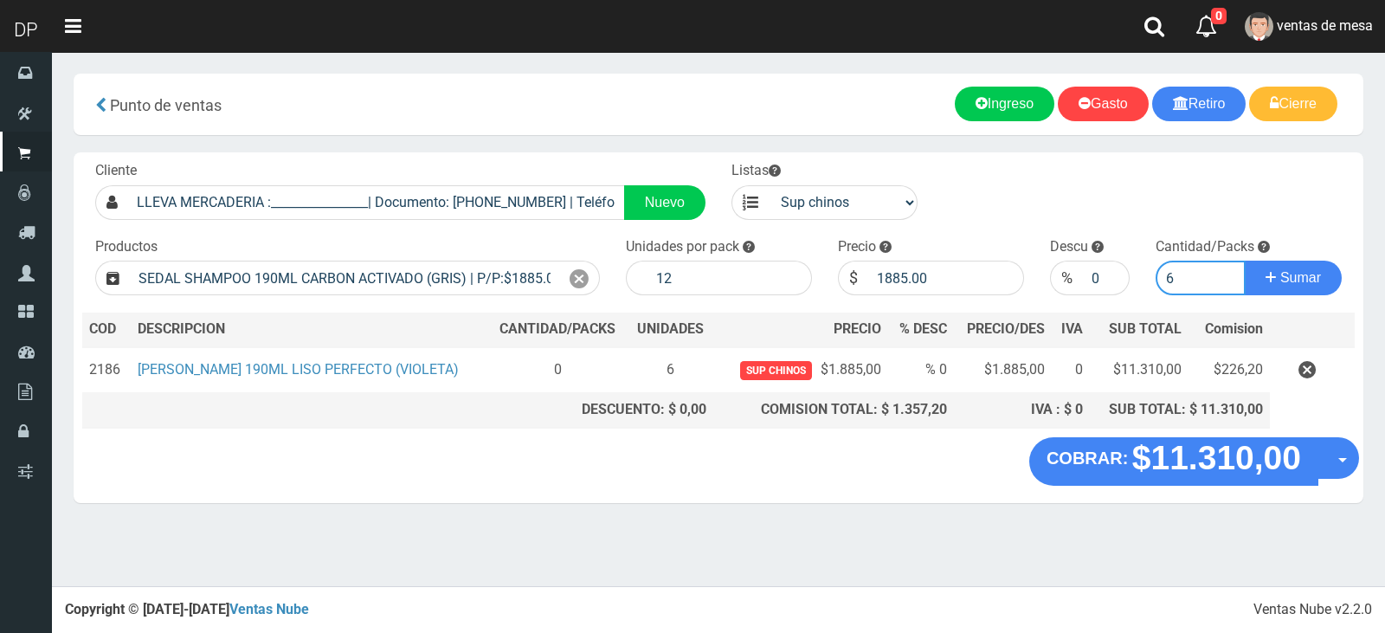
type input "6"
click at [693, 259] on div "Unidades por pack 12" at bounding box center [719, 266] width 212 height 59
click at [693, 265] on input "12" at bounding box center [730, 278] width 164 height 35
type input "1"
click at [1245, 261] on button "Sumar" at bounding box center [1293, 278] width 97 height 35
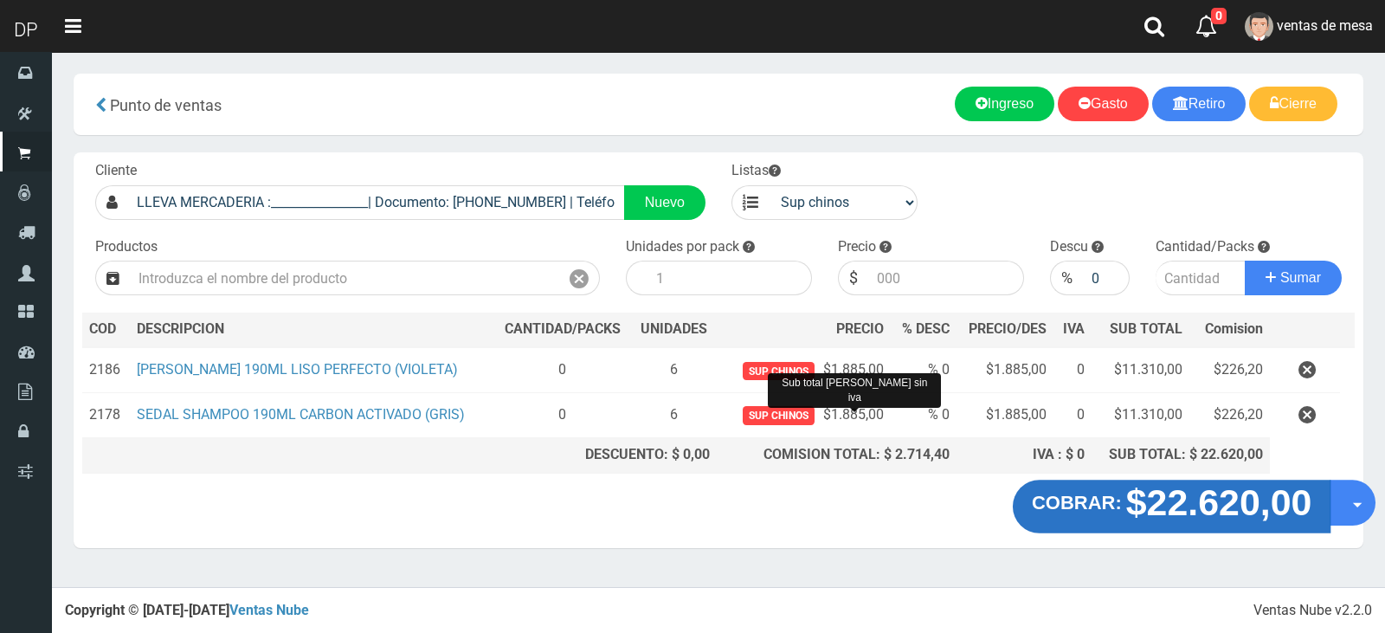
click at [1177, 492] on button "COBRAR: $22.620,00" at bounding box center [1172, 507] width 319 height 54
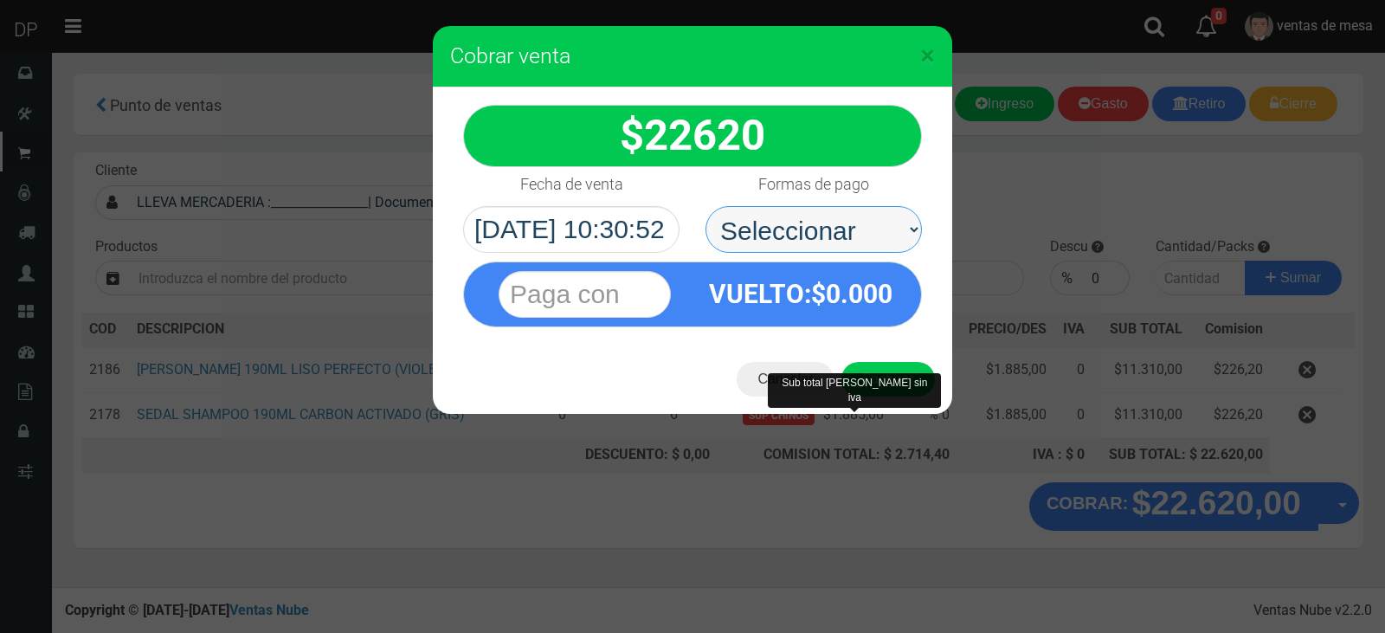
click at [831, 248] on select "Seleccionar Efectivo Tarjeta de Crédito Depósito Débito" at bounding box center [814, 229] width 216 height 47
select select "Efectivo"
click at [706, 206] on select "Seleccionar Efectivo Tarjeta de Crédito Depósito Débito" at bounding box center [814, 229] width 216 height 47
click at [873, 375] on div "Sub total Valor neto sin iva" at bounding box center [854, 390] width 173 height 35
click at [880, 373] on div "Sub total Valor neto sin iva" at bounding box center [854, 390] width 173 height 35
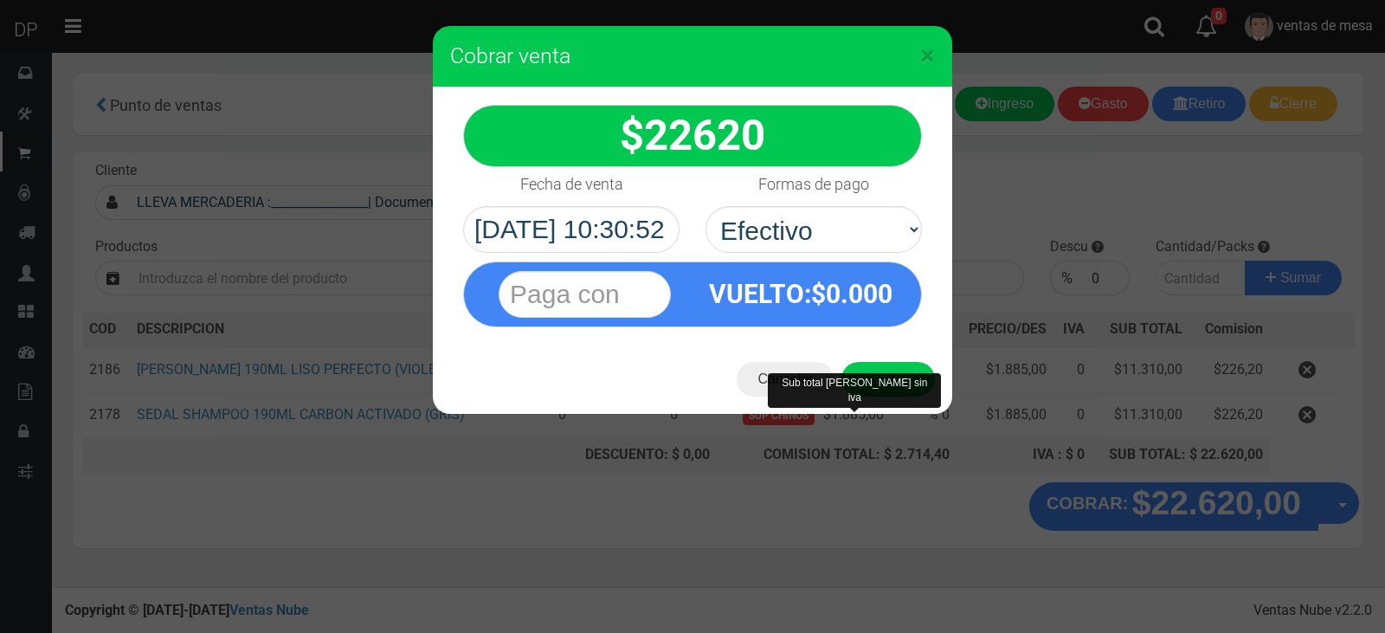
click at [885, 390] on div "Sub total Valor neto sin iva" at bounding box center [854, 390] width 173 height 35
click at [886, 376] on div "Sub total Valor neto sin iva" at bounding box center [854, 390] width 173 height 35
drag, startPoint x: 912, startPoint y: 377, endPoint x: 921, endPoint y: 380, distance: 9.9
click at [918, 378] on button "Facturar" at bounding box center [887, 379] width 93 height 35
click at [0, 0] on div "Cargando..." at bounding box center [0, 0] width 0 height 0
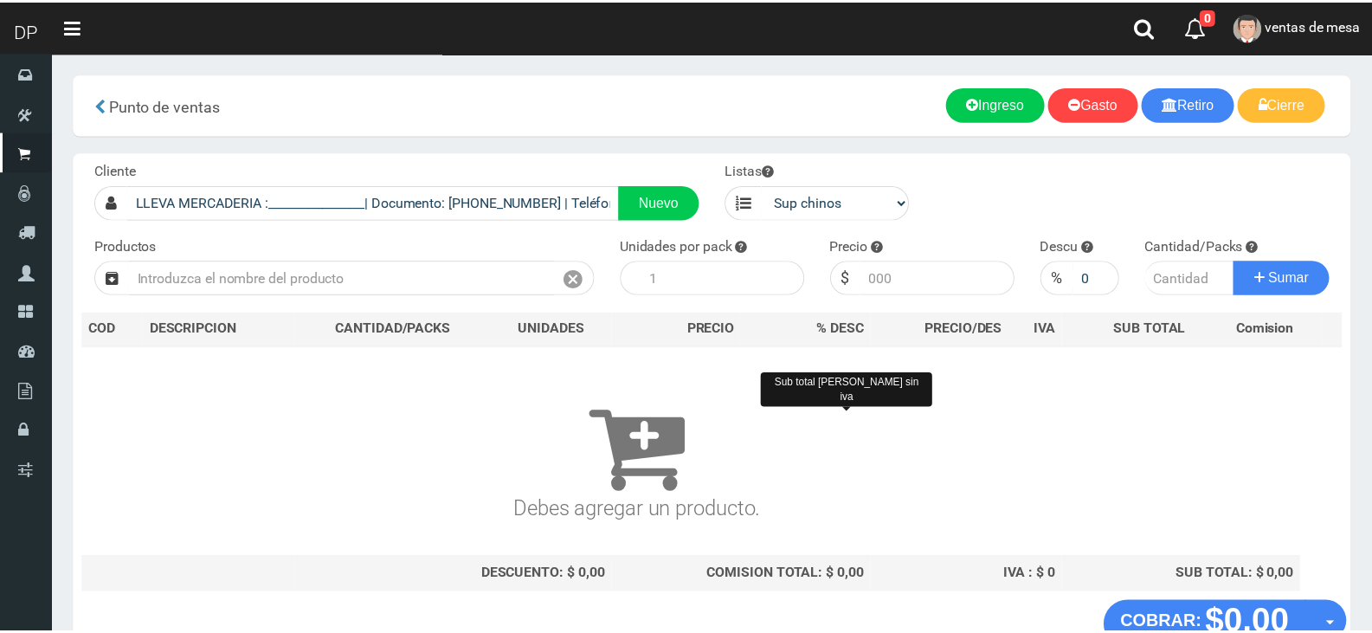
scroll to position [11, 0]
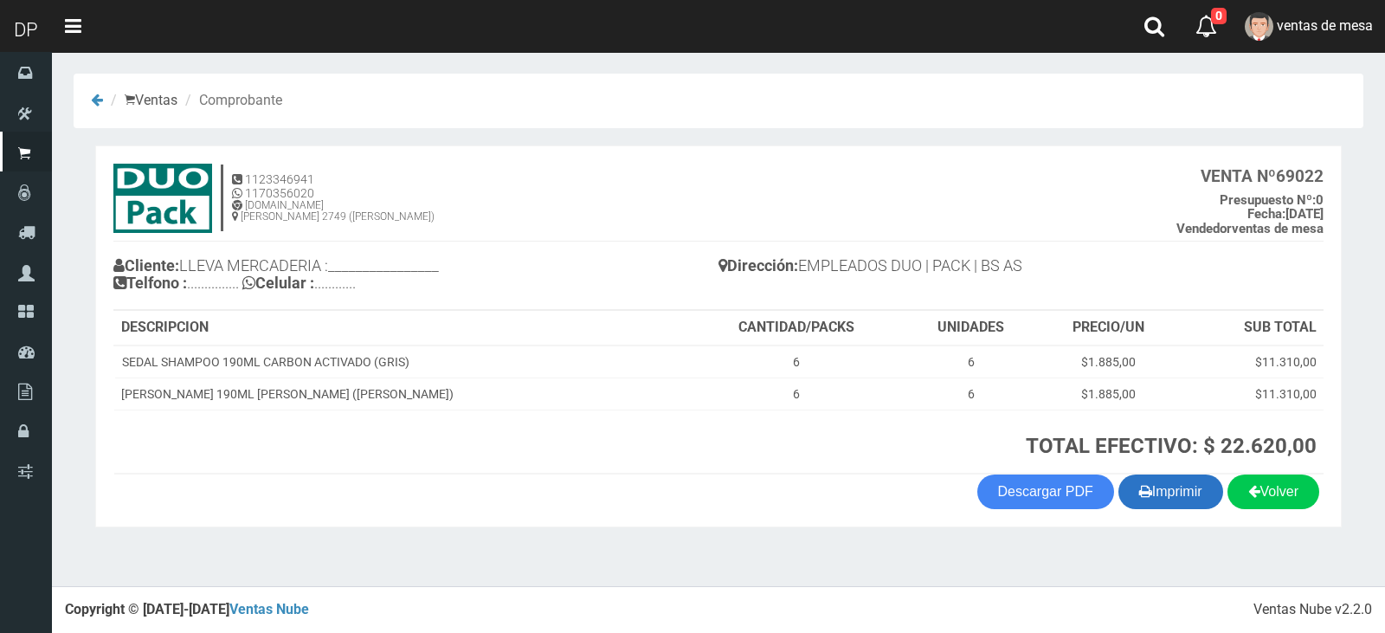
click at [1169, 495] on button "Imprimir" at bounding box center [1171, 491] width 105 height 35
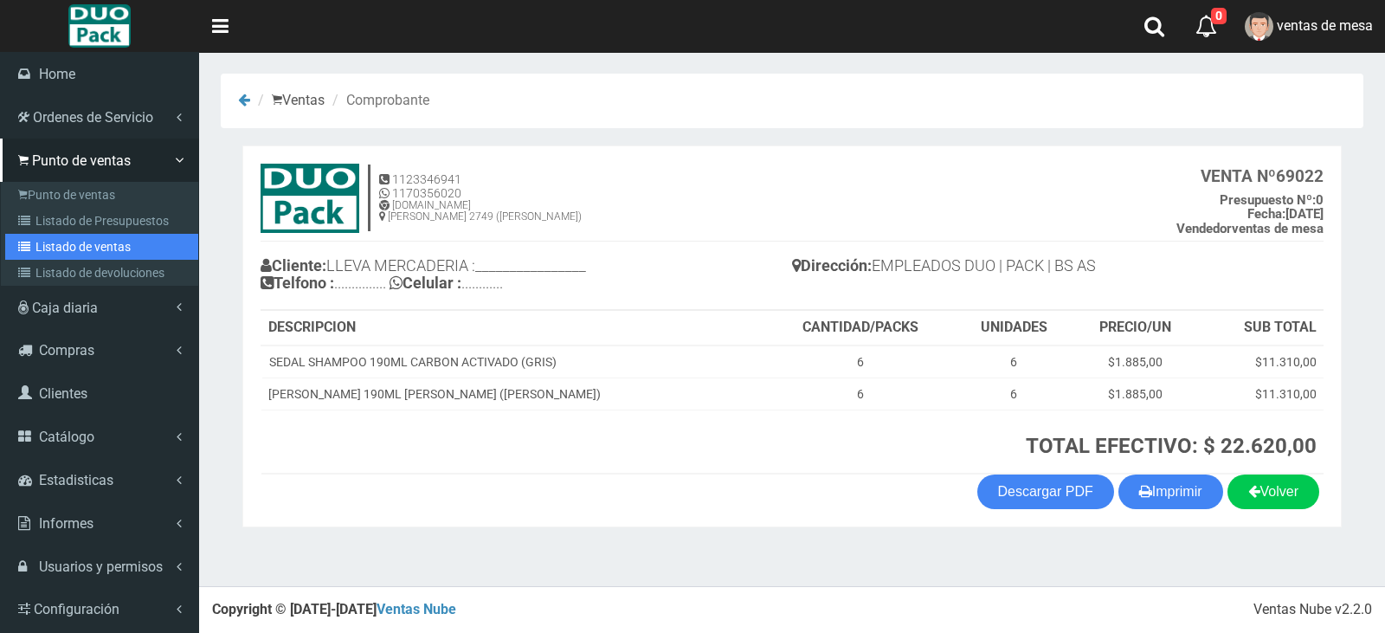
drag, startPoint x: 67, startPoint y: 235, endPoint x: 106, endPoint y: 239, distance: 39.2
click at [67, 235] on link "Listado de ventas" at bounding box center [101, 247] width 193 height 26
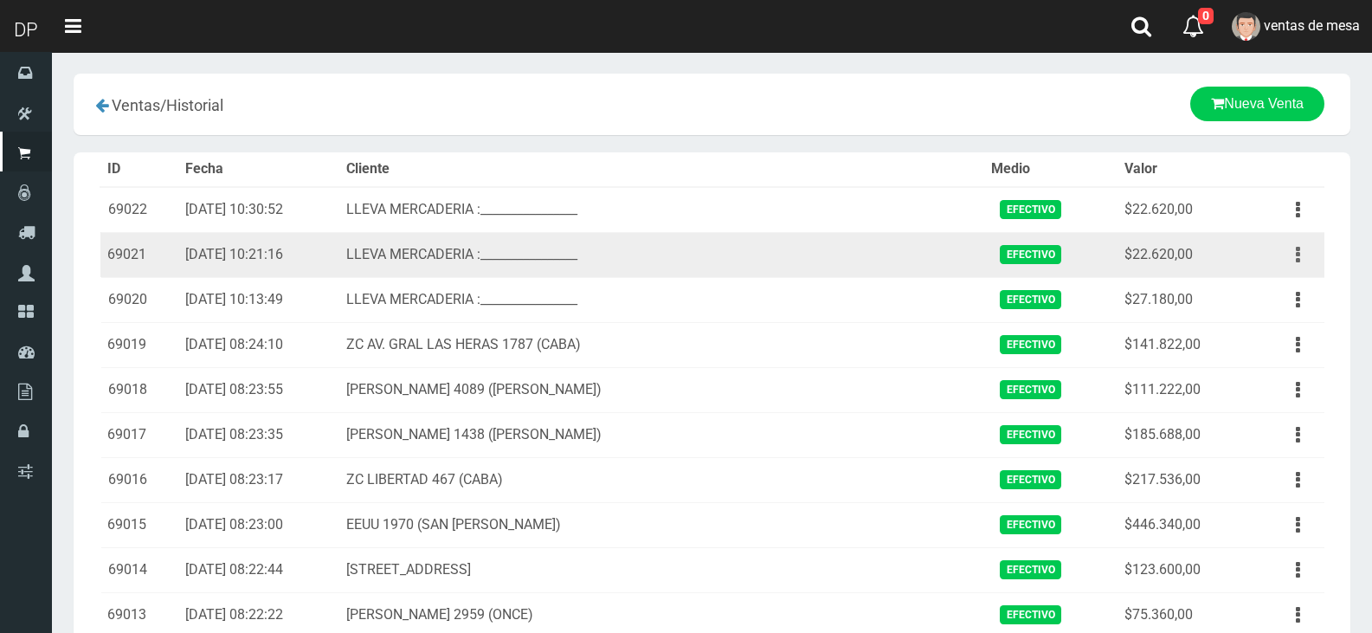
click at [1316, 250] on button "button" at bounding box center [1298, 255] width 39 height 30
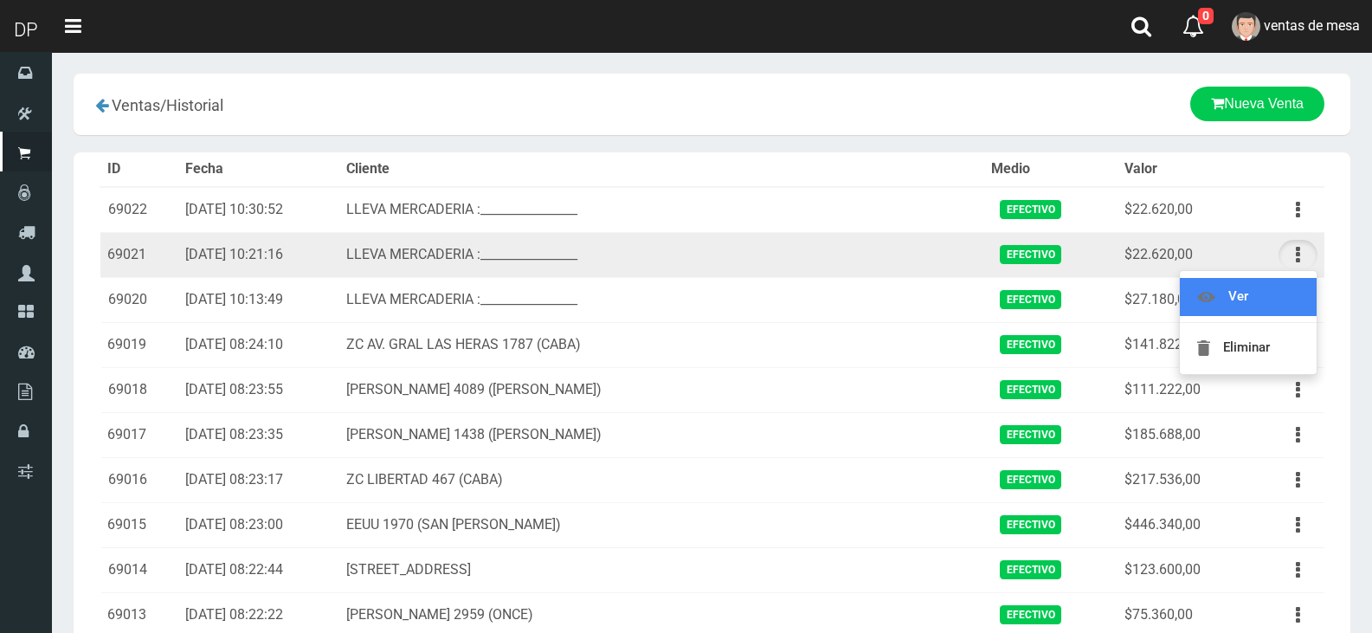
click at [1294, 293] on link "Ver" at bounding box center [1248, 297] width 137 height 38
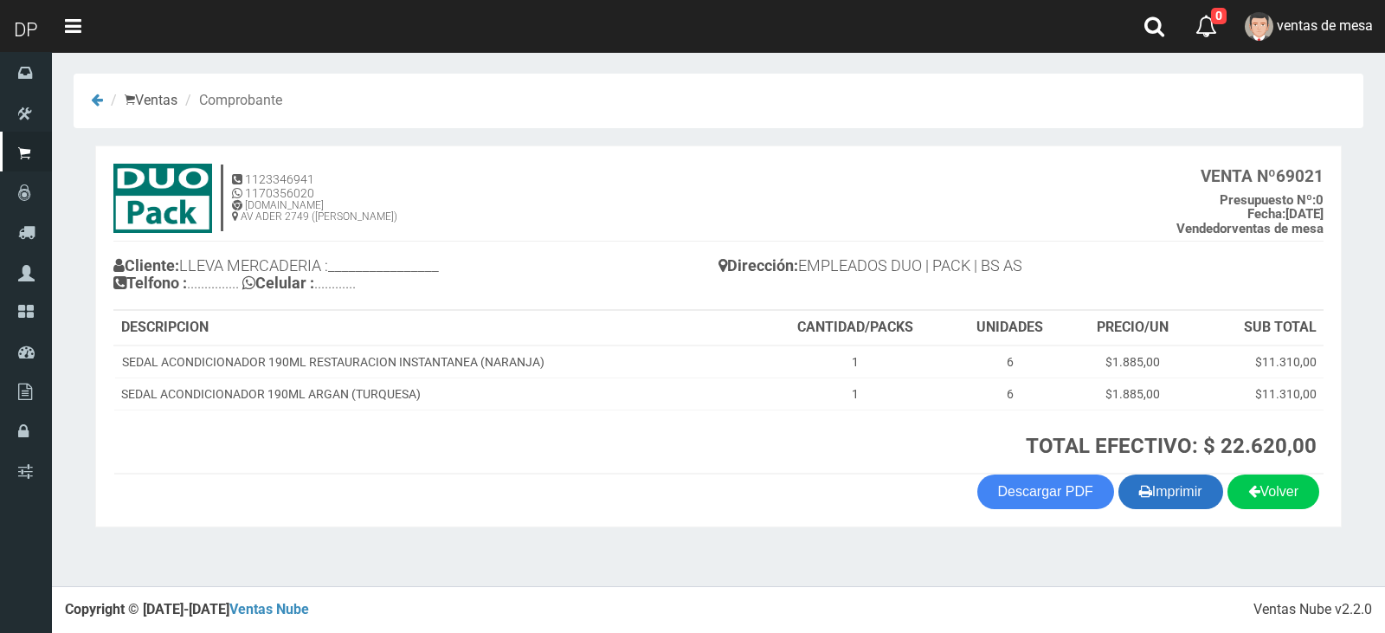
click at [1168, 487] on button "Imprimir" at bounding box center [1171, 491] width 105 height 35
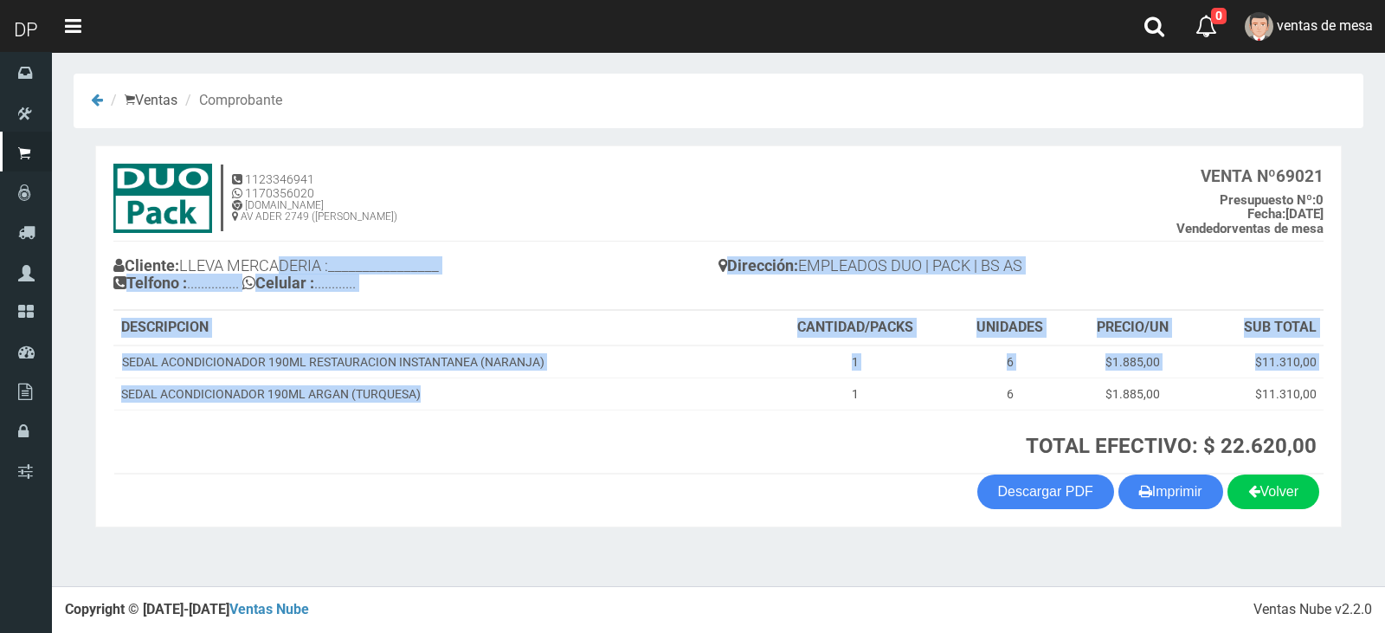
drag, startPoint x: 454, startPoint y: 385, endPoint x: 503, endPoint y: 417, distance: 58.8
click at [502, 417] on section "1123346941 1170356020 WWW.DUOPACKS.COM.AR AV ADER 2749 (MUNRO) VENTA Nº 69021 P…" at bounding box center [718, 336] width 1247 height 382
click at [503, 417] on th at bounding box center [436, 441] width 645 height 64
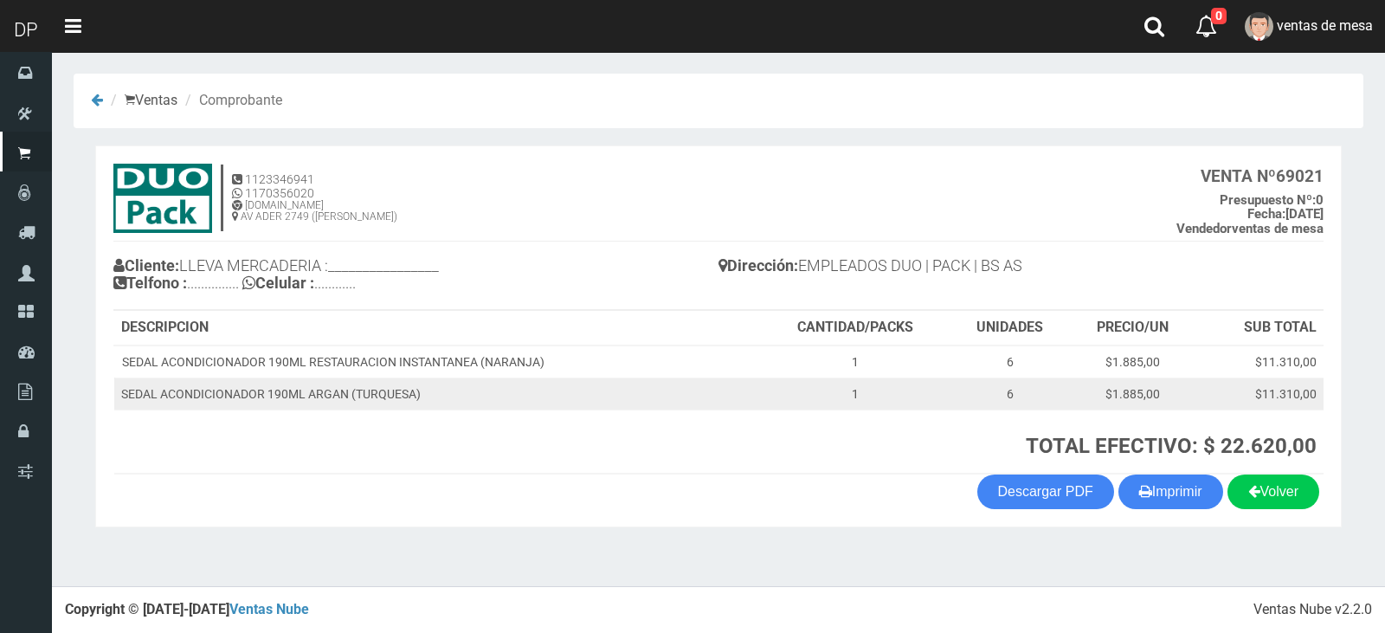
click at [501, 404] on td "SEDAL ACONDICIONADOR 190ML ARGAN (TURQUESA)" at bounding box center [436, 393] width 645 height 32
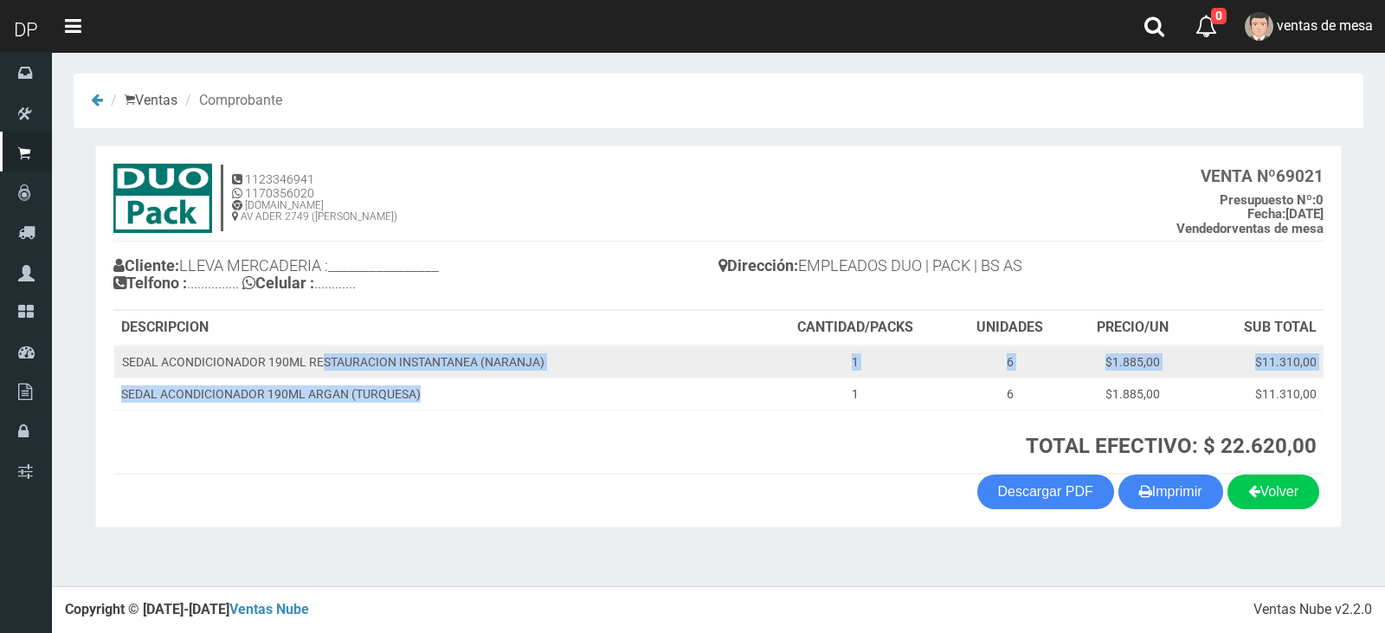
drag, startPoint x: 501, startPoint y: 404, endPoint x: 316, endPoint y: 353, distance: 192.2
click at [319, 353] on tbody "SEDAL ACONDICIONADOR 190ML RESTAURACION INSTANTANEA (NARANJA) 1 6 $1.885,00 $11…" at bounding box center [718, 377] width 1209 height 65
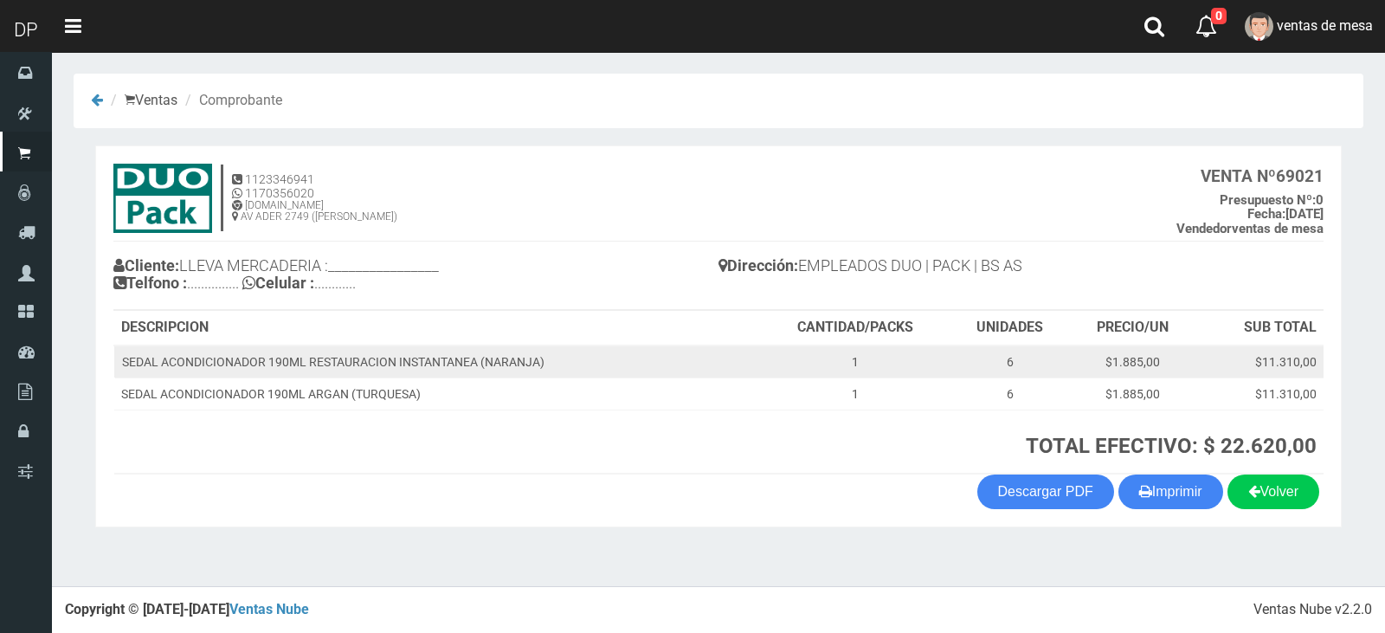
click at [313, 353] on td "SEDAL ACONDICIONADOR 190ML RESTAURACION INSTANTANEA (NARANJA)" at bounding box center [436, 361] width 645 height 33
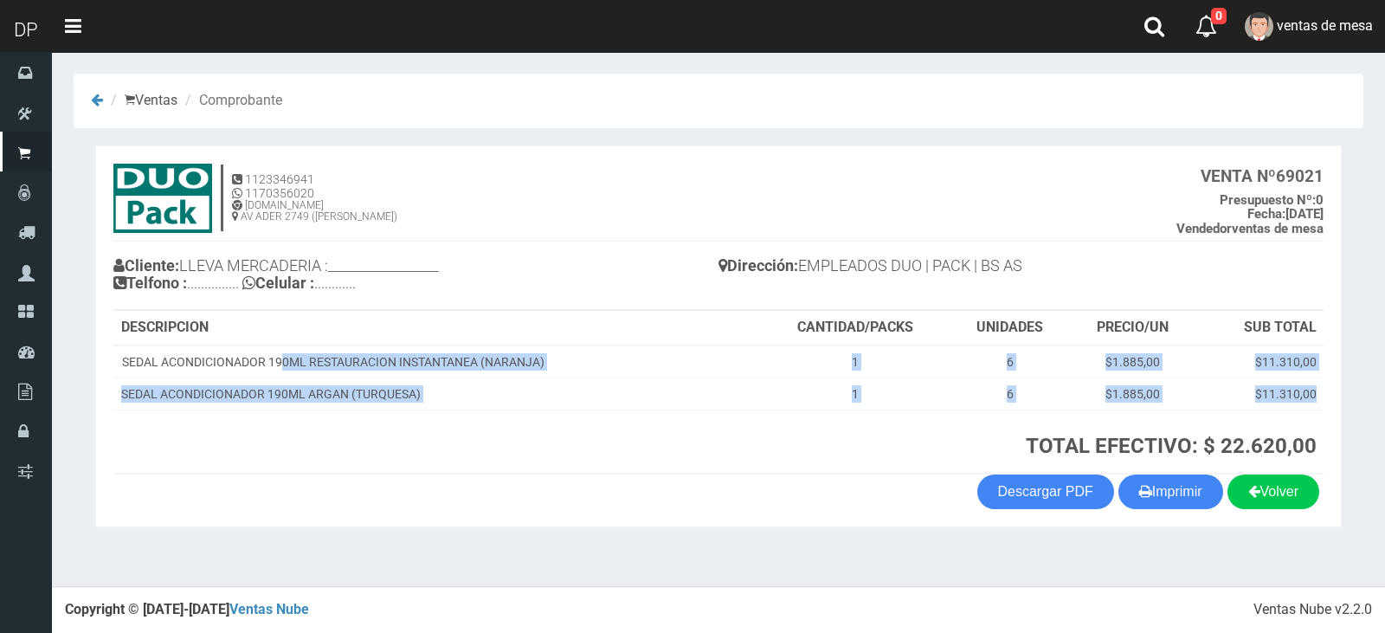
drag, startPoint x: 280, startPoint y: 367, endPoint x: 416, endPoint y: 419, distance: 144.7
click at [415, 417] on table "DESCRIPCION CANTIDAD/PACKS UNIDADES PRECIO/UN SUB TOTAL SEDAL ACONDICIONADOR 19…" at bounding box center [718, 393] width 1210 height 164
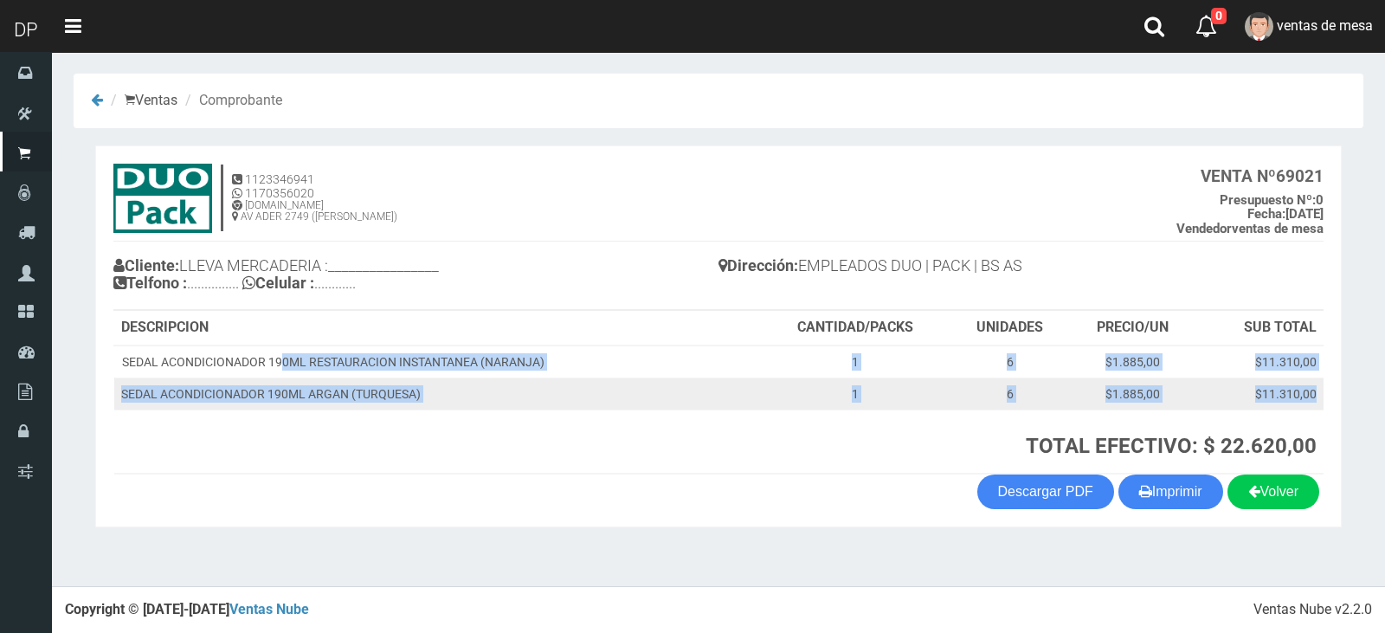
click at [405, 409] on td "SEDAL ACONDICIONADOR 190ML ARGAN (TURQUESA)" at bounding box center [436, 393] width 645 height 32
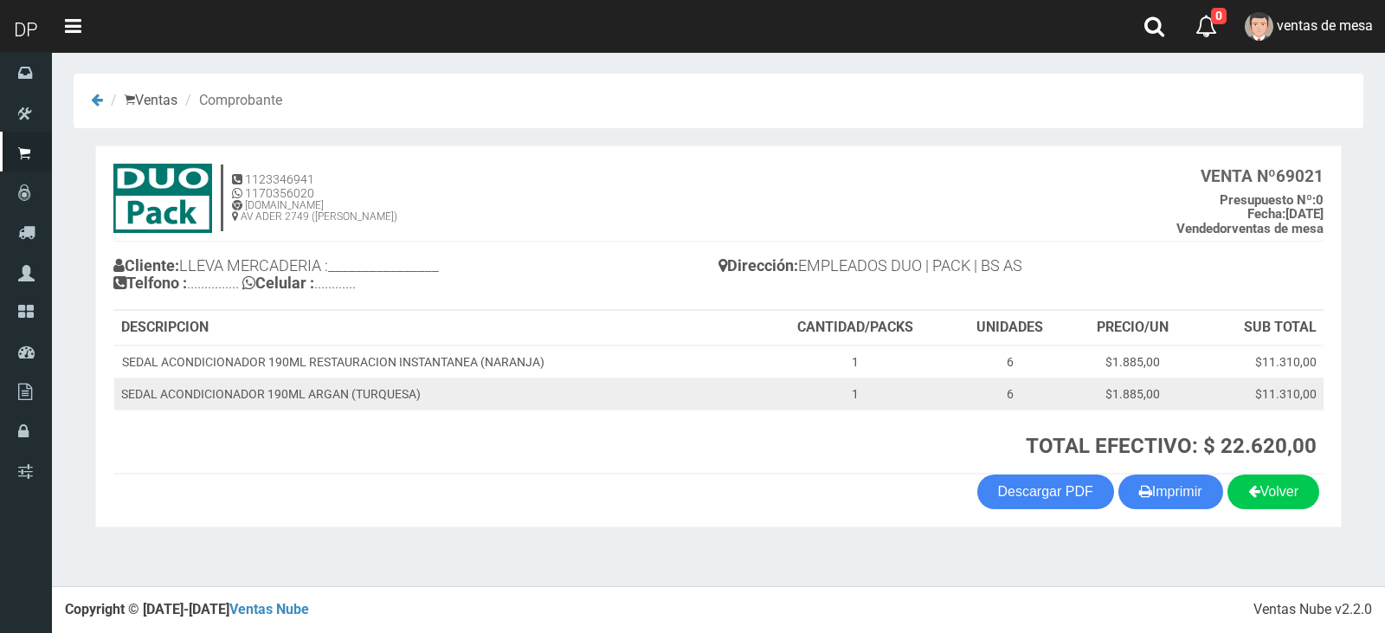
click at [412, 401] on td "SEDAL ACONDICIONADOR 190ML ARGAN (TURQUESA)" at bounding box center [436, 393] width 645 height 32
click at [413, 400] on td "SEDAL ACONDICIONADOR 190ML ARGAN (TURQUESA)" at bounding box center [436, 393] width 645 height 32
click at [422, 379] on td "SEDAL ACONDICIONADOR 190ML ARGAN (TURQUESA)" at bounding box center [436, 393] width 645 height 32
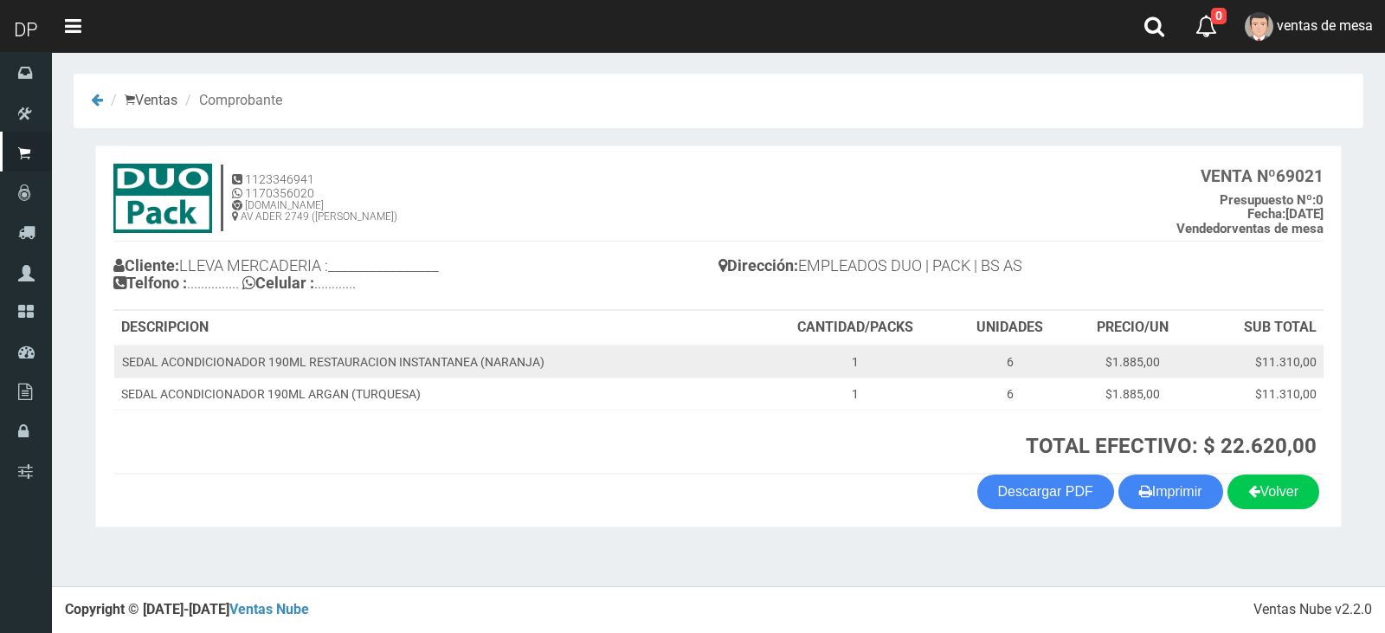
click at [428, 366] on td "SEDAL ACONDICIONADOR 190ML RESTAURACION INSTANTANEA (NARANJA)" at bounding box center [436, 361] width 645 height 33
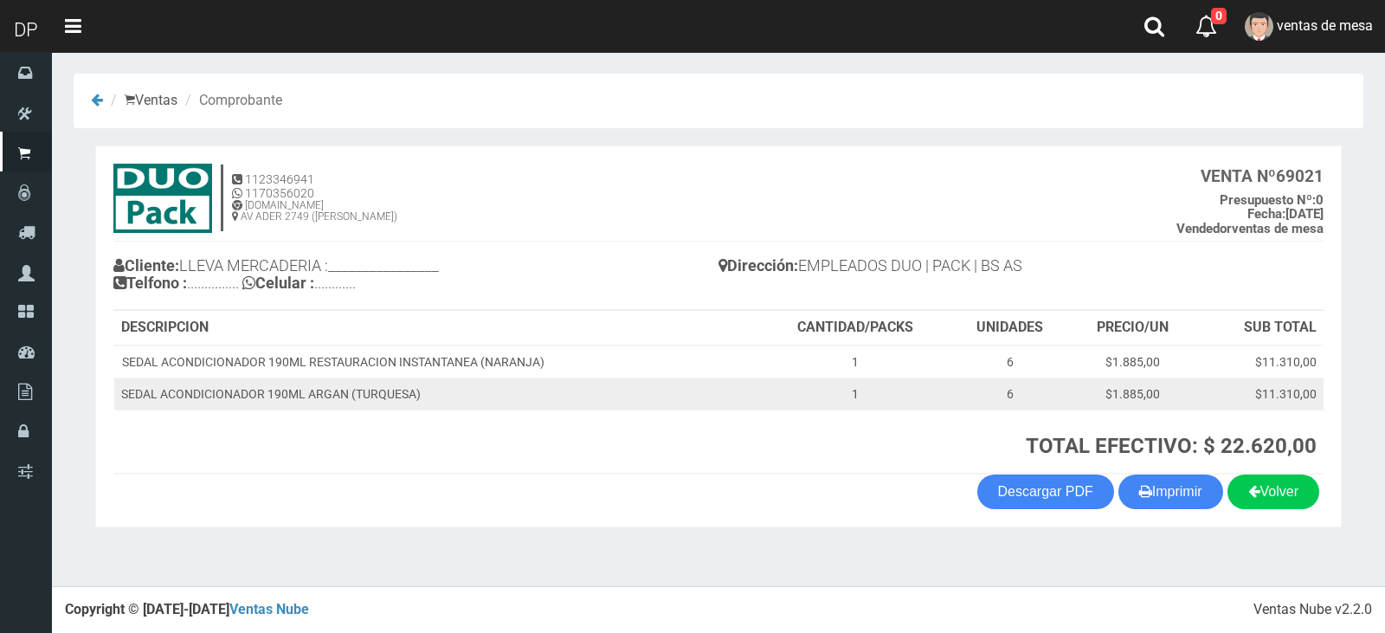
click at [418, 391] on td "SEDAL ACONDICIONADOR 190ML ARGAN (TURQUESA)" at bounding box center [436, 393] width 645 height 32
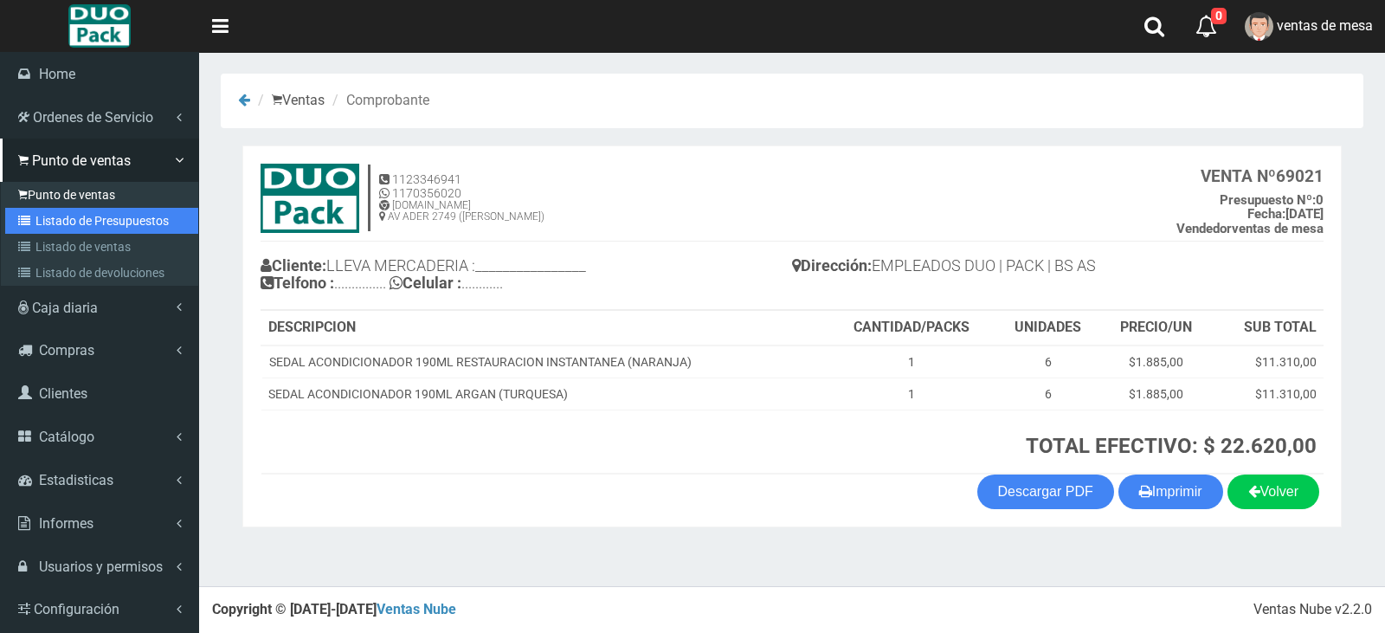
drag, startPoint x: 64, startPoint y: 224, endPoint x: 103, endPoint y: 205, distance: 43.4
click at [67, 224] on link "Listado de Presupuestos" at bounding box center [101, 221] width 193 height 26
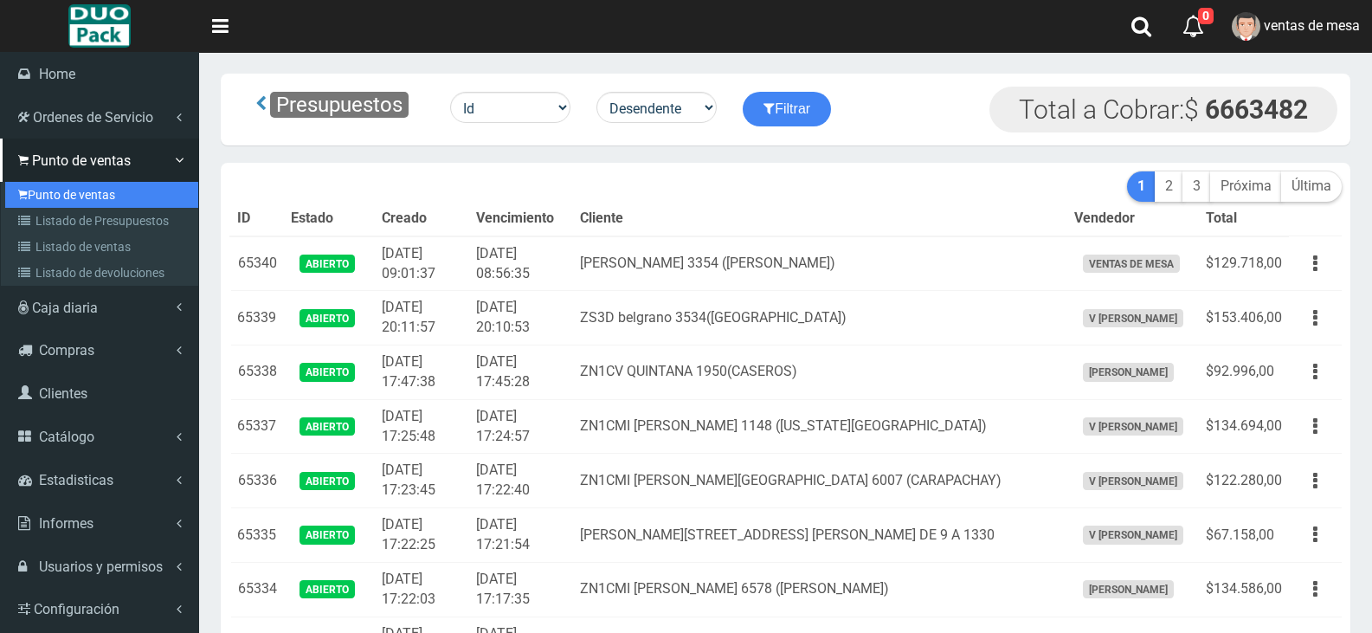
click at [39, 186] on link "Punto de ventas" at bounding box center [101, 195] width 193 height 26
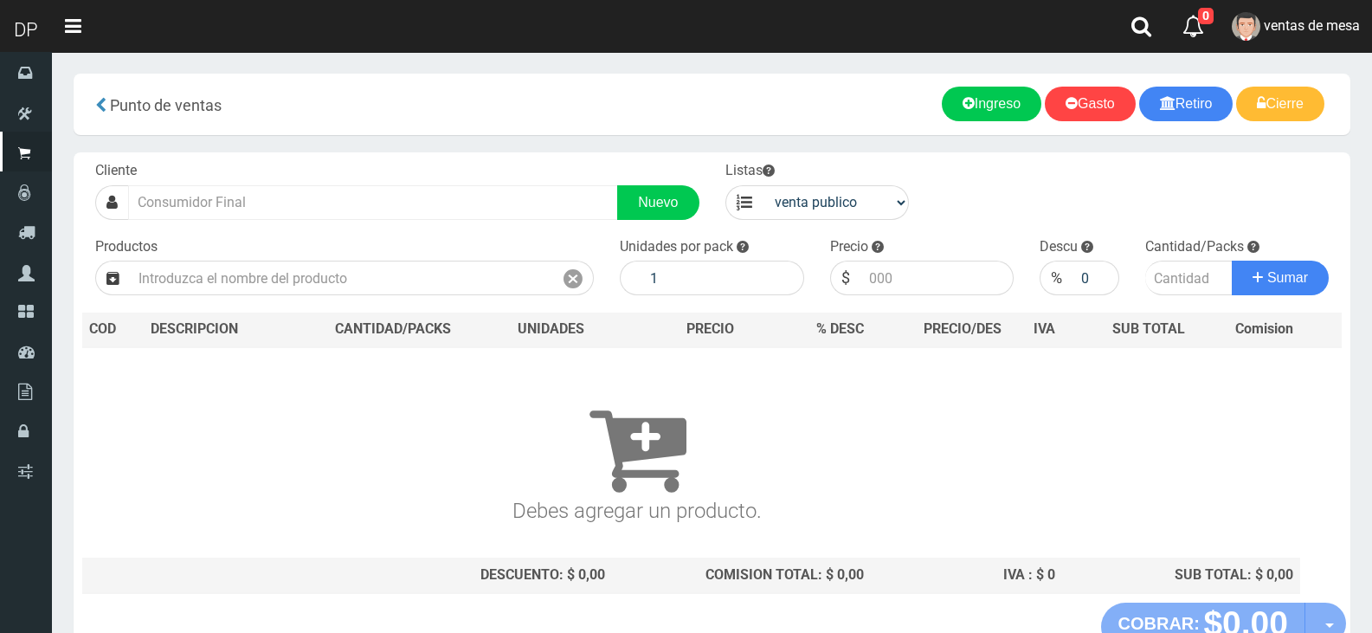
drag, startPoint x: 400, startPoint y: 154, endPoint x: 396, endPoint y: 199, distance: 45.2
click at [399, 167] on div "Cliente Nuevo Listas venta publico Sup chinos reventas Productos" at bounding box center [712, 377] width 1277 height 450
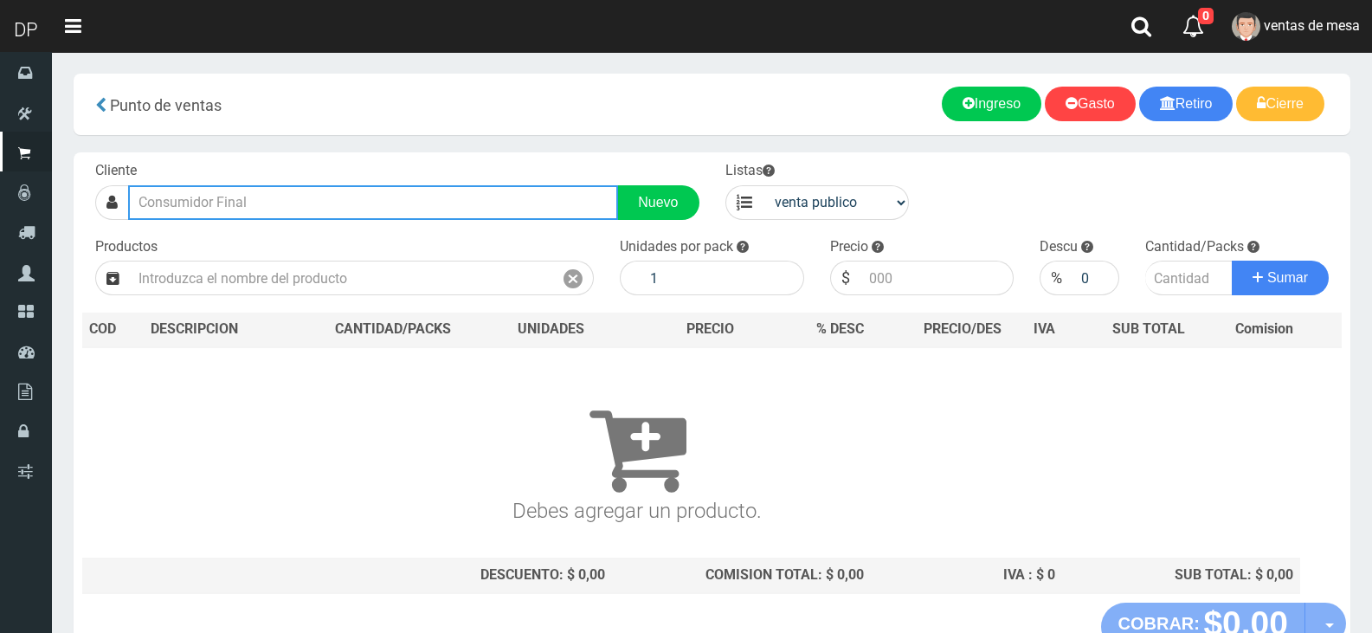
click at [396, 208] on input "text" at bounding box center [373, 202] width 490 height 35
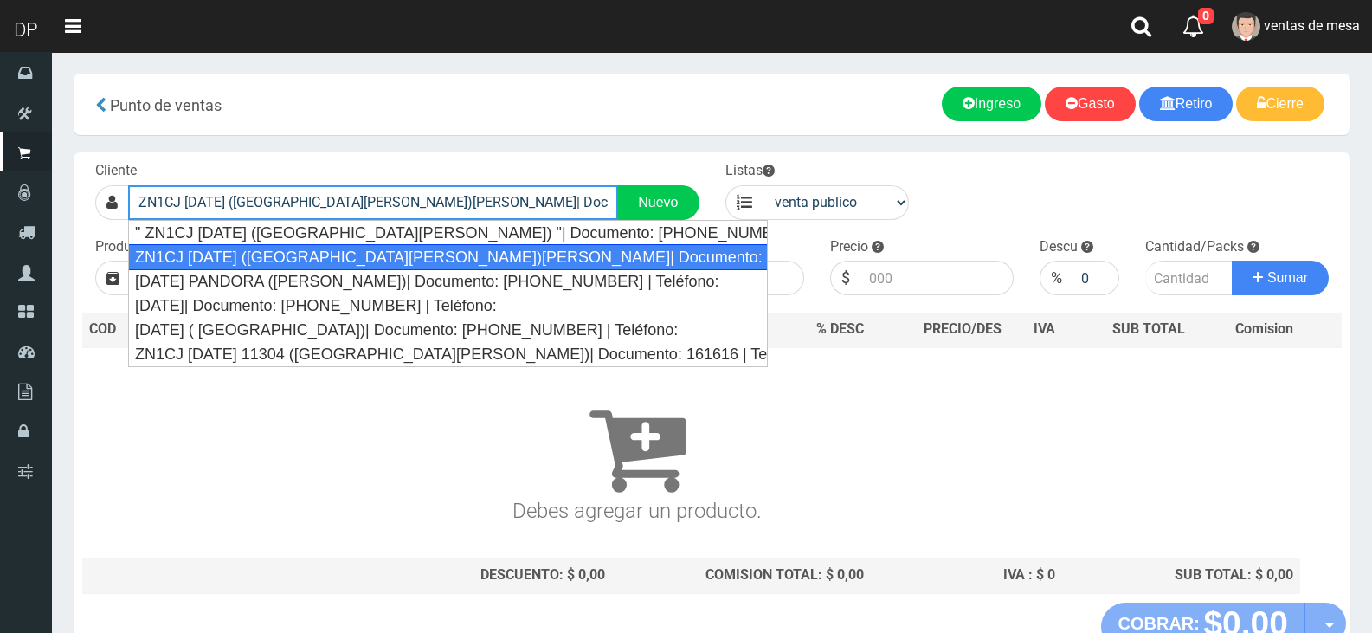
type input "ZN1CJ [DATE] ([GEOGRAPHIC_DATA][PERSON_NAME])[PERSON_NAME]| Documento: [PHONE_N…"
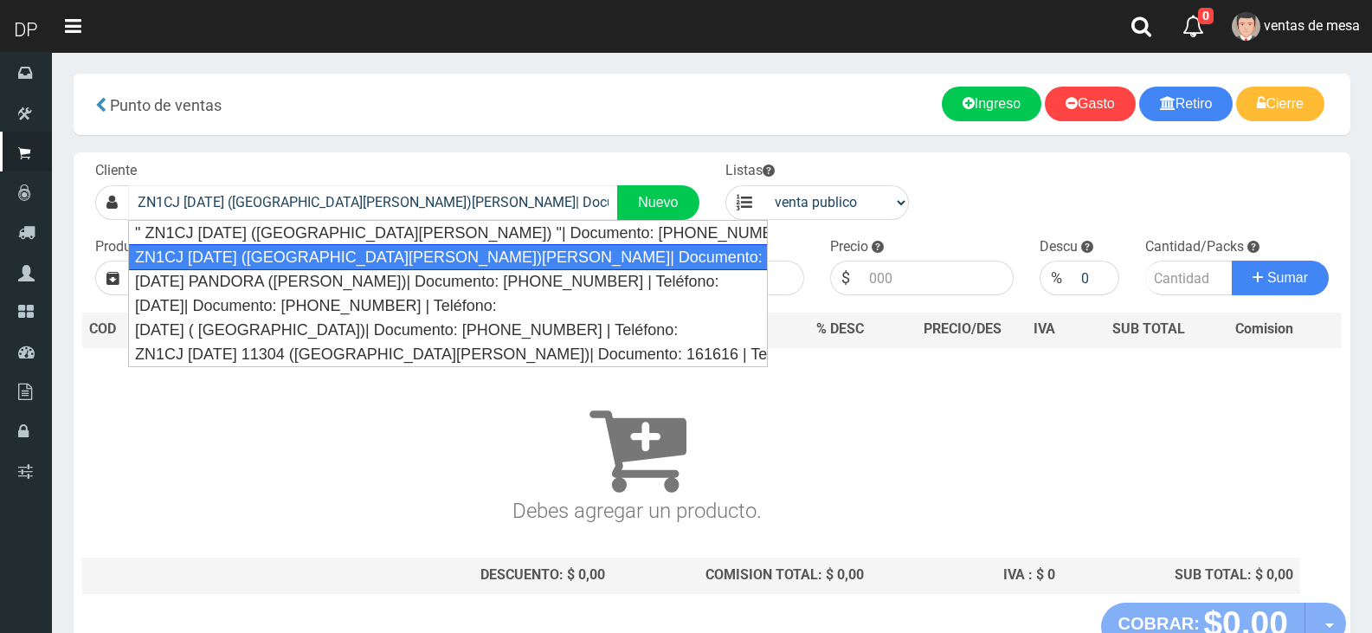
select select "2"
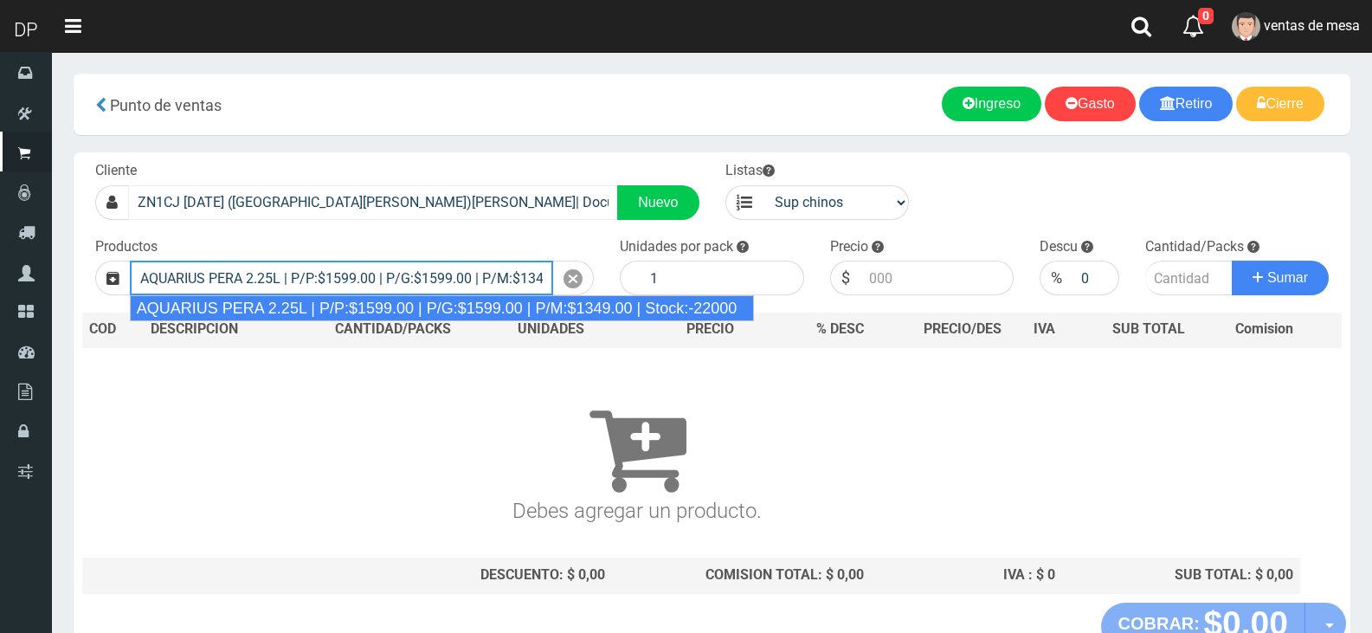
type input "AQUARIUS PERA 2.25L | P/P:$1599.00 | P/G:$1599.00 | P/M:$1349.00 | Stock:-22000"
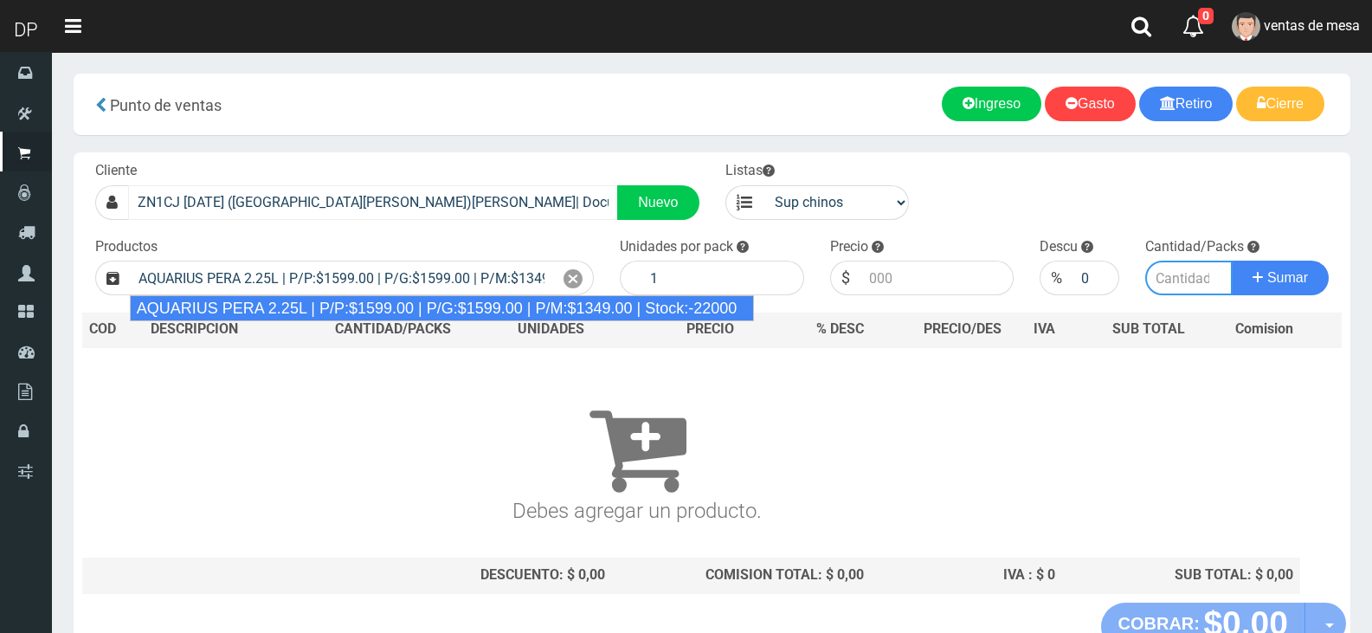
type input "6"
type input "1599.00"
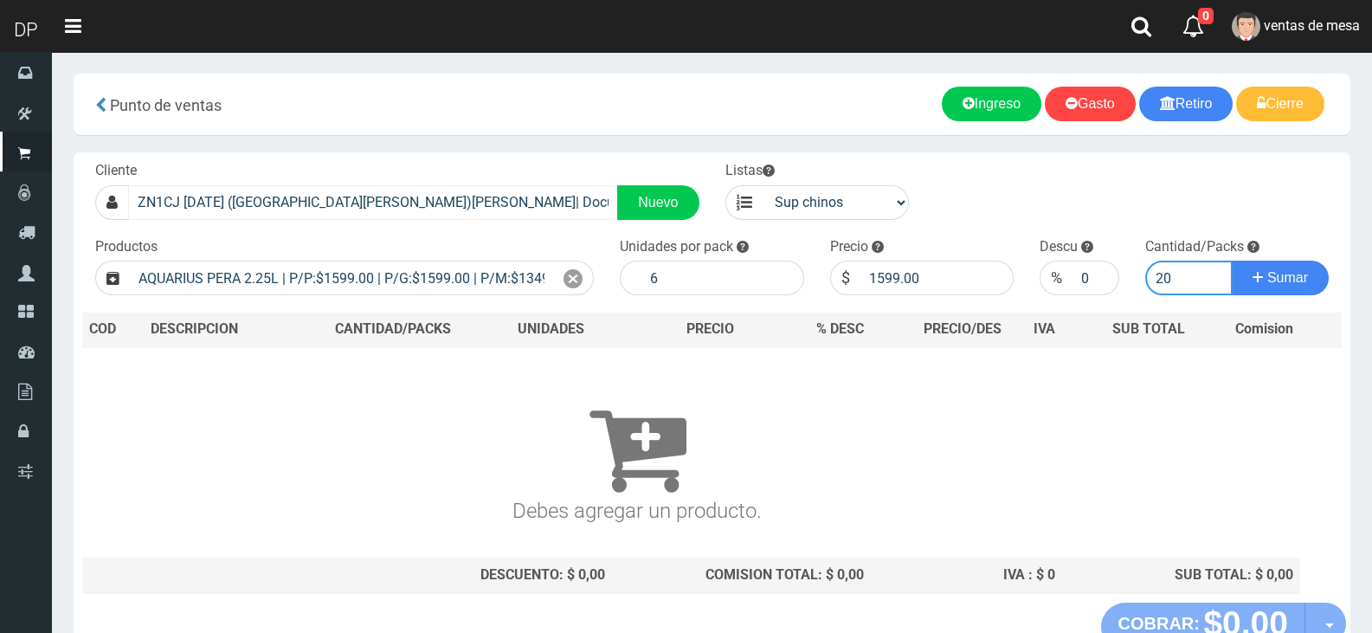
type input "20"
click at [1232, 261] on button "Sumar" at bounding box center [1280, 278] width 97 height 35
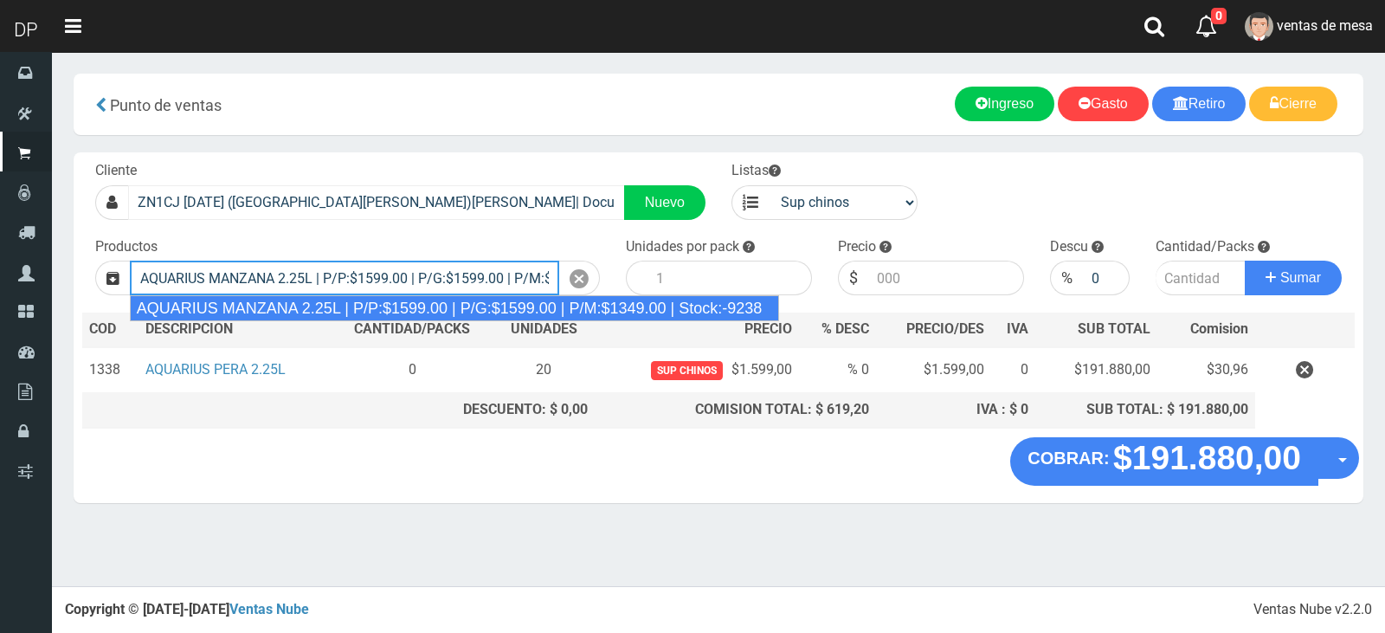
type input "AQUARIUS MANZANA 2.25L | P/P:$1599.00 | P/G:$1599.00 | P/M:$1349.00 | Stock:-92…"
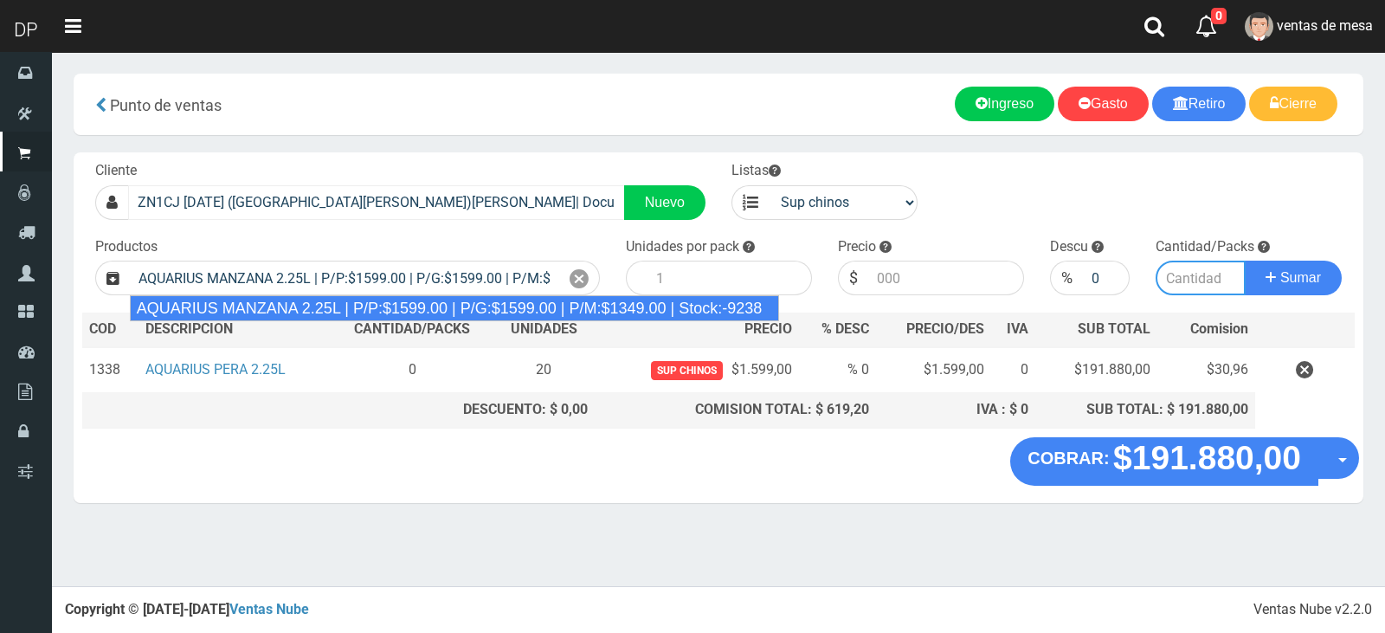
type input "6"
type input "1599.00"
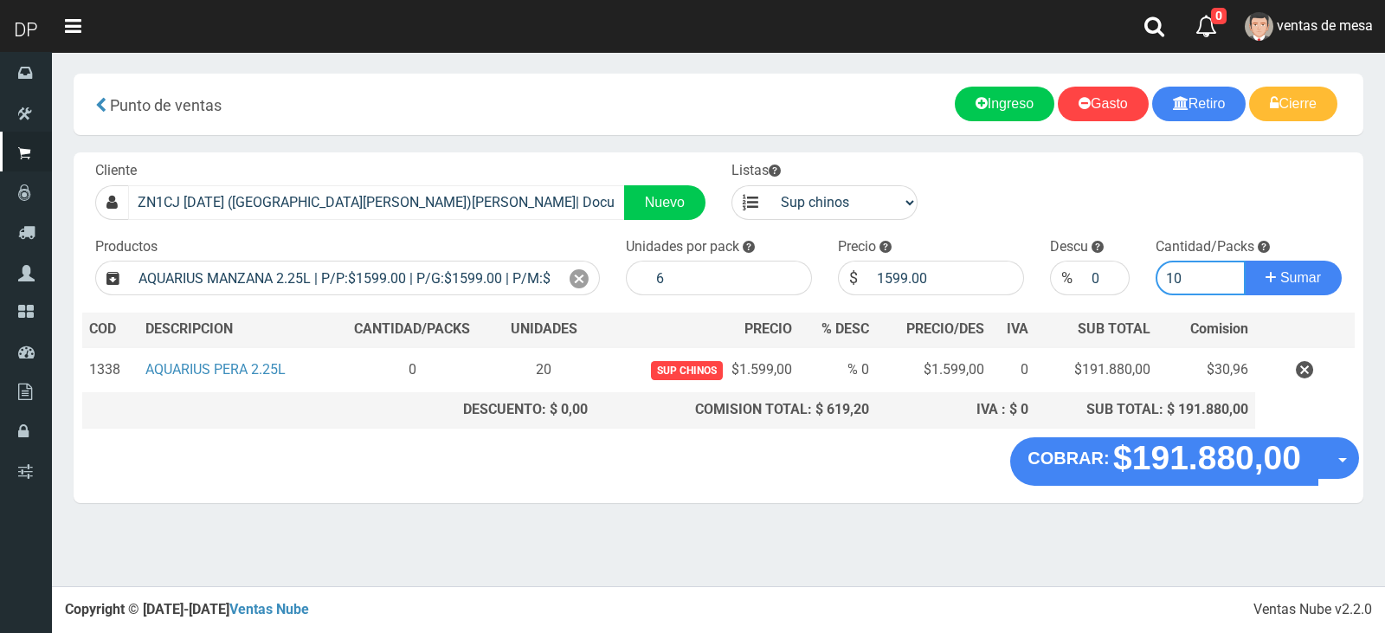
type input "10"
click at [1245, 261] on button "Sumar" at bounding box center [1293, 278] width 97 height 35
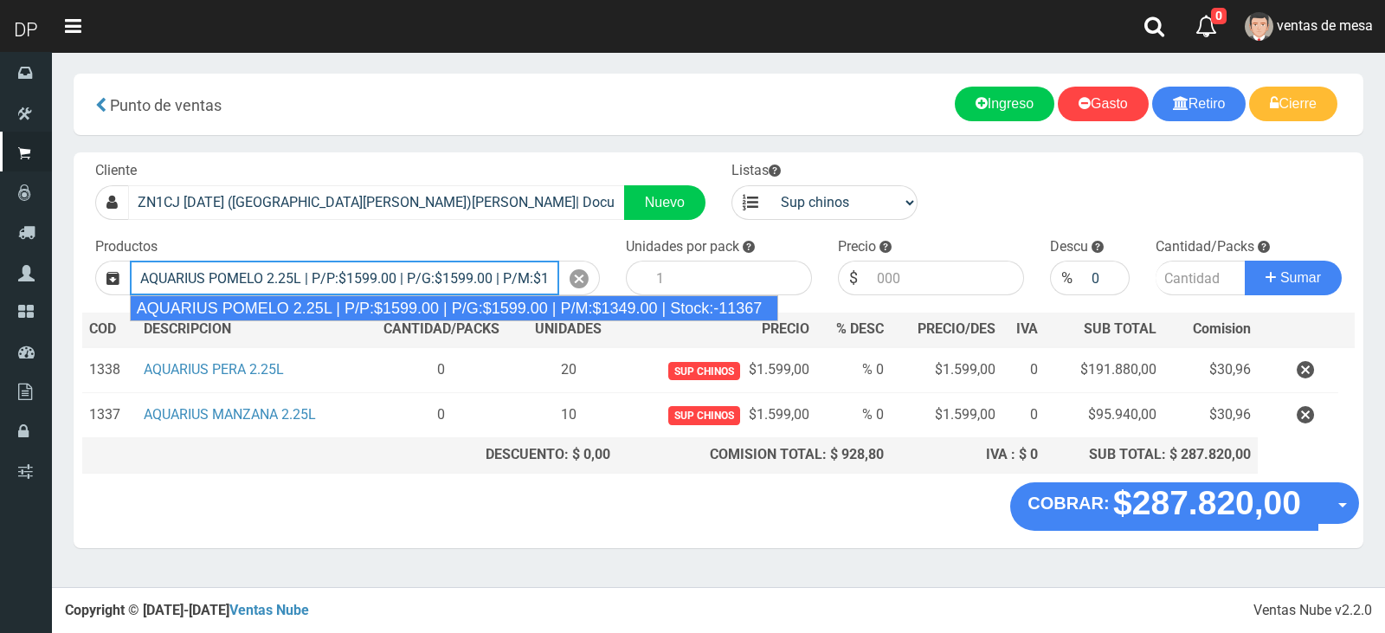
type input "AQUARIUS POMELO 2.25L | P/P:$1599.00 | P/G:$1599.00 | P/M:$1349.00 | Stock:-113…"
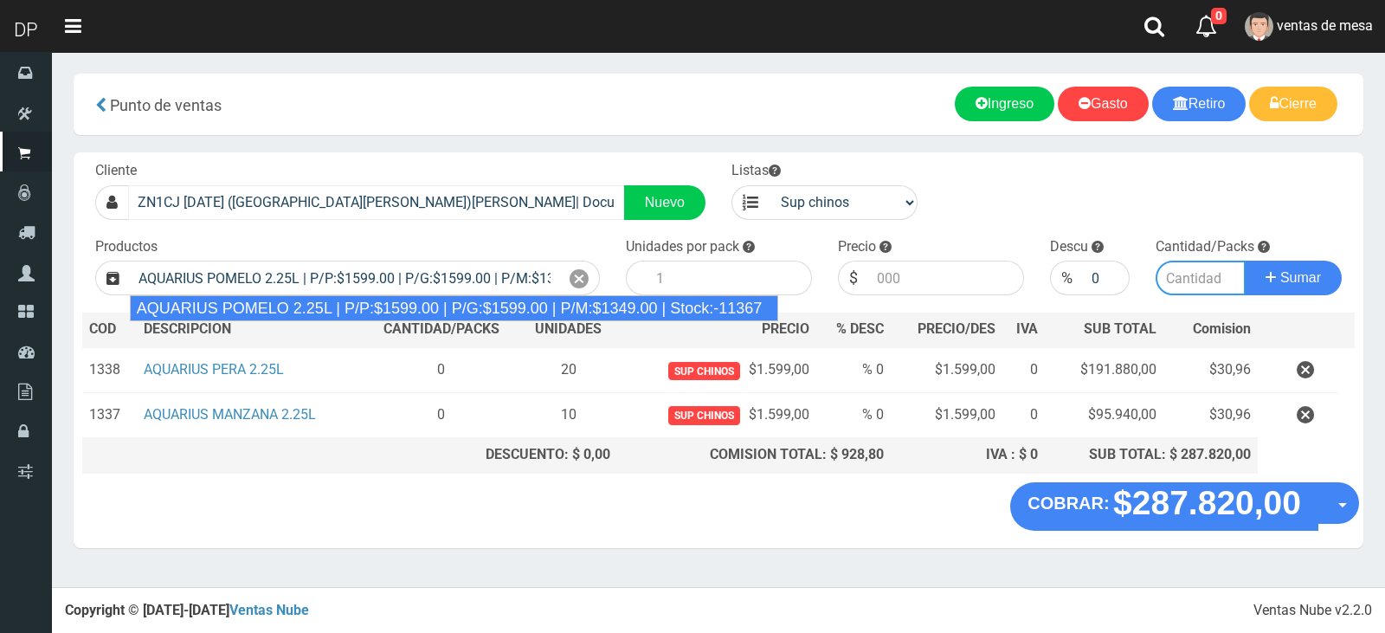
type input "6"
type input "1599.00"
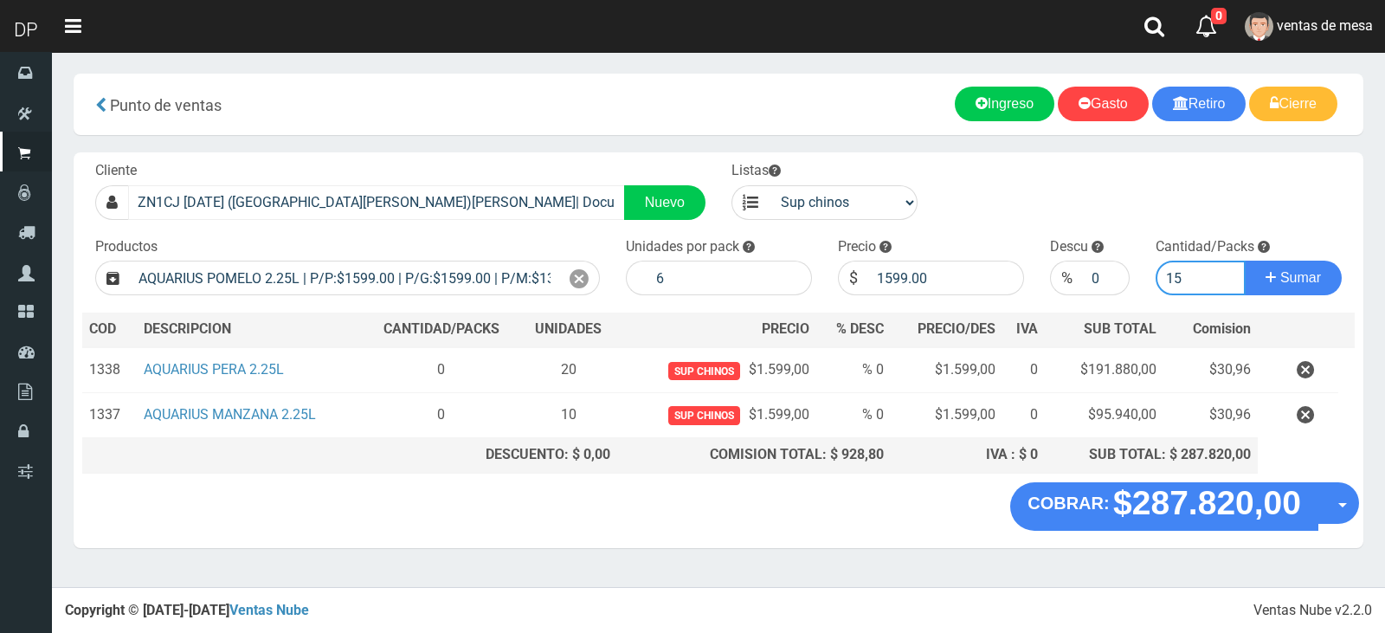
type input "15"
click at [1245, 261] on button "Sumar" at bounding box center [1293, 278] width 97 height 35
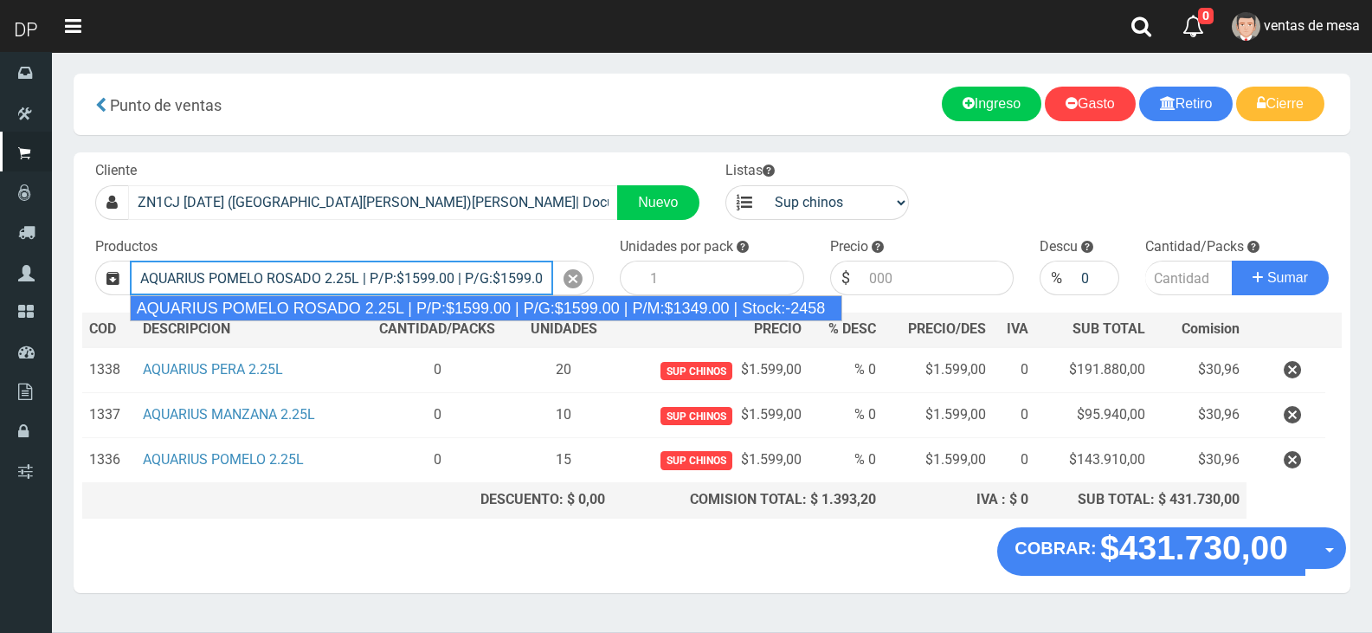
type input "AQUARIUS POMELO ROSADO 2.25L | P/P:$1599.00 | P/G:$1599.00 | P/M:$1349.00 | Sto…"
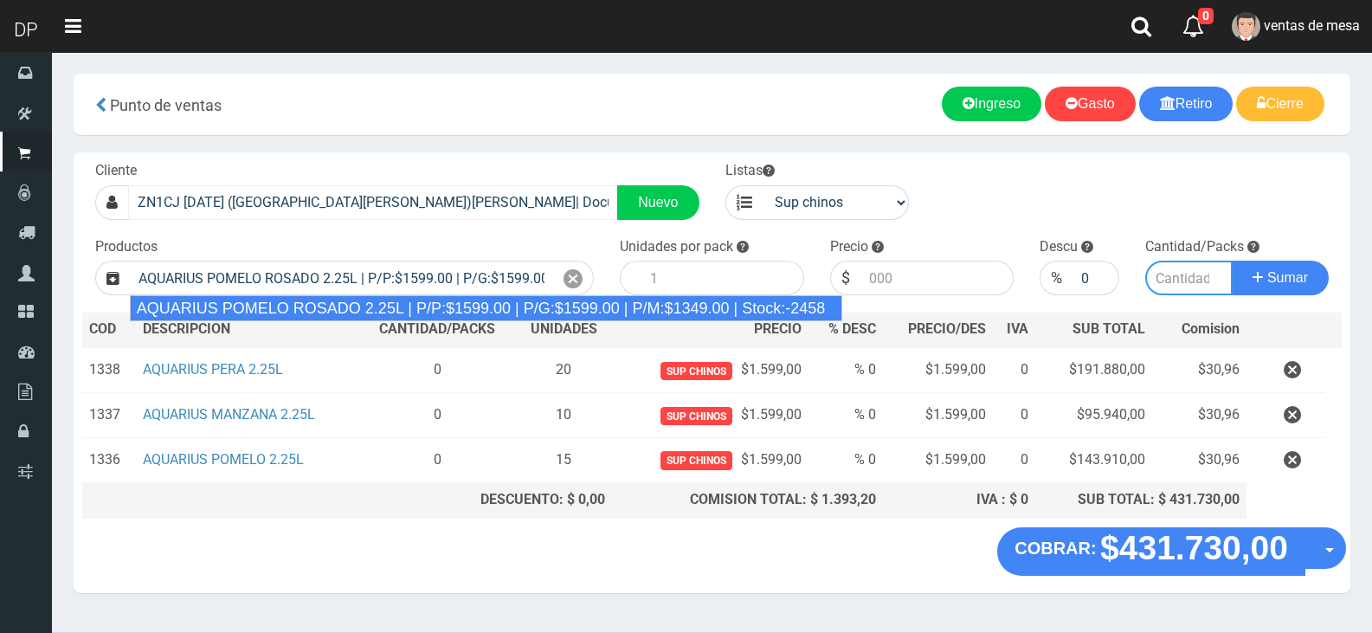
type input "6"
type input "1599.00"
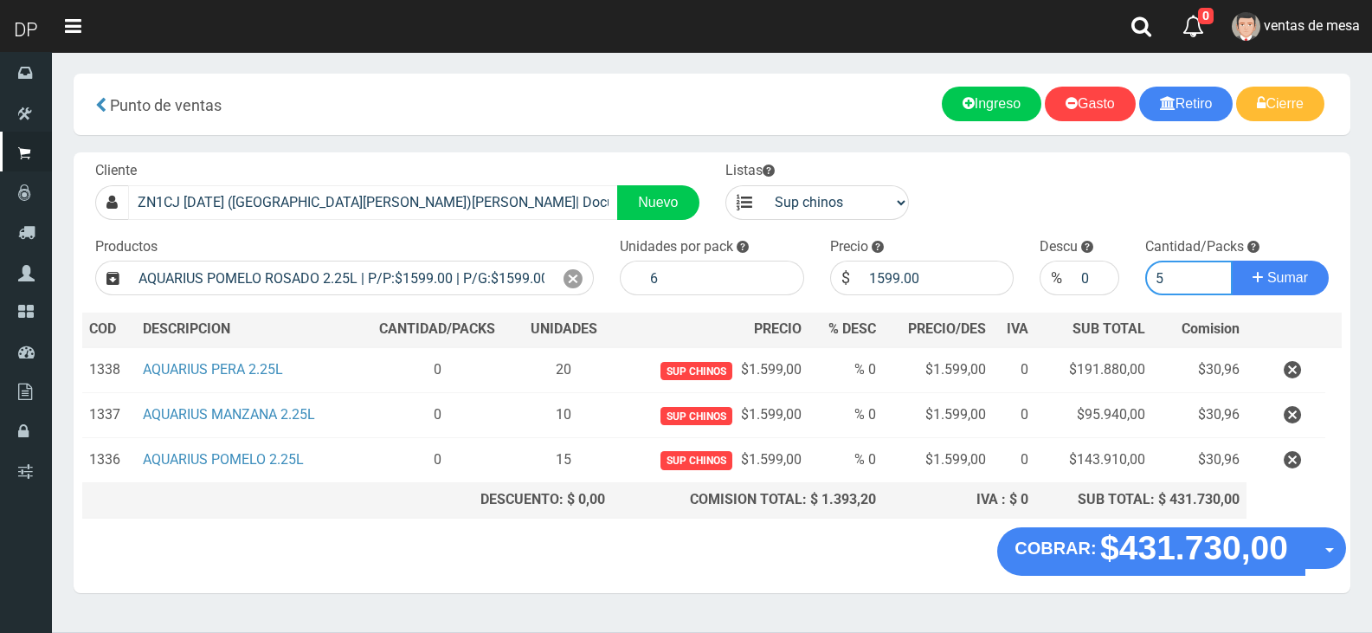
type input "5"
click at [1232, 261] on button "Sumar" at bounding box center [1280, 278] width 97 height 35
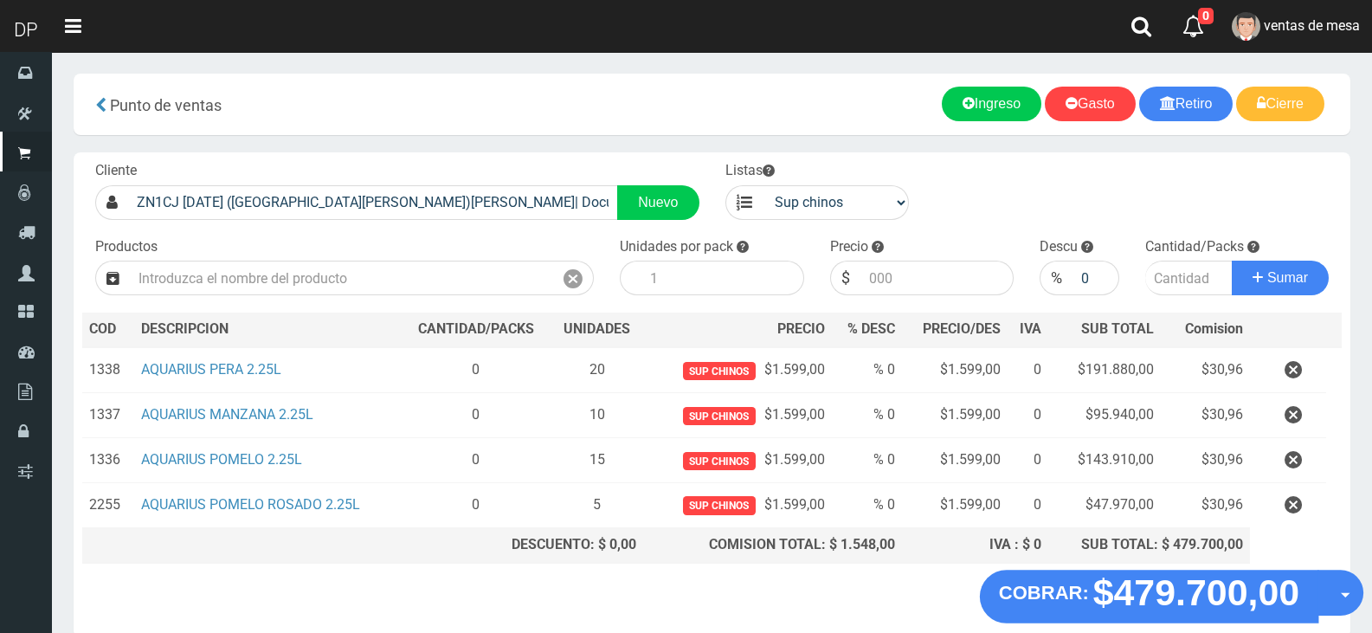
click at [1325, 598] on button "Opciones" at bounding box center [1341, 593] width 46 height 46
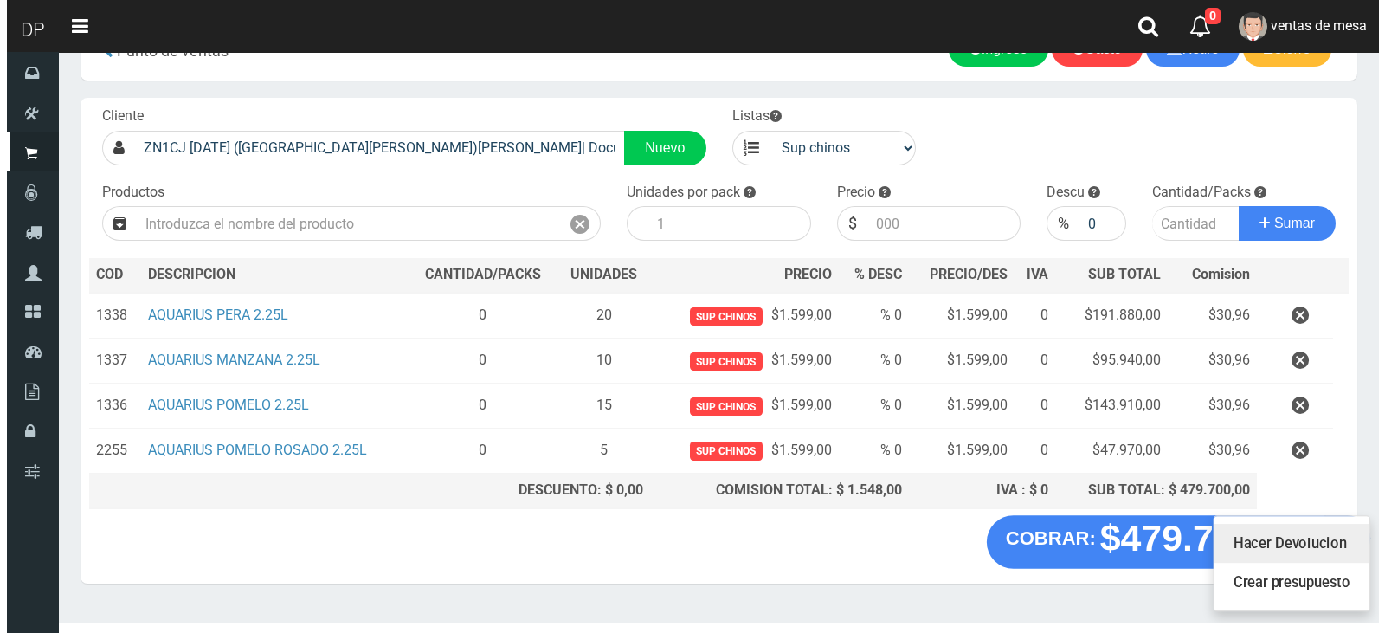
scroll to position [84, 0]
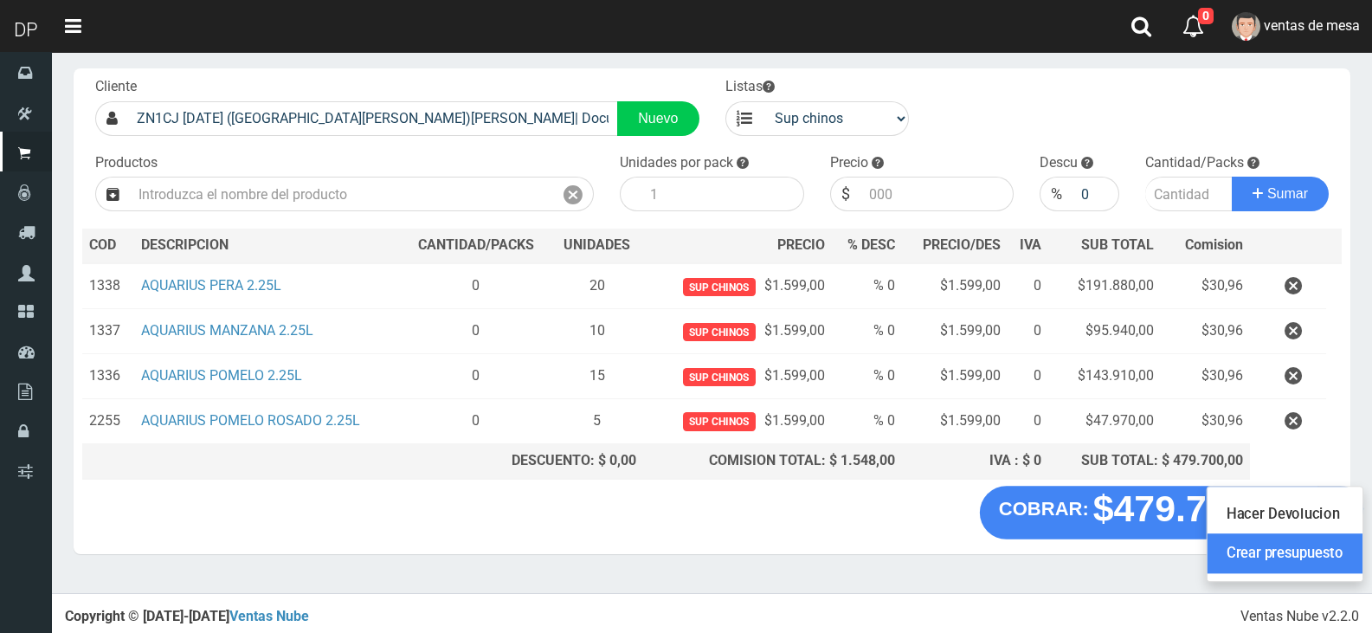
click at [1306, 562] on link "Crear presupuesto" at bounding box center [1285, 553] width 155 height 40
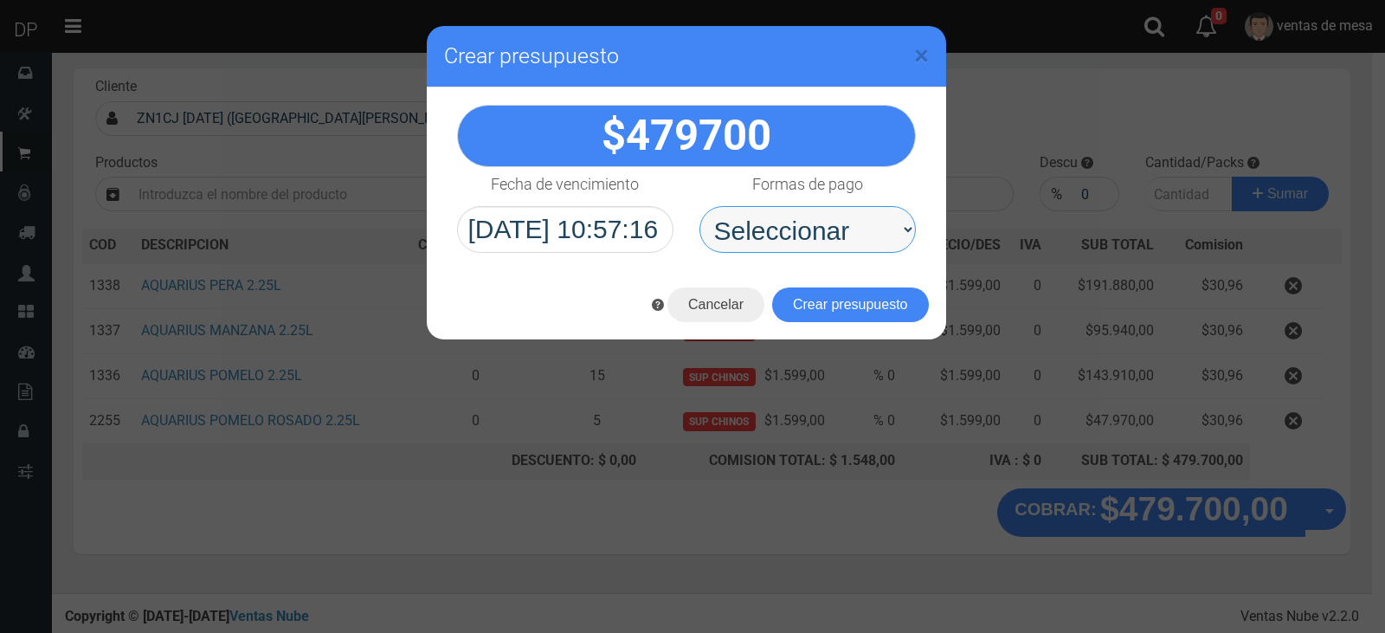
drag, startPoint x: 831, startPoint y: 236, endPoint x: 828, endPoint y: 252, distance: 15.8
click at [831, 236] on select "Seleccionar Efectivo Tarjeta de Crédito Depósito Débito" at bounding box center [807, 229] width 216 height 47
select select "Efectivo"
click at [699, 206] on select "Seleccionar Efectivo Tarjeta de Crédito Depósito Débito" at bounding box center [807, 229] width 216 height 47
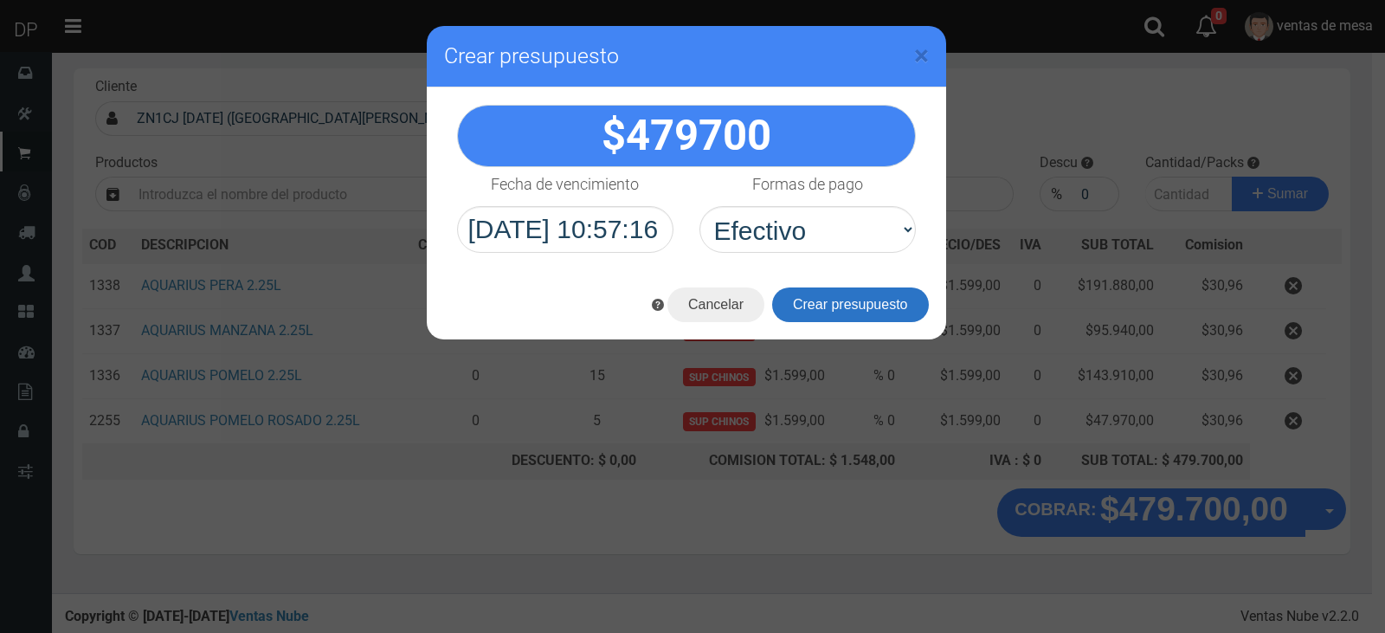
click at [850, 316] on button "Crear presupuesto" at bounding box center [850, 304] width 157 height 35
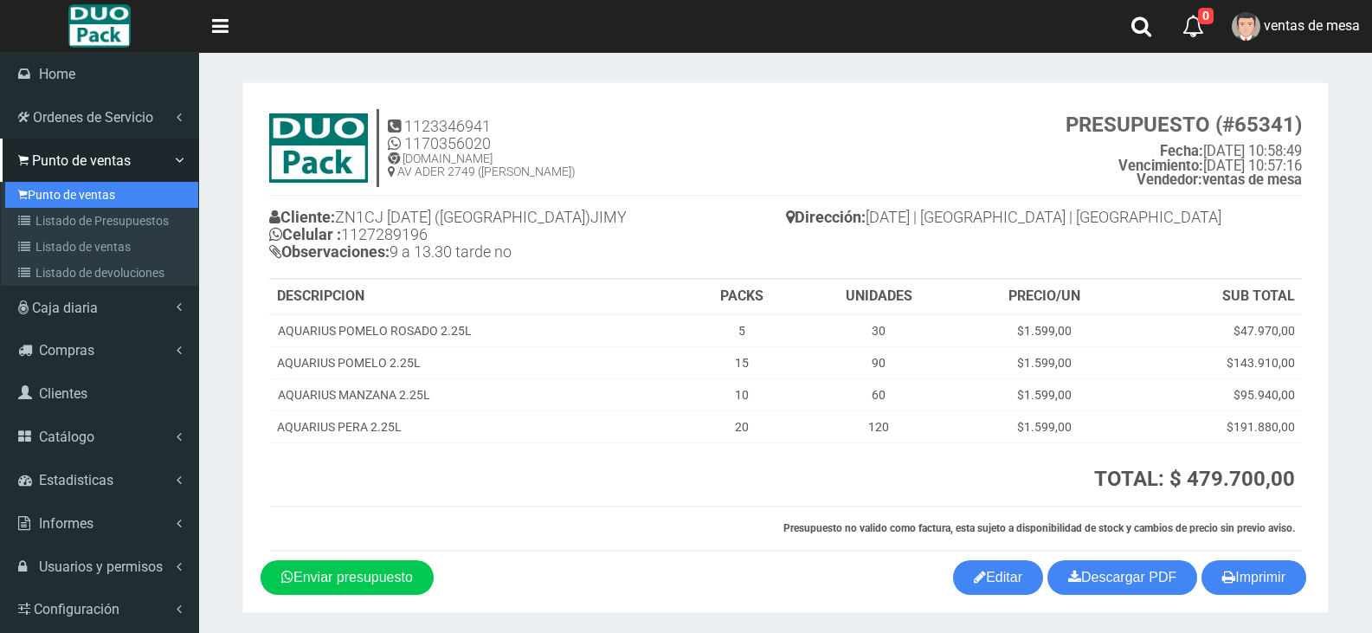
click at [68, 197] on link "Punto de ventas" at bounding box center [101, 195] width 193 height 26
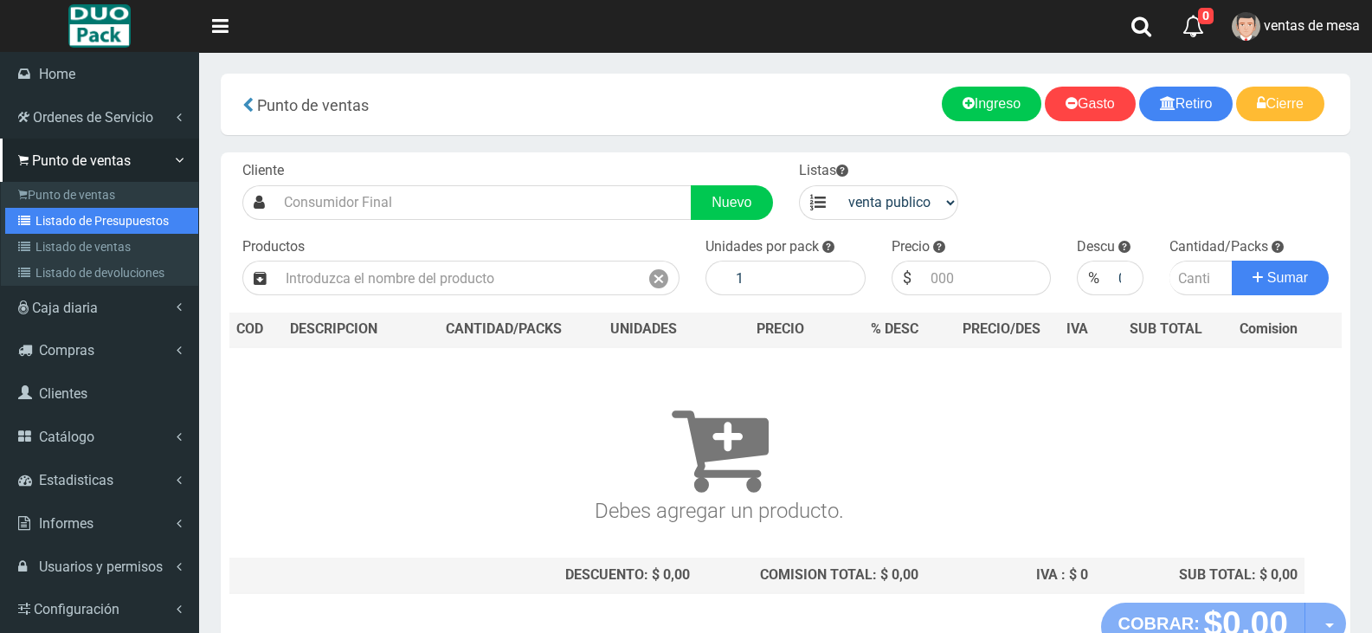
click at [30, 221] on icon at bounding box center [26, 221] width 17 height 12
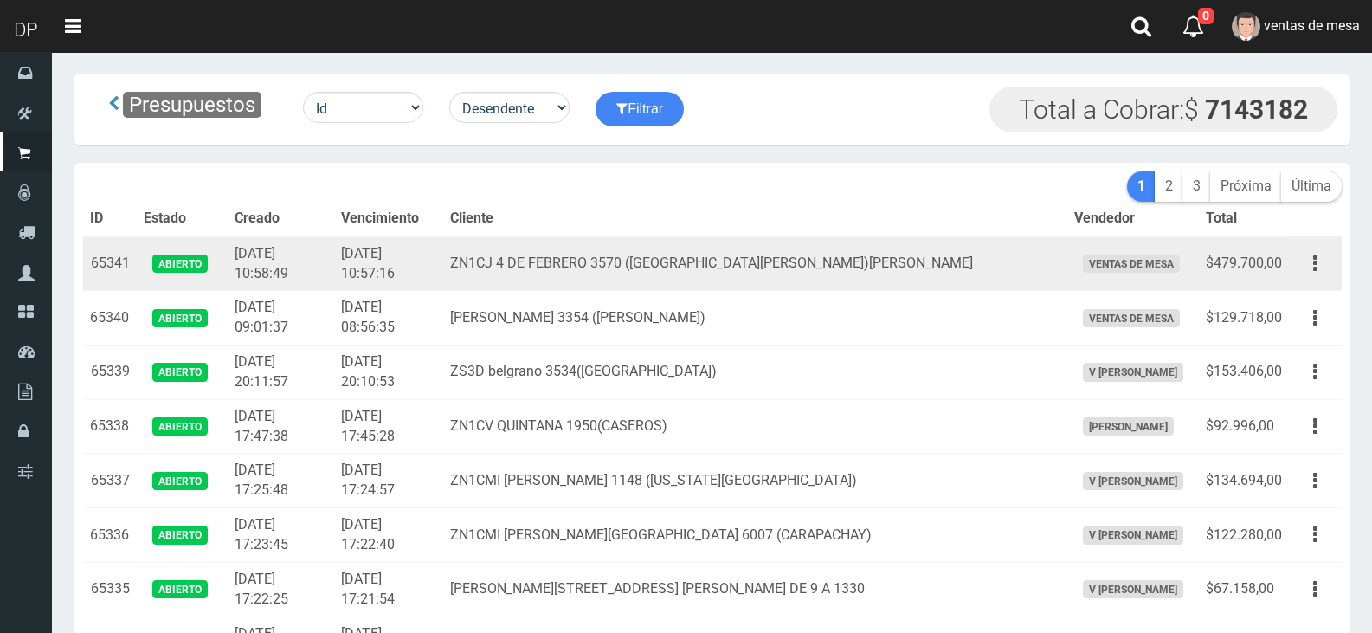
drag, startPoint x: 627, startPoint y: 247, endPoint x: 653, endPoint y: 279, distance: 41.2
click at [646, 268] on td "ZN1CJ 4 DE FEBRERO 3570 ([GEOGRAPHIC_DATA][PERSON_NAME])[PERSON_NAME]" at bounding box center [754, 263] width 623 height 55
click at [649, 274] on td "ZN1CJ 4 DE FEBRERO 3570 ([GEOGRAPHIC_DATA][PERSON_NAME])[PERSON_NAME]" at bounding box center [754, 263] width 623 height 55
click at [653, 278] on td "ZN1CJ 4 DE FEBRERO 3570 ([GEOGRAPHIC_DATA][PERSON_NAME])[PERSON_NAME]" at bounding box center [754, 263] width 623 height 55
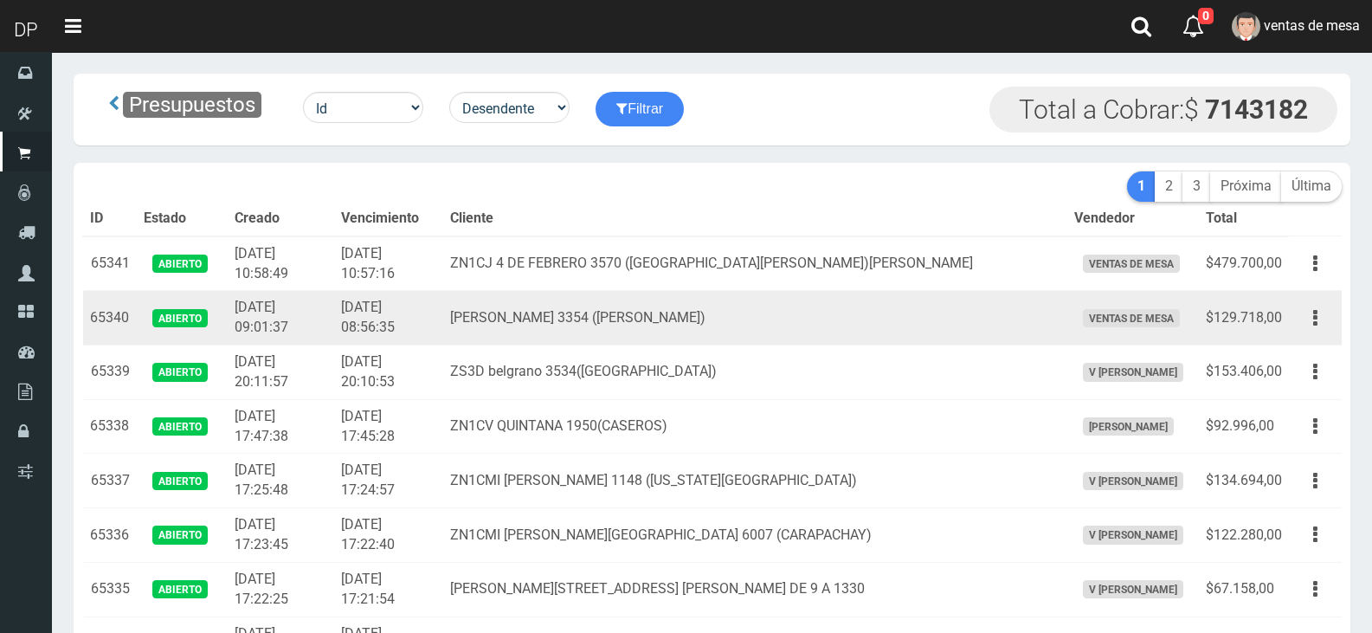
click at [646, 310] on td "[PERSON_NAME] 3354 ([PERSON_NAME])" at bounding box center [754, 318] width 623 height 55
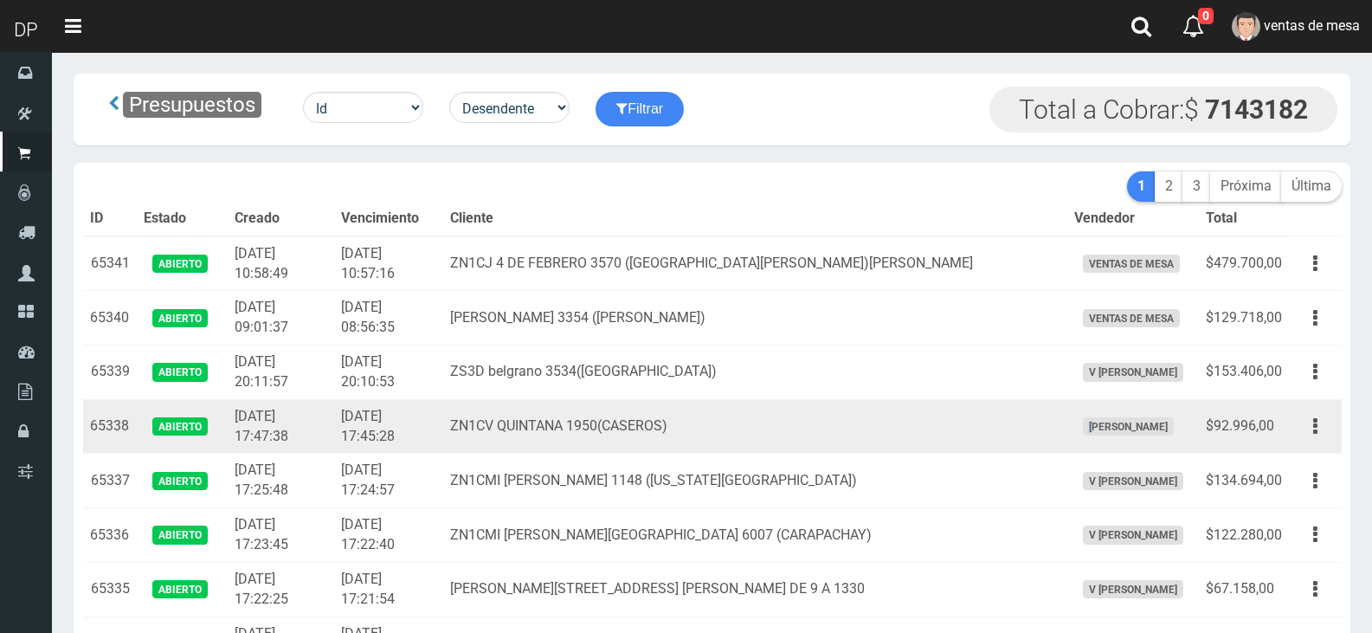
drag, startPoint x: 1049, startPoint y: 436, endPoint x: 894, endPoint y: 421, distance: 155.7
click at [907, 421] on tr "65338 Abierto 2025-08-13 17:47:38 2025-08-13 17:45:28 ZN1CV QUINTANA 1950(CASER…" at bounding box center [712, 426] width 1259 height 55
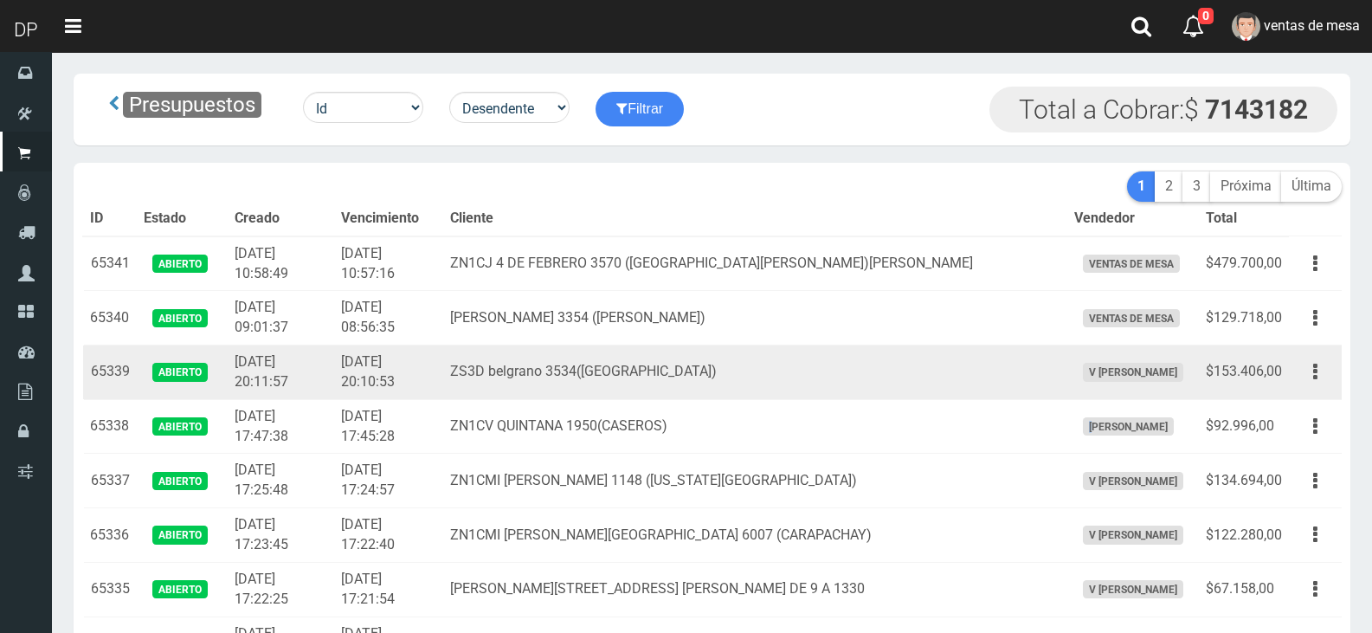
click at [645, 388] on td "ZS3D belgrano 3534([GEOGRAPHIC_DATA])" at bounding box center [754, 372] width 623 height 55
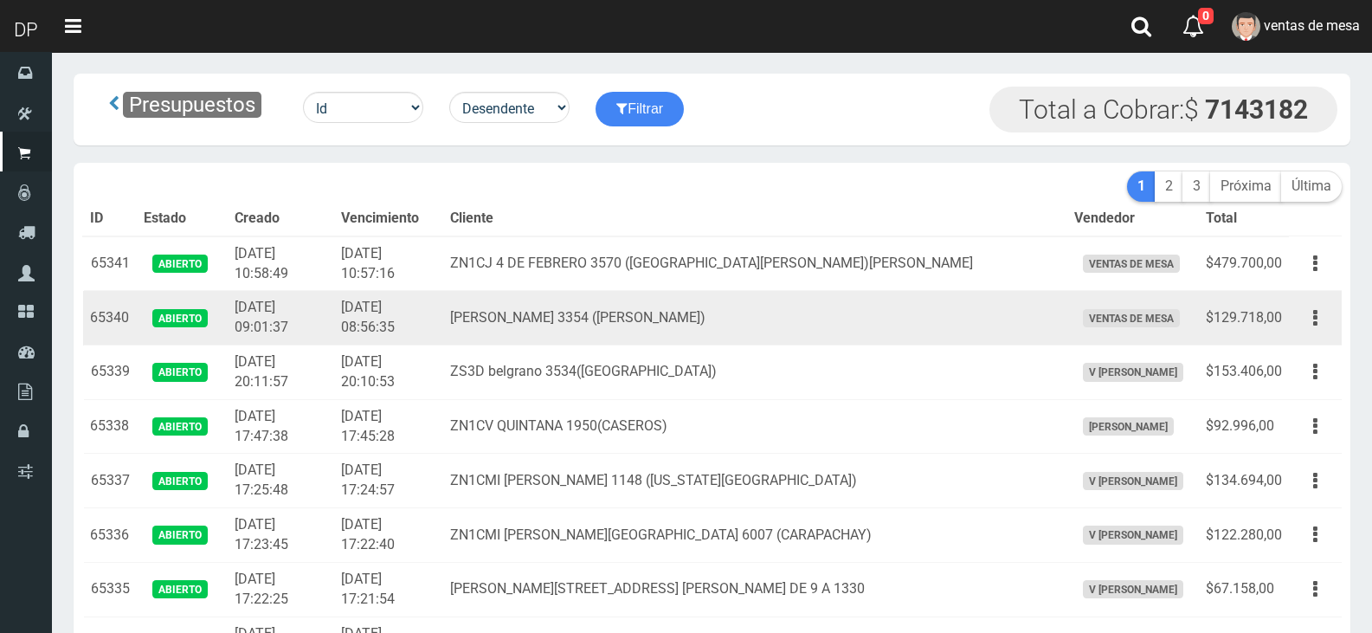
drag, startPoint x: 670, startPoint y: 306, endPoint x: 647, endPoint y: 315, distance: 24.9
click at [670, 306] on td "[PERSON_NAME] 3354 ([PERSON_NAME])" at bounding box center [754, 318] width 623 height 55
drag, startPoint x: 638, startPoint y: 315, endPoint x: 699, endPoint y: 323, distance: 61.1
click at [699, 323] on td "[PERSON_NAME] 3354 ([PERSON_NAME])" at bounding box center [754, 318] width 623 height 55
click at [708, 327] on td "[PERSON_NAME] 3354 ([PERSON_NAME])" at bounding box center [754, 318] width 623 height 55
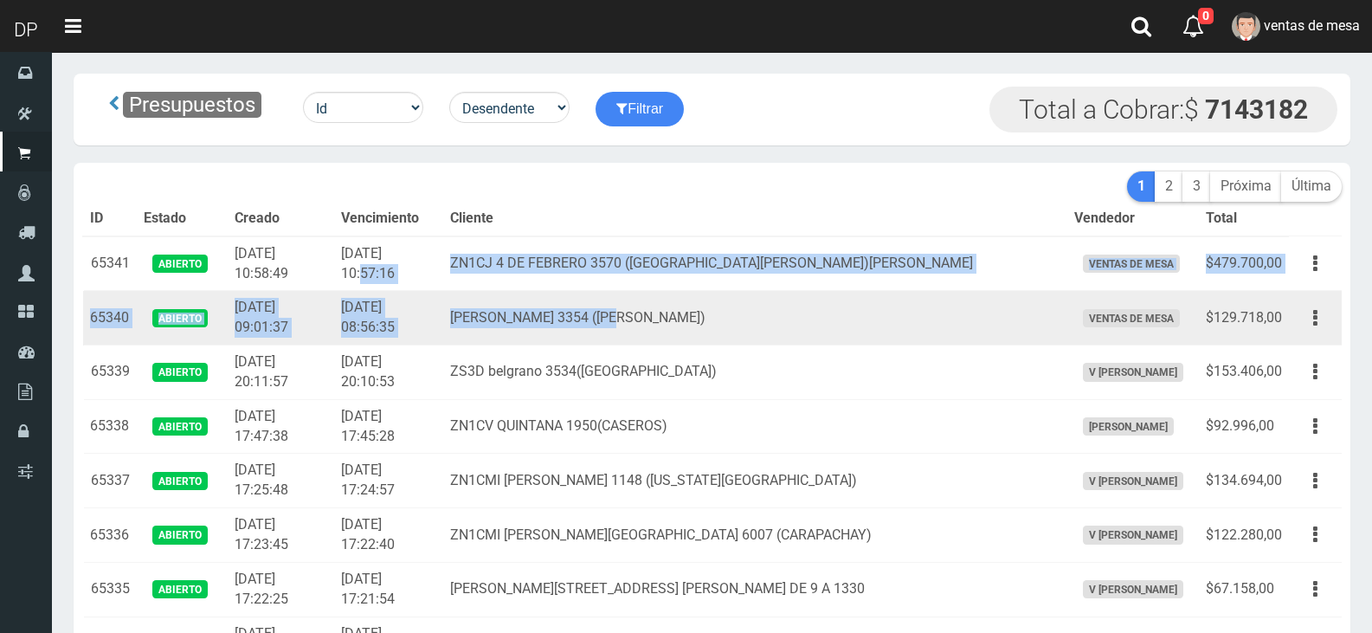
drag, startPoint x: 489, startPoint y: 257, endPoint x: 684, endPoint y: 316, distance: 203.5
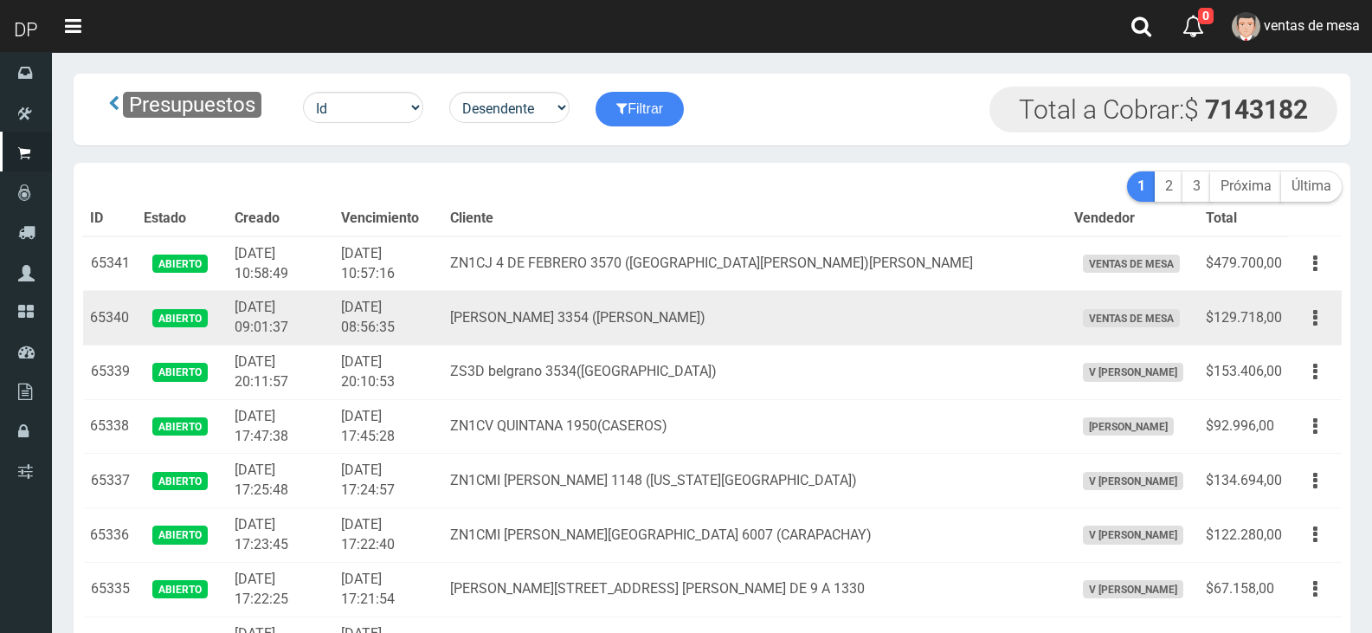
click at [687, 323] on td "[PERSON_NAME] 3354 ([PERSON_NAME])" at bounding box center [754, 318] width 623 height 55
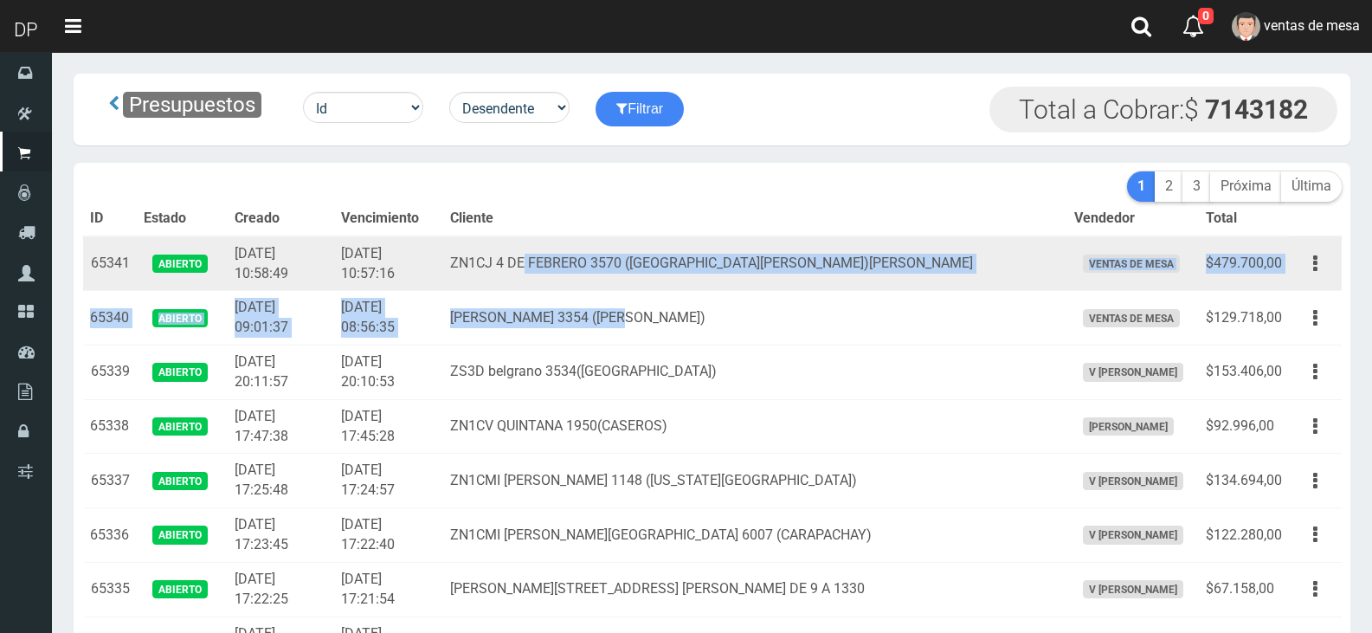
drag, startPoint x: 687, startPoint y: 326, endPoint x: 562, endPoint y: 277, distance: 134.9
click at [572, 283] on td "ZN1CJ 4 DE FEBRERO 3570 ([GEOGRAPHIC_DATA][PERSON_NAME])[PERSON_NAME]" at bounding box center [754, 263] width 623 height 55
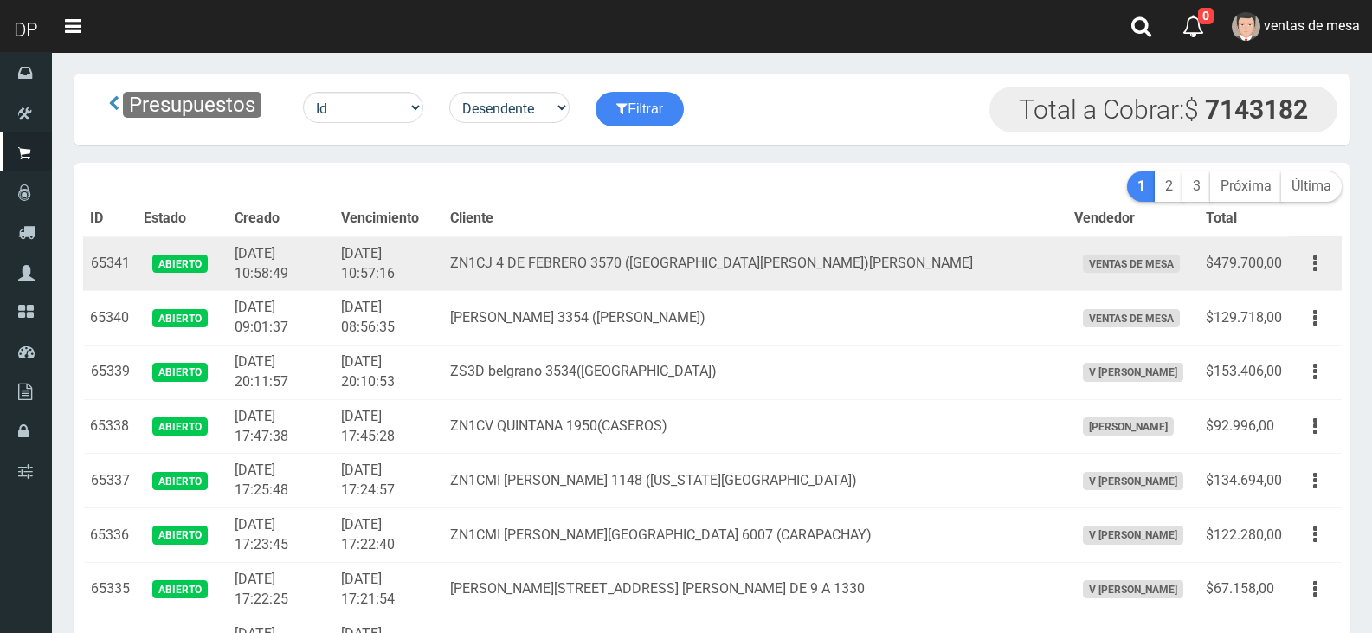
click at [534, 268] on td "ZN1CJ 4 DE FEBRERO 3570 ([GEOGRAPHIC_DATA][PERSON_NAME])[PERSON_NAME]" at bounding box center [754, 263] width 623 height 55
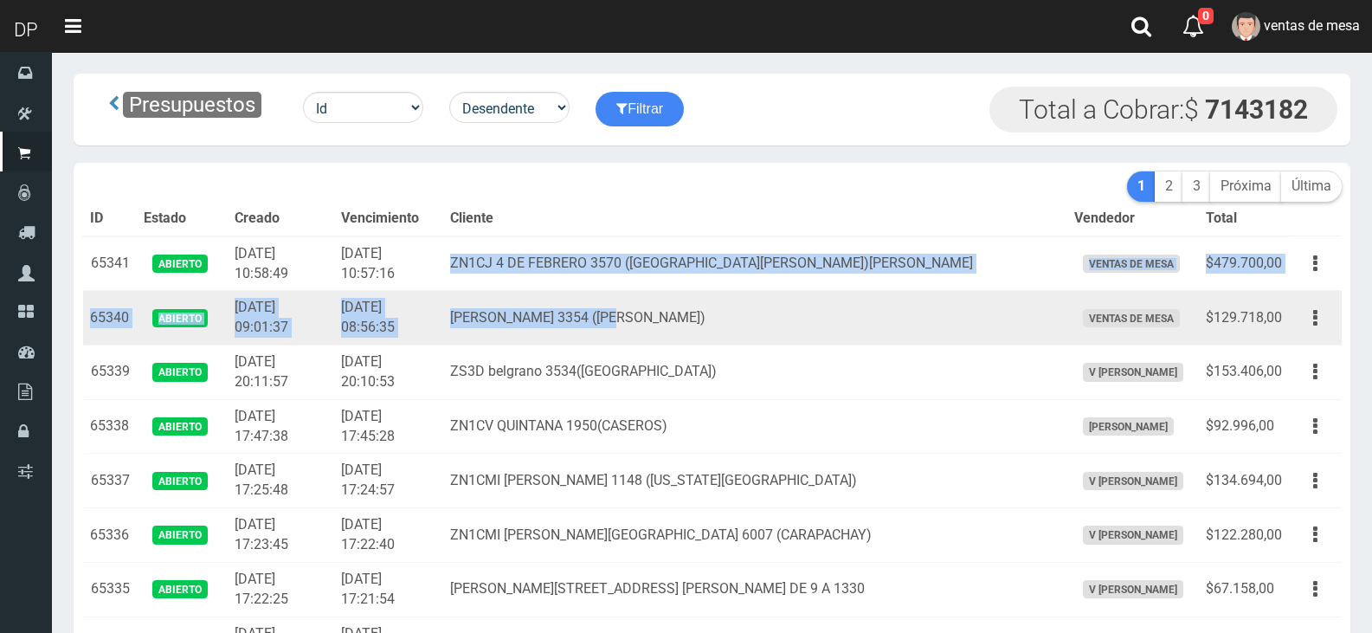
drag, startPoint x: 499, startPoint y: 264, endPoint x: 686, endPoint y: 342, distance: 202.6
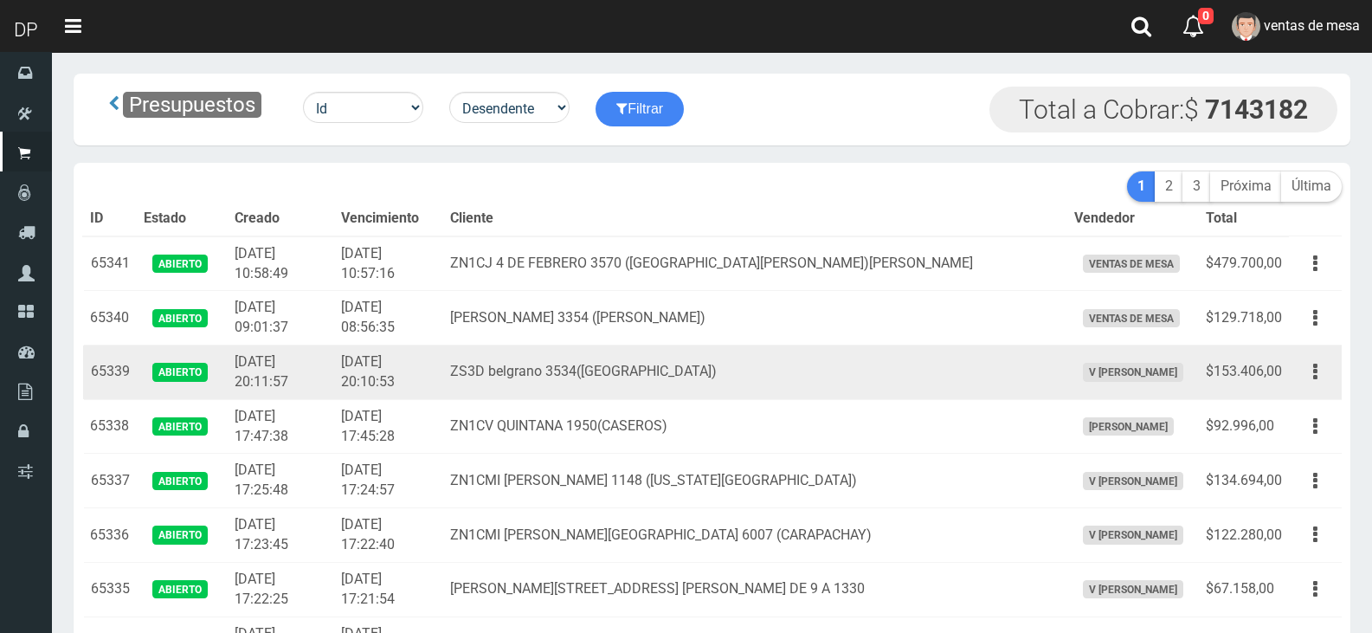
click at [708, 353] on td "ZS3D belgrano 3534([GEOGRAPHIC_DATA])" at bounding box center [754, 372] width 623 height 55
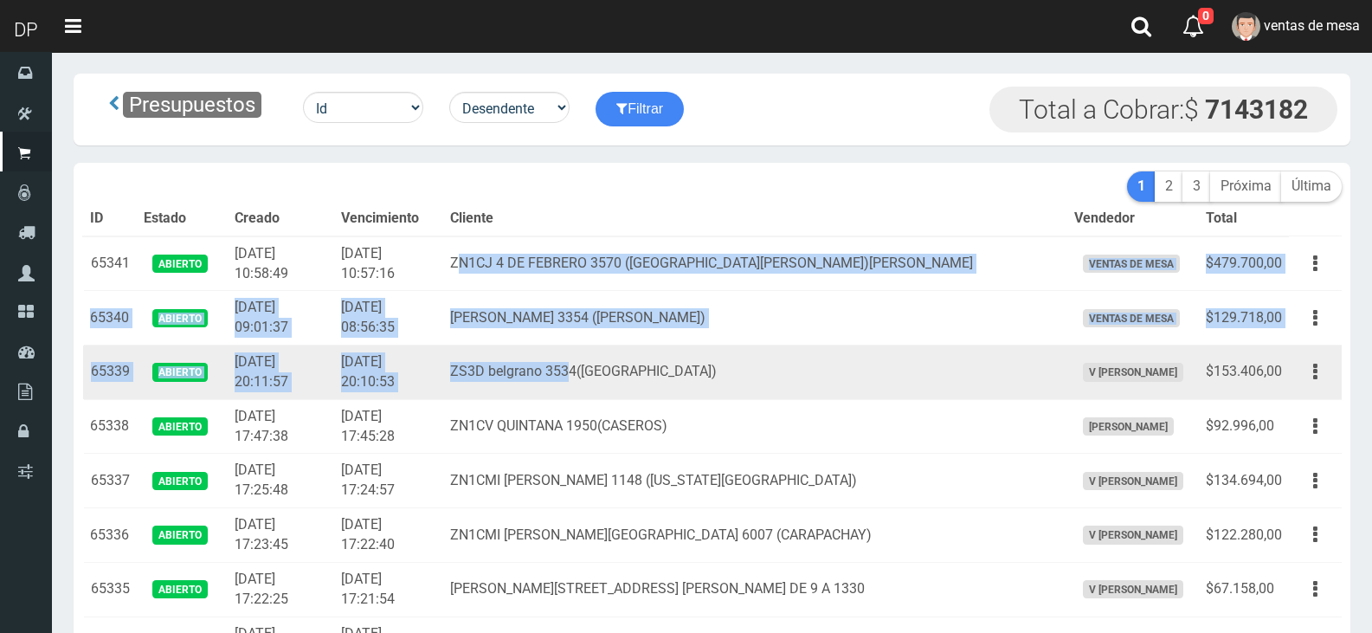
drag, startPoint x: 510, startPoint y: 262, endPoint x: 636, endPoint y: 390, distance: 179.4
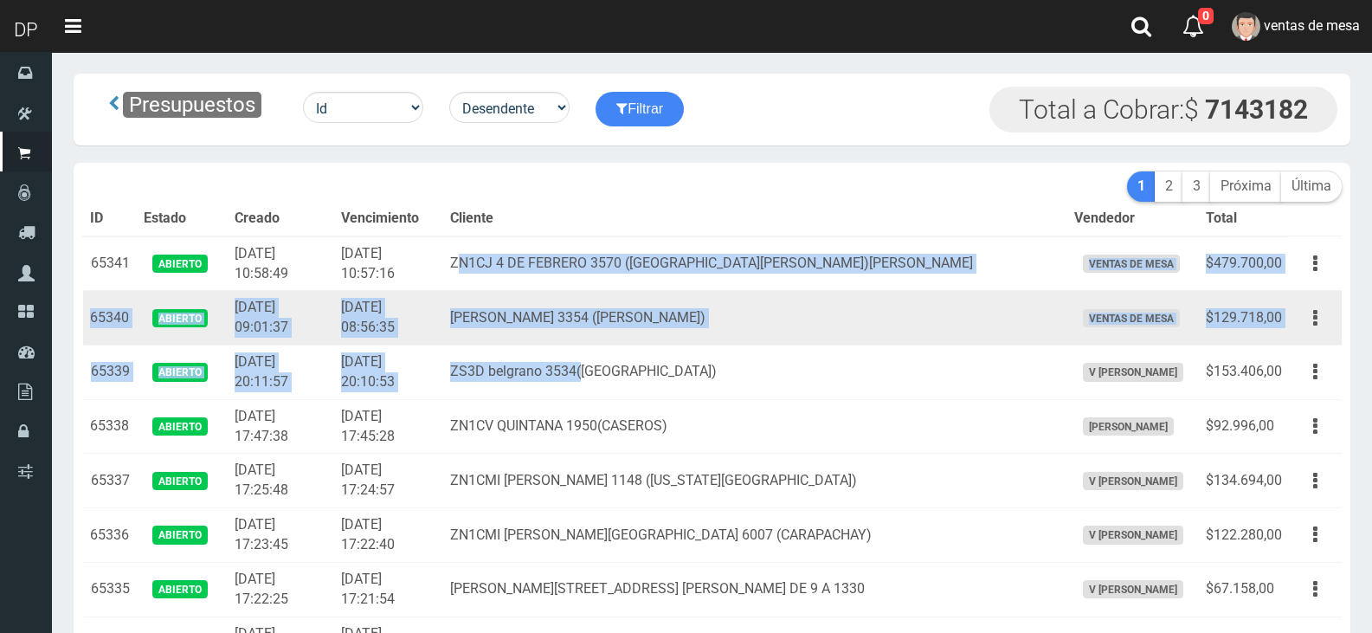
click at [583, 319] on td "[PERSON_NAME] 3354 ([PERSON_NAME])" at bounding box center [754, 318] width 623 height 55
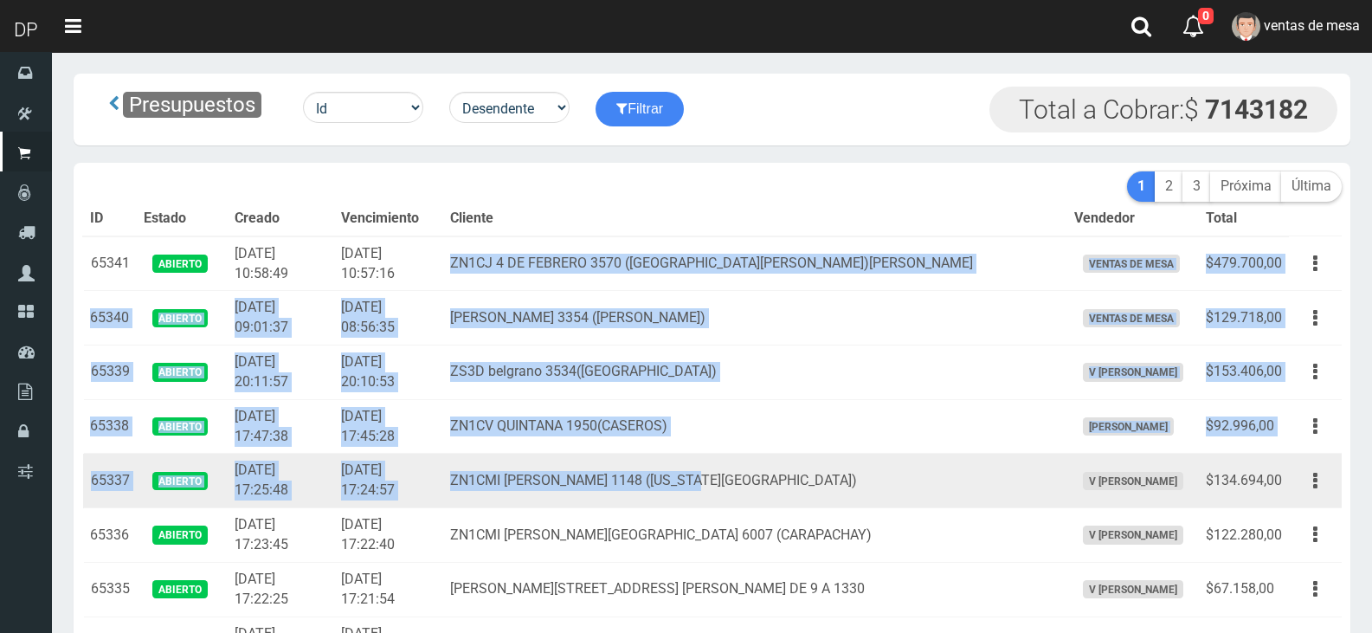
drag, startPoint x: 500, startPoint y: 261, endPoint x: 743, endPoint y: 486, distance: 330.2
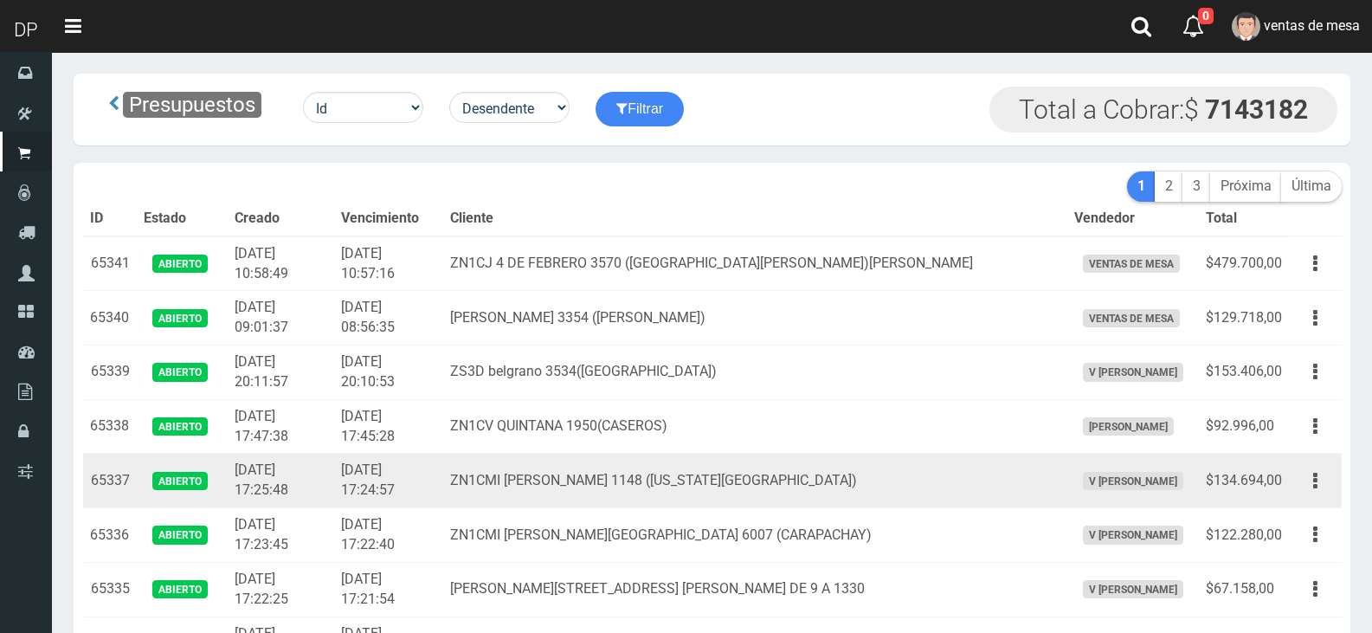
click at [765, 462] on td "ZN1CMI [PERSON_NAME] 1148 ([US_STATE][GEOGRAPHIC_DATA])" at bounding box center [754, 481] width 623 height 55
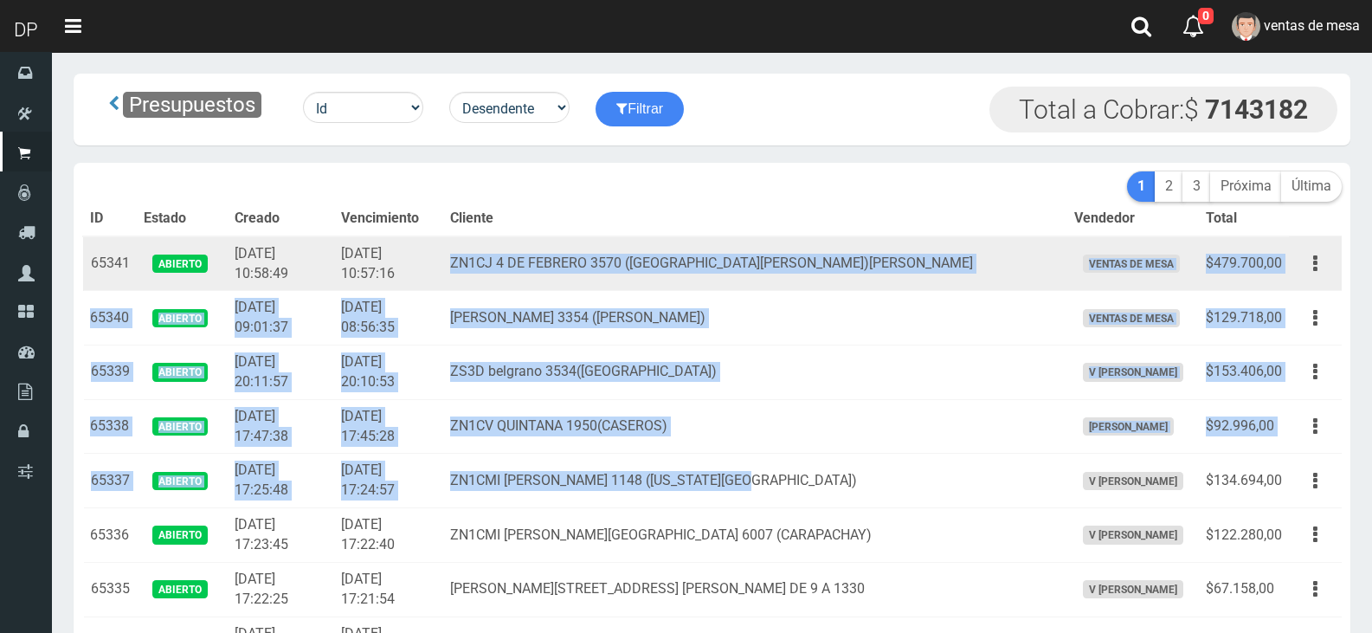
drag, startPoint x: 786, startPoint y: 496, endPoint x: 503, endPoint y: 248, distance: 376.7
click at [502, 251] on td "ZN1CJ 4 DE FEBRERO 3570 ([GEOGRAPHIC_DATA][PERSON_NAME])[PERSON_NAME]" at bounding box center [754, 263] width 623 height 55
